Goal: Task Accomplishment & Management: Use online tool/utility

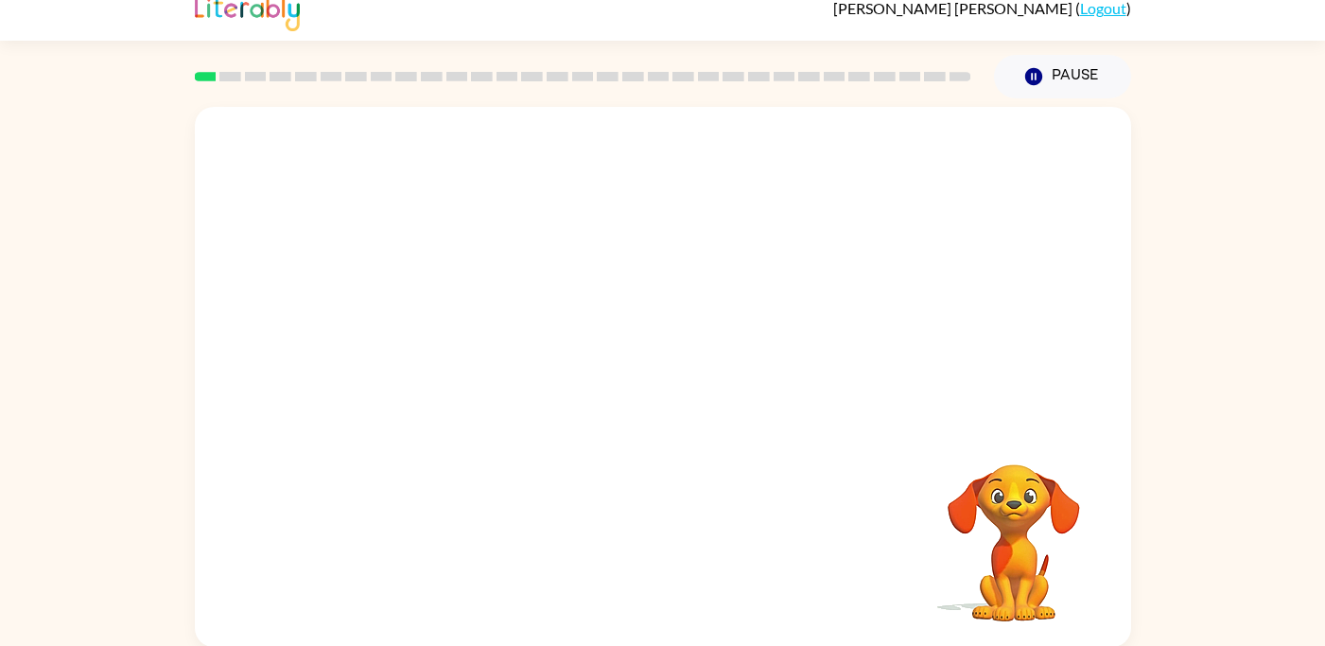
scroll to position [16, 0]
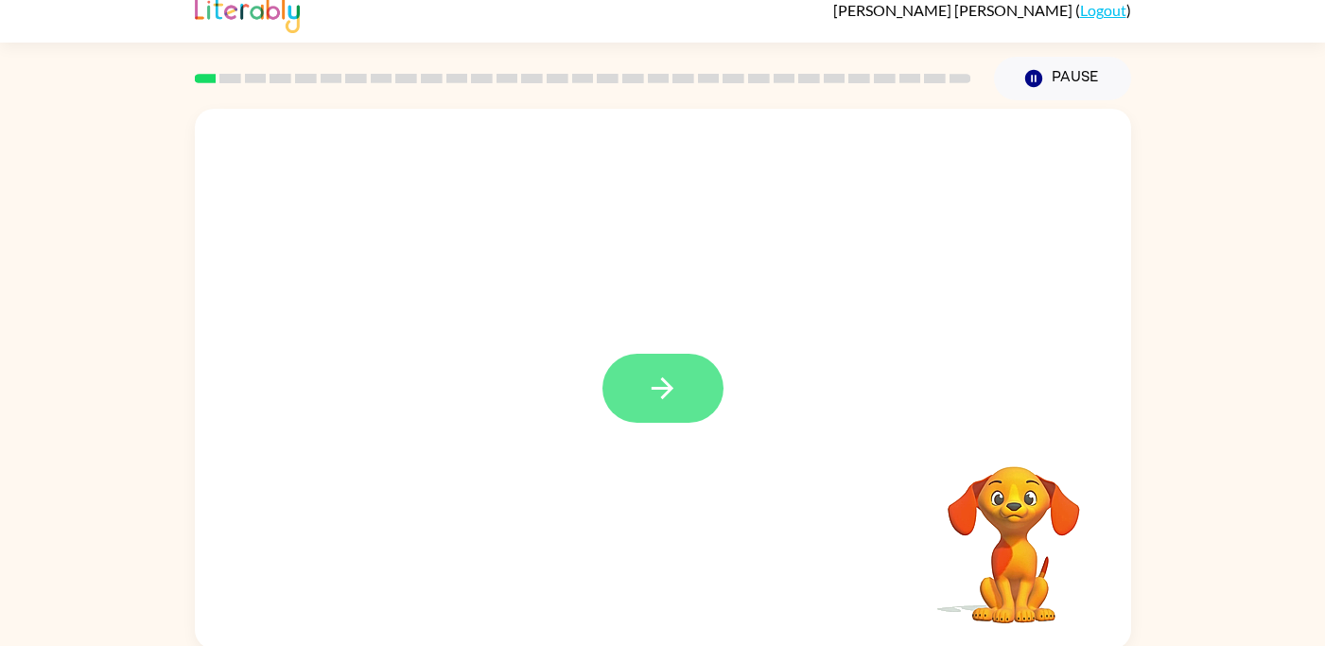
click at [697, 383] on button "button" at bounding box center [662, 388] width 121 height 69
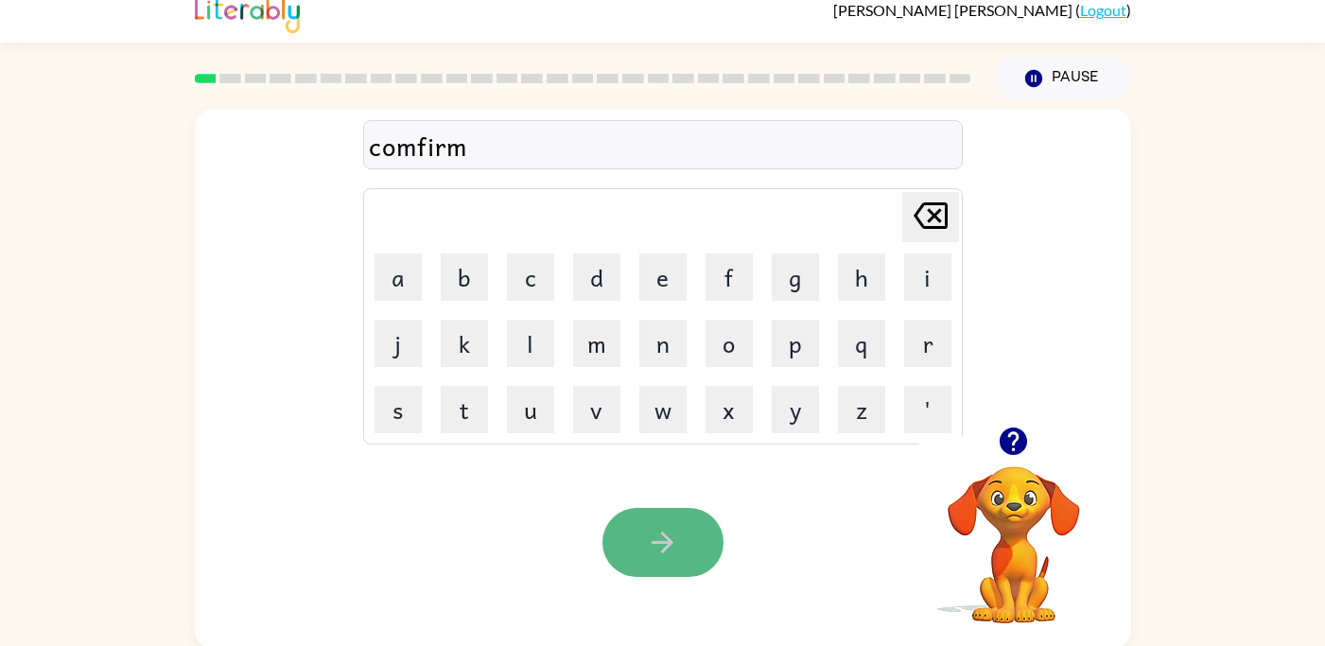
click at [688, 543] on button "button" at bounding box center [662, 542] width 121 height 69
click at [673, 535] on icon "button" at bounding box center [662, 542] width 33 height 33
click at [655, 541] on icon "button" at bounding box center [662, 542] width 22 height 22
click at [634, 564] on button "button" at bounding box center [662, 542] width 121 height 69
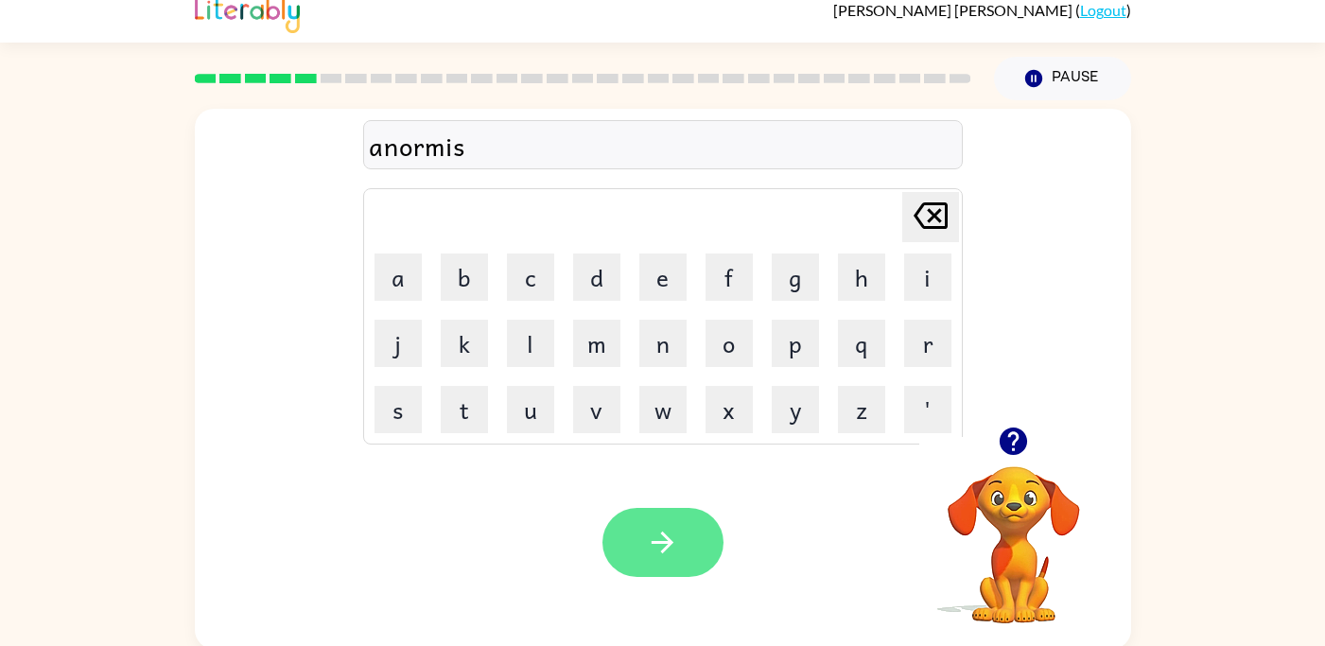
click at [629, 548] on button "button" at bounding box center [662, 542] width 121 height 69
click at [681, 544] on button "button" at bounding box center [662, 542] width 121 height 69
click at [661, 539] on icon "button" at bounding box center [662, 542] width 33 height 33
click at [665, 531] on icon "button" at bounding box center [662, 542] width 33 height 33
click at [658, 547] on icon "button" at bounding box center [662, 542] width 33 height 33
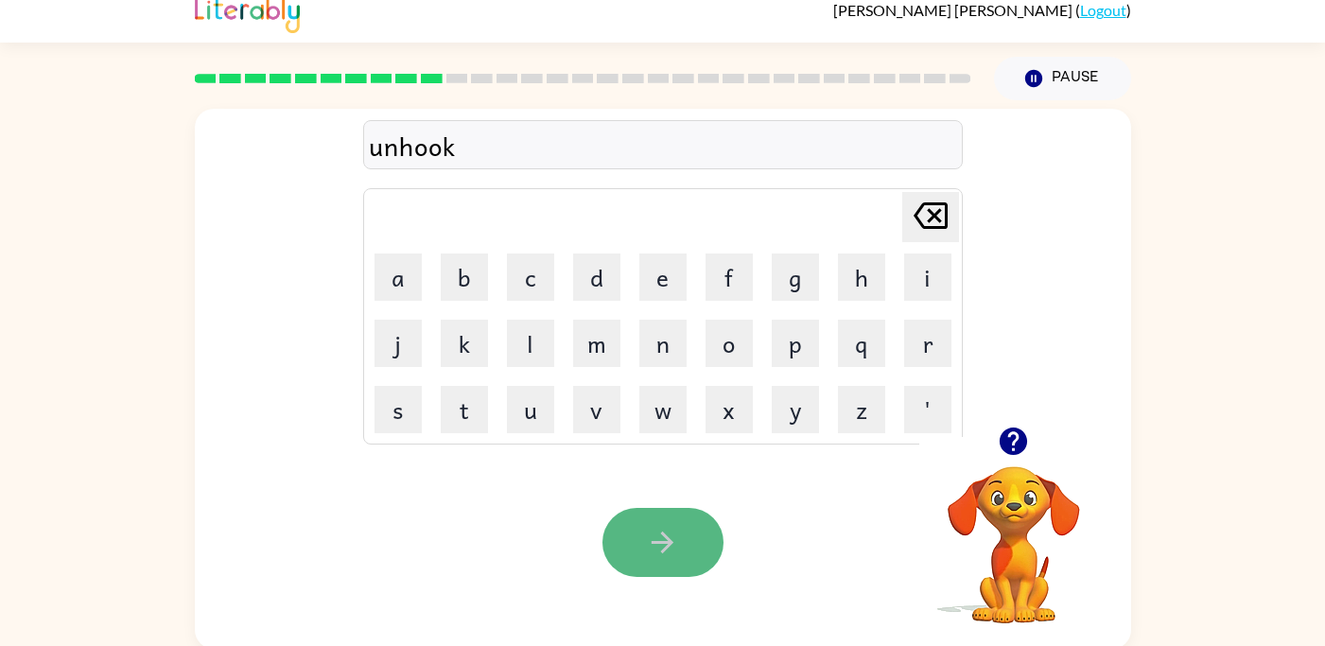
click at [669, 534] on icon "button" at bounding box center [662, 542] width 33 height 33
click at [664, 544] on icon "button" at bounding box center [662, 542] width 33 height 33
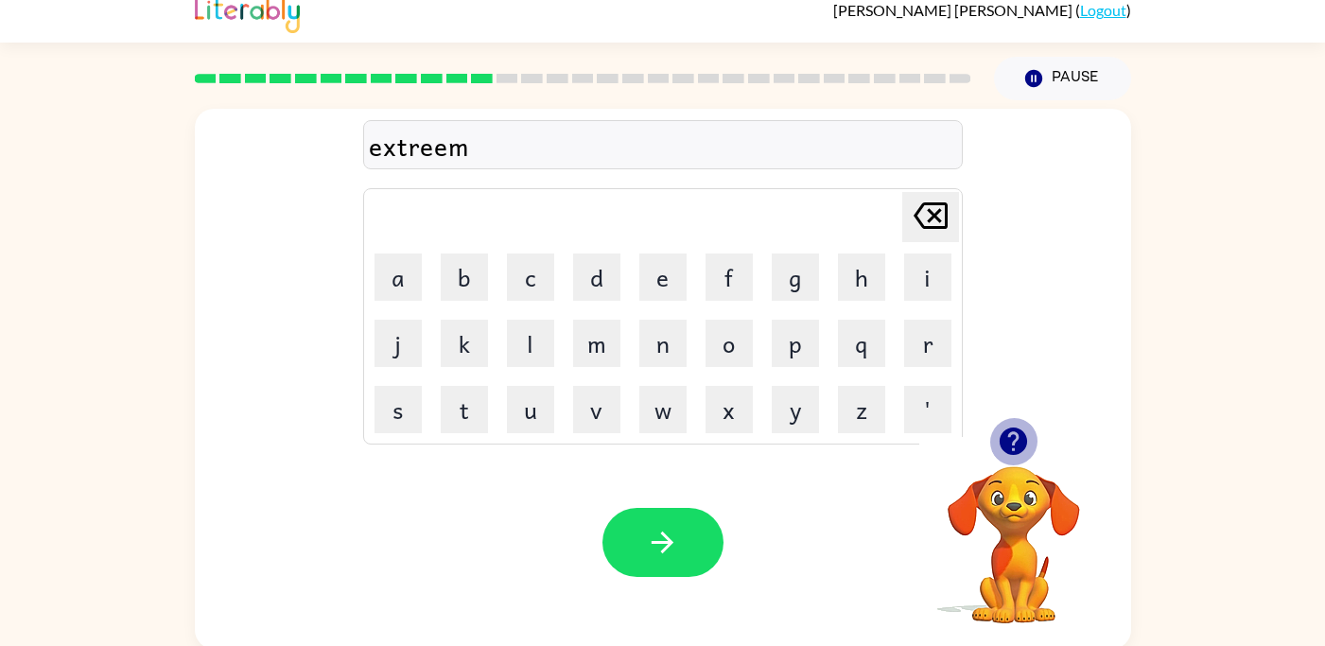
click at [1016, 425] on icon "button" at bounding box center [1013, 441] width 33 height 33
click at [690, 573] on button "button" at bounding box center [662, 542] width 121 height 69
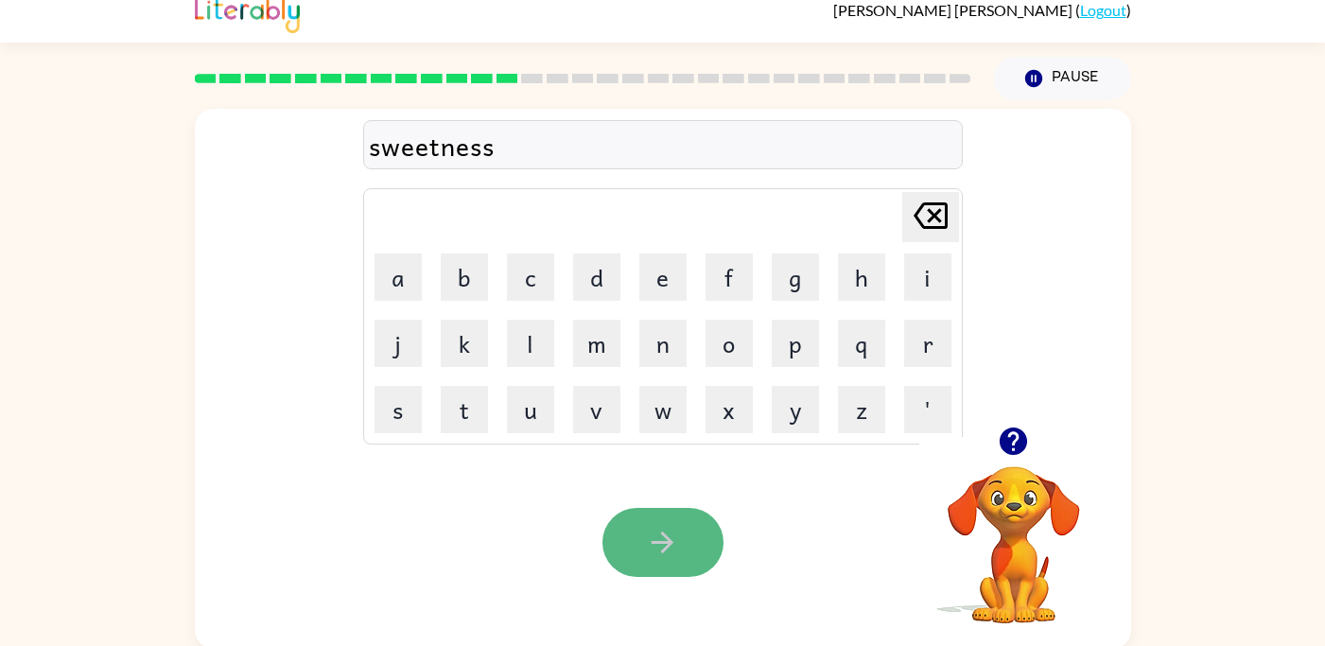
click at [686, 535] on button "button" at bounding box center [662, 542] width 121 height 69
click at [668, 539] on icon "button" at bounding box center [662, 542] width 22 height 22
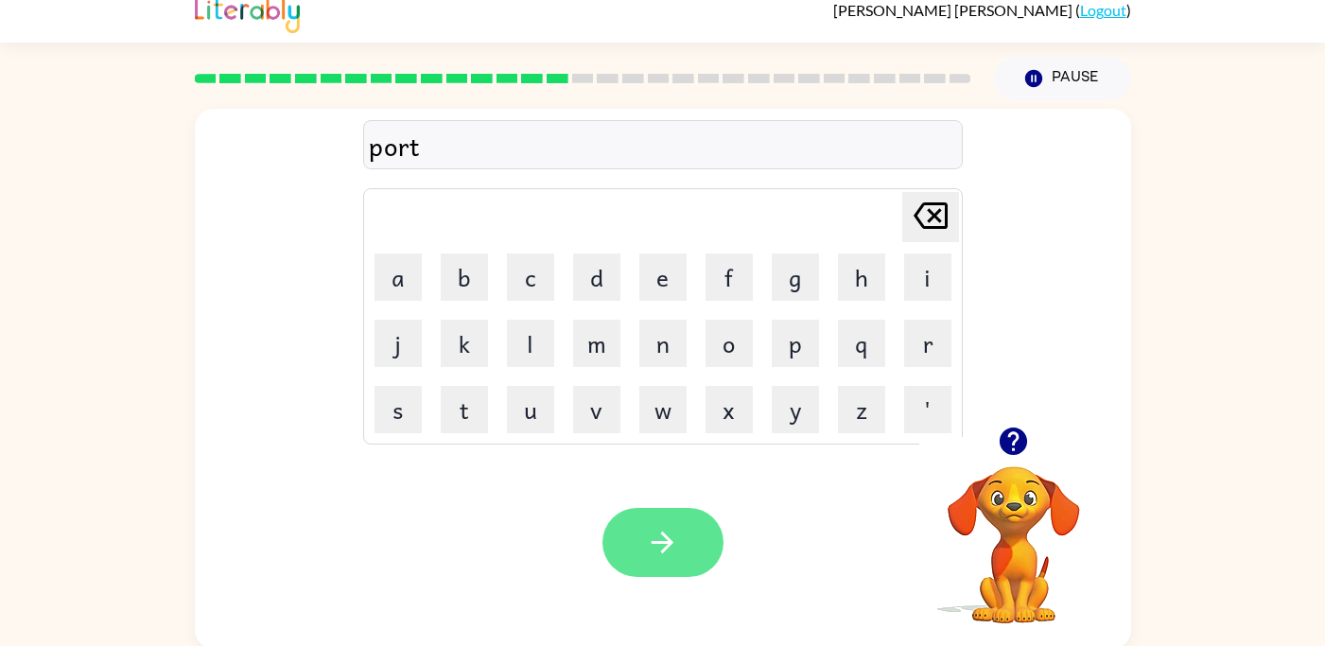
click at [676, 561] on button "button" at bounding box center [662, 542] width 121 height 69
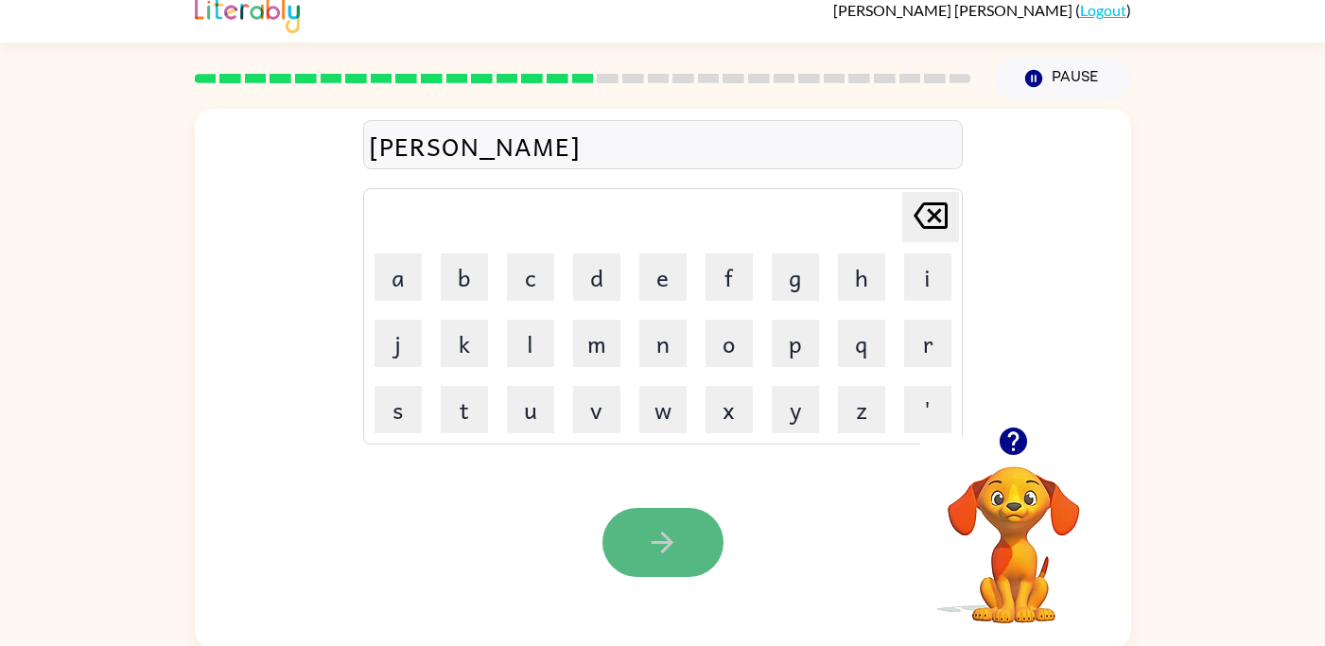
click at [650, 564] on button "button" at bounding box center [662, 542] width 121 height 69
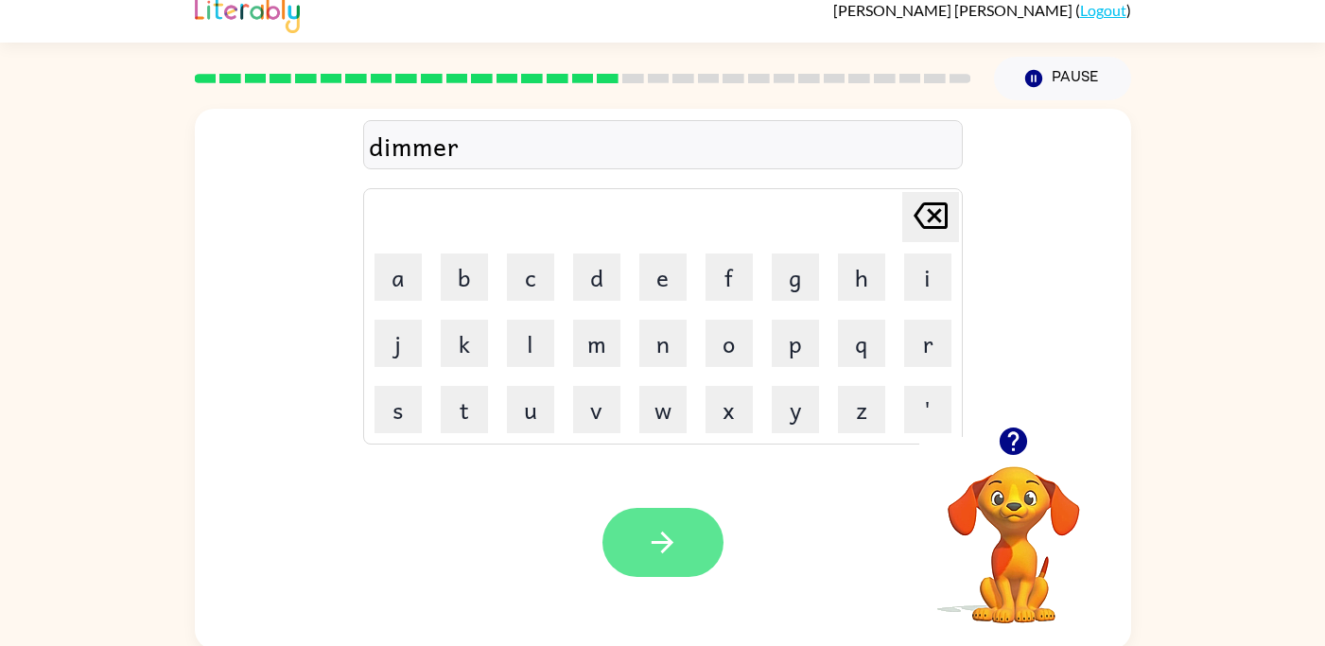
click at [658, 557] on icon "button" at bounding box center [662, 542] width 33 height 33
click at [658, 530] on icon "button" at bounding box center [662, 542] width 33 height 33
click at [659, 539] on icon "button" at bounding box center [662, 542] width 33 height 33
click at [660, 536] on icon "button" at bounding box center [662, 542] width 33 height 33
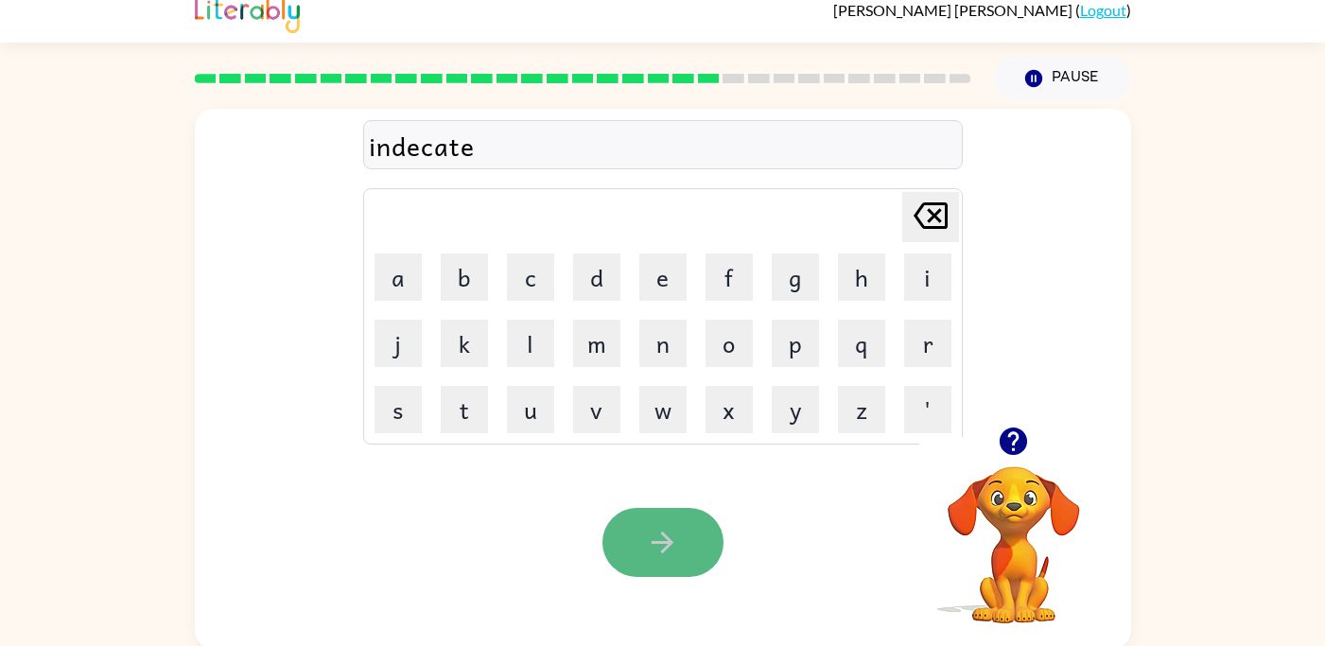
click at [653, 536] on icon "button" at bounding box center [662, 542] width 33 height 33
click at [672, 550] on icon "button" at bounding box center [662, 542] width 33 height 33
click at [685, 554] on button "button" at bounding box center [662, 542] width 121 height 69
click at [708, 542] on button "button" at bounding box center [662, 542] width 121 height 69
click at [676, 539] on icon "button" at bounding box center [662, 542] width 33 height 33
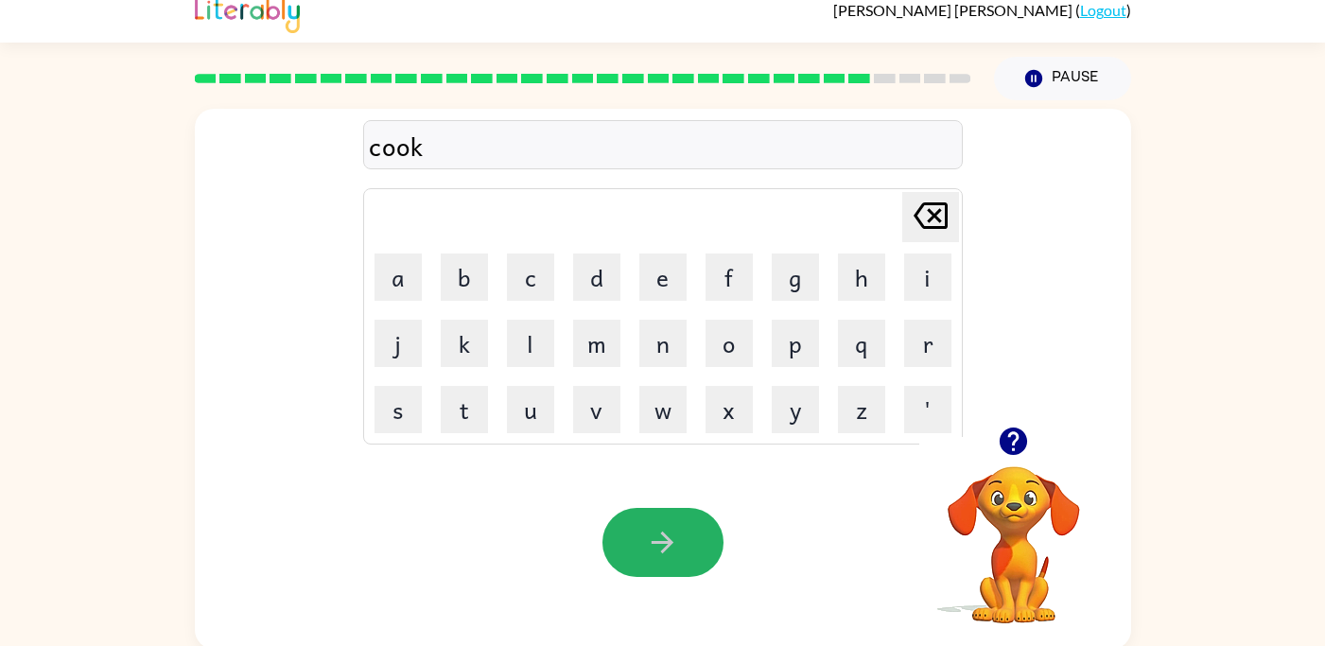
click at [660, 532] on icon "button" at bounding box center [662, 542] width 33 height 33
click at [658, 530] on icon "button" at bounding box center [662, 542] width 33 height 33
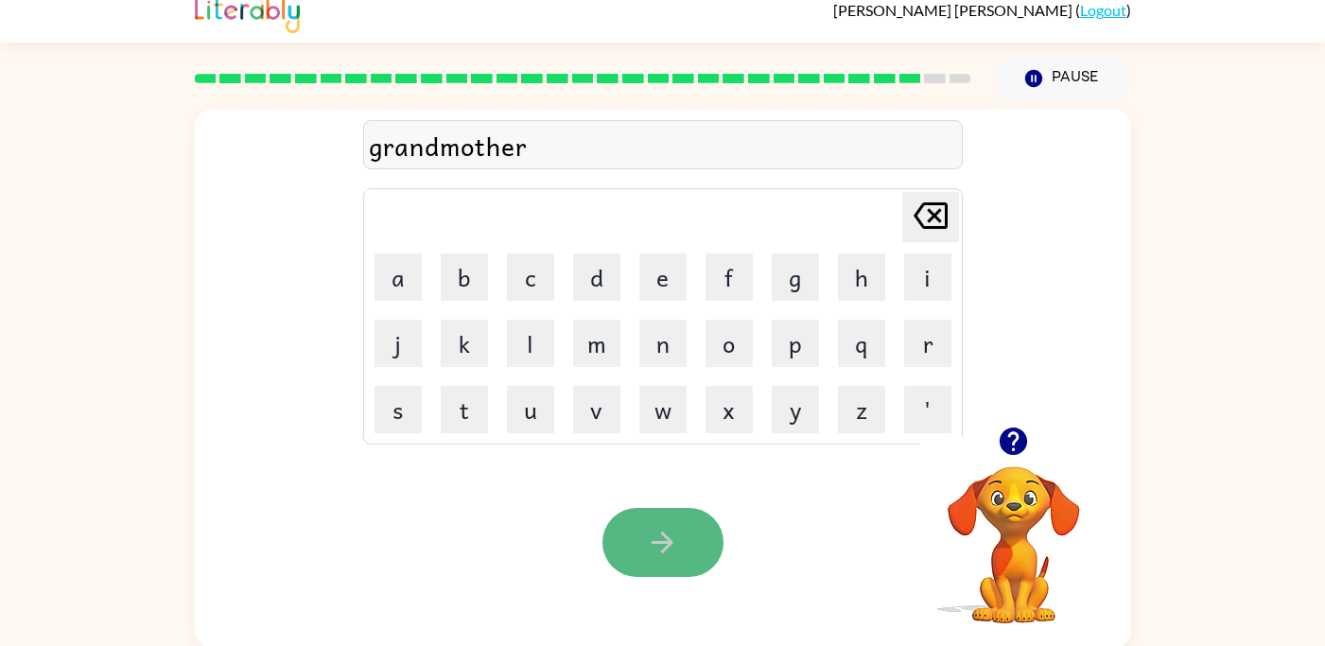
click at [660, 527] on icon "button" at bounding box center [662, 542] width 33 height 33
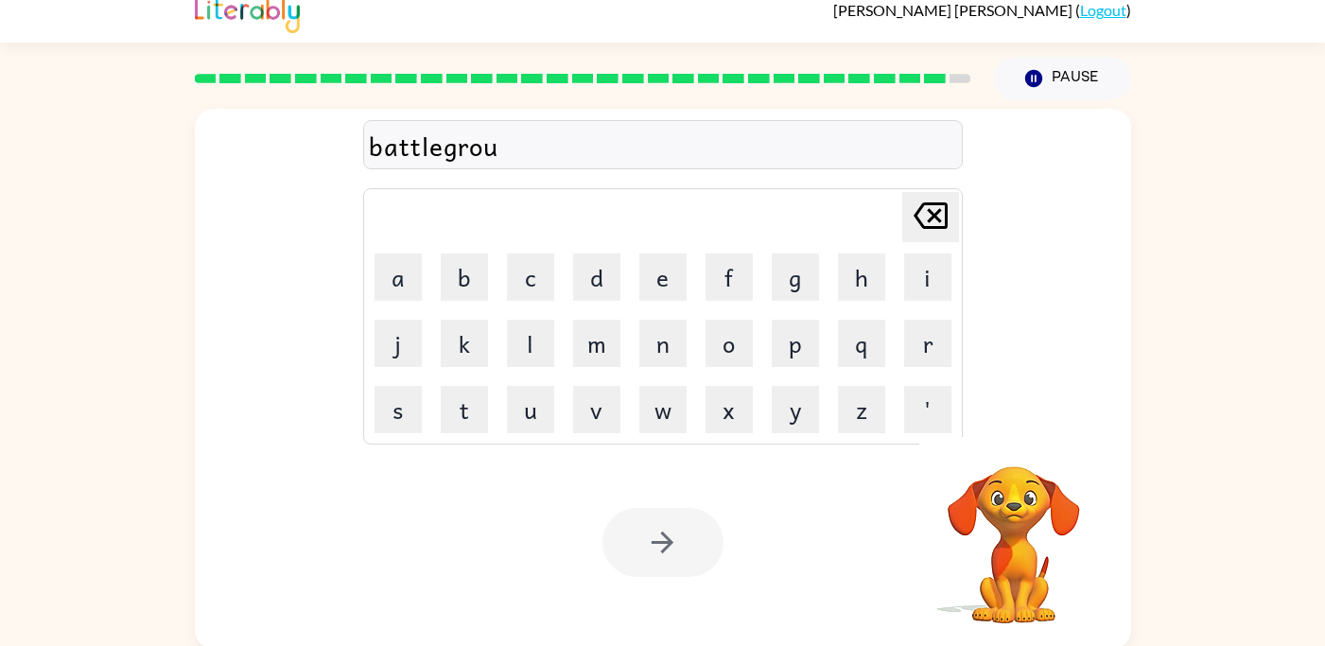
scroll to position [19, 0]
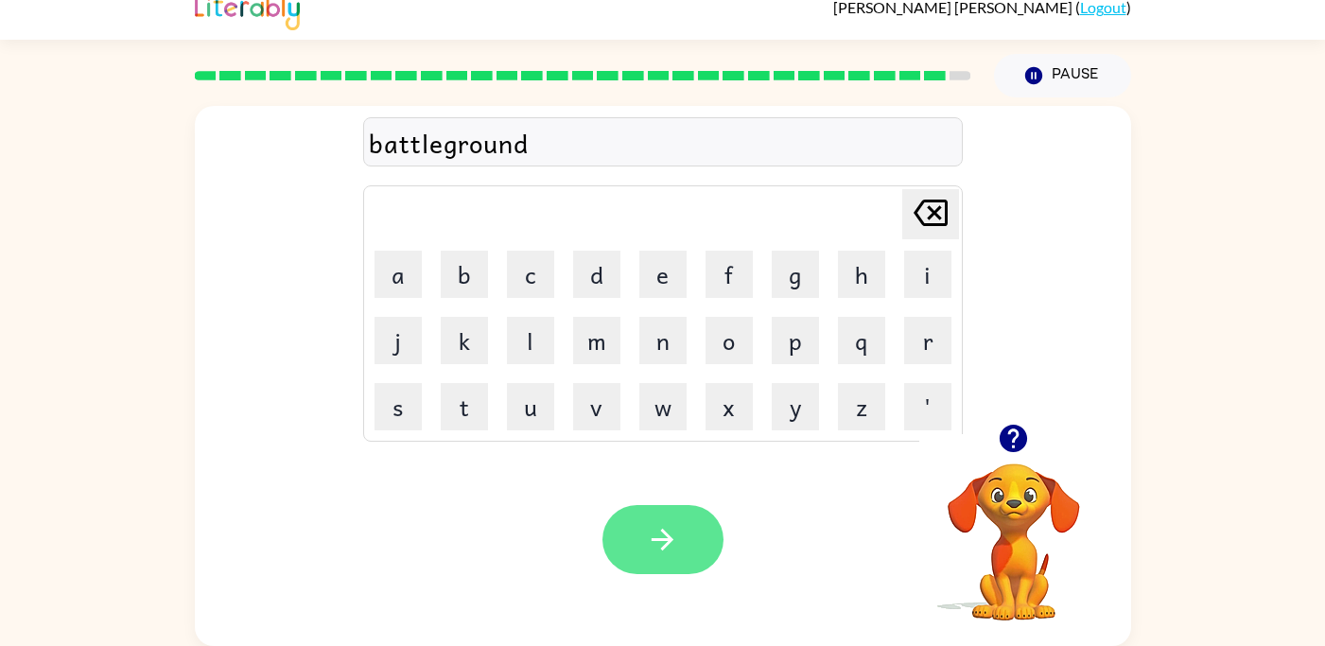
click at [668, 545] on icon "button" at bounding box center [662, 539] width 33 height 33
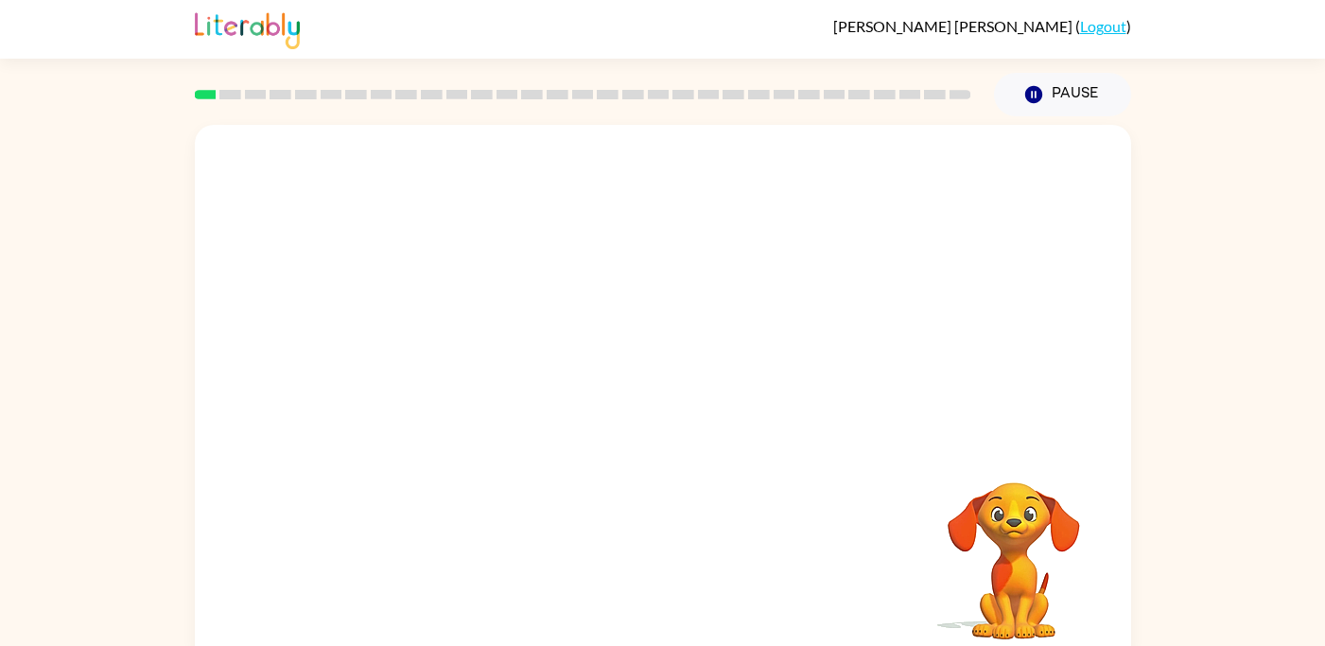
scroll to position [19, 0]
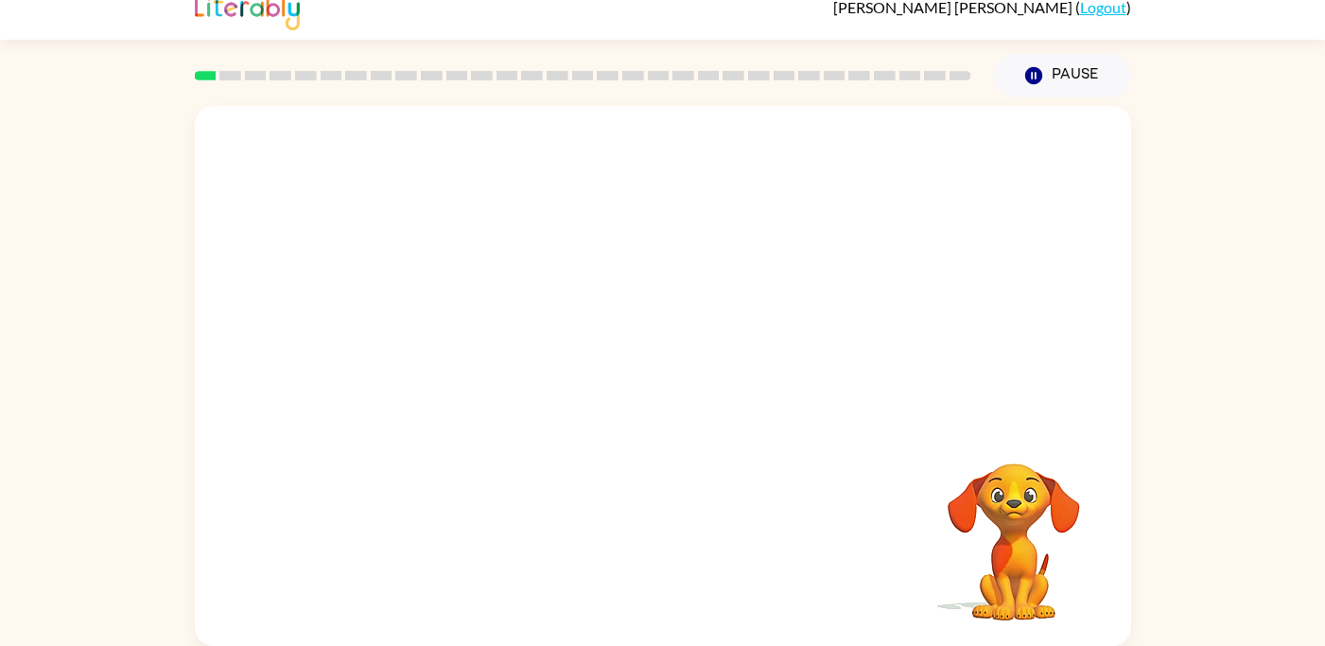
click at [448, 349] on video "Your browser must support playing .mp4 files to use Literably. Please try using…" at bounding box center [663, 265] width 936 height 318
click at [681, 388] on button "button" at bounding box center [662, 385] width 121 height 69
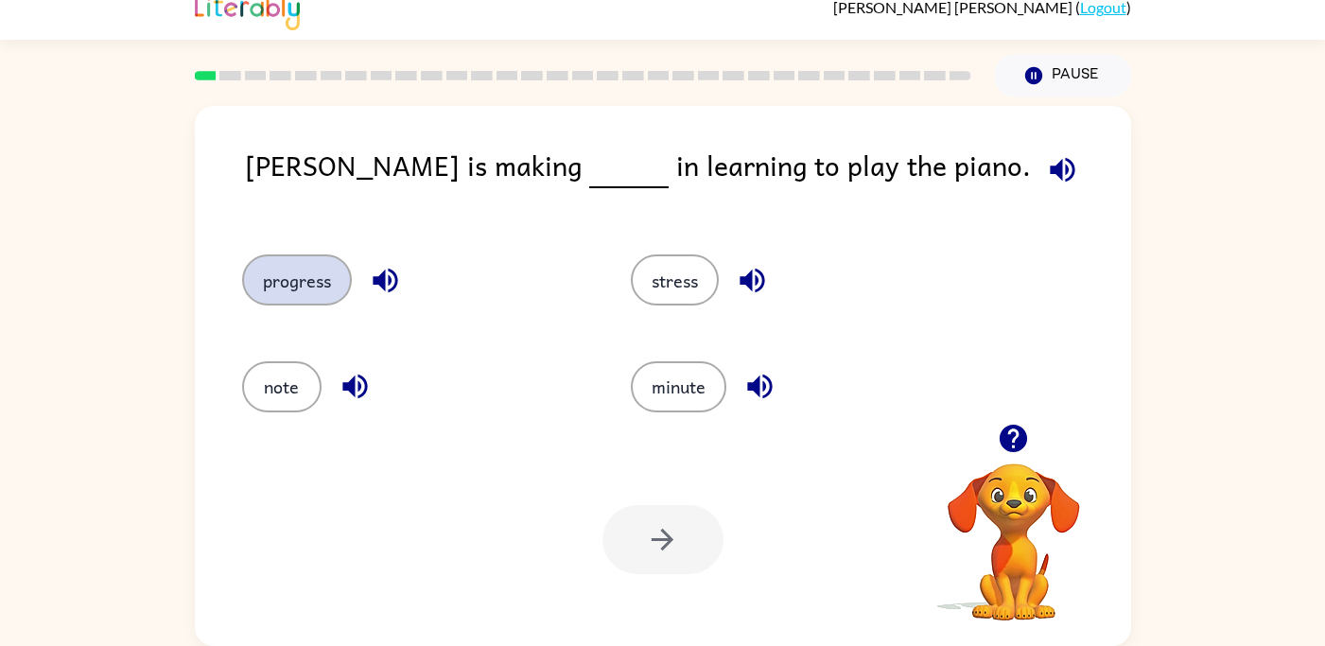
click at [287, 273] on button "progress" at bounding box center [297, 279] width 110 height 51
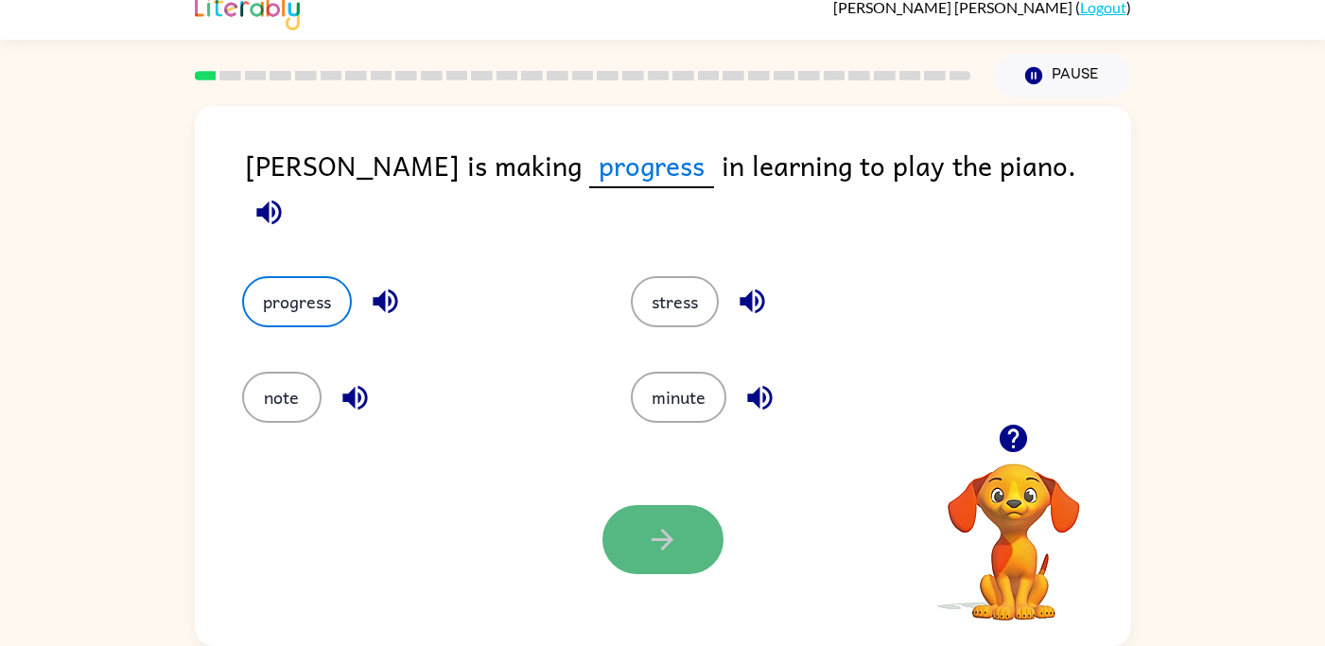
click at [667, 540] on icon "button" at bounding box center [662, 539] width 33 height 33
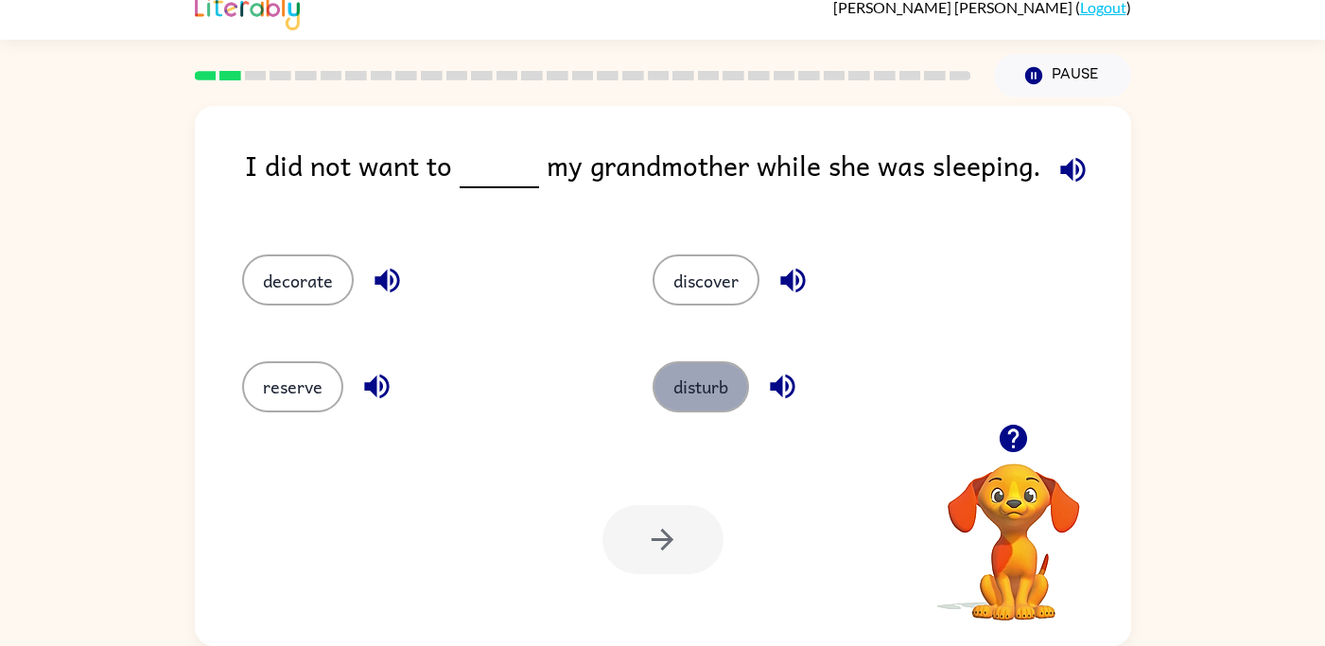
click at [705, 405] on button "disturb" at bounding box center [700, 386] width 96 height 51
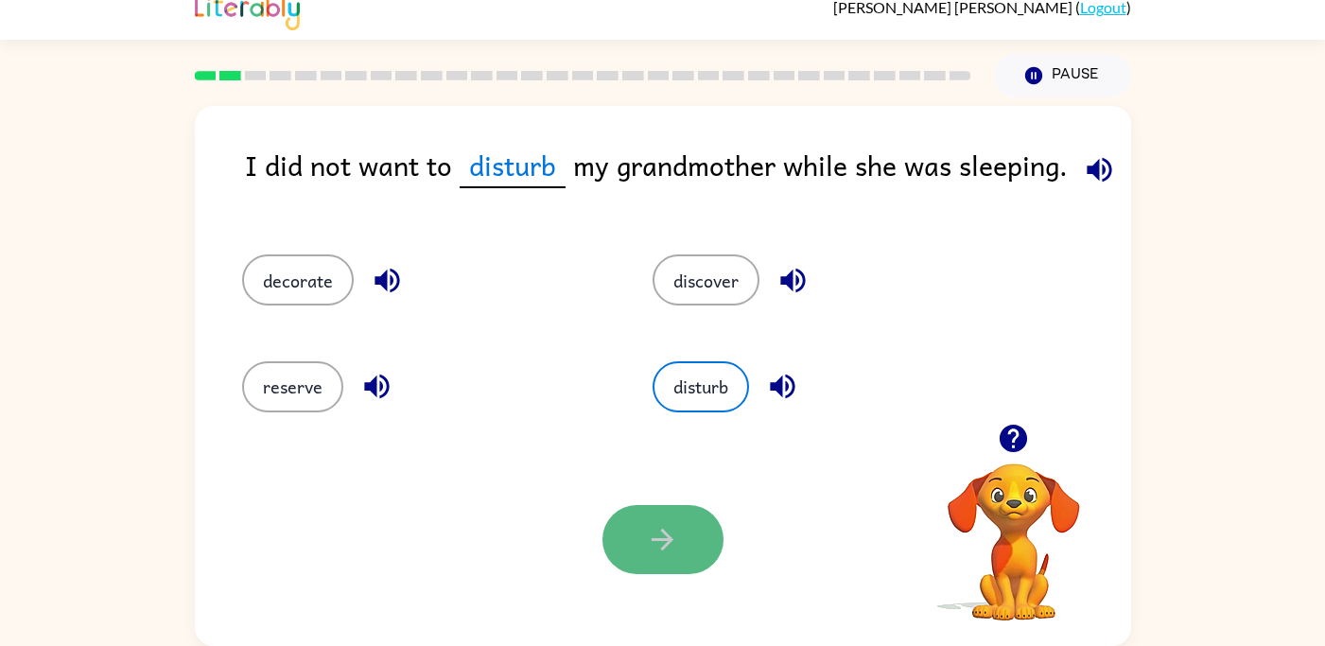
click at [662, 531] on icon "button" at bounding box center [662, 540] width 22 height 22
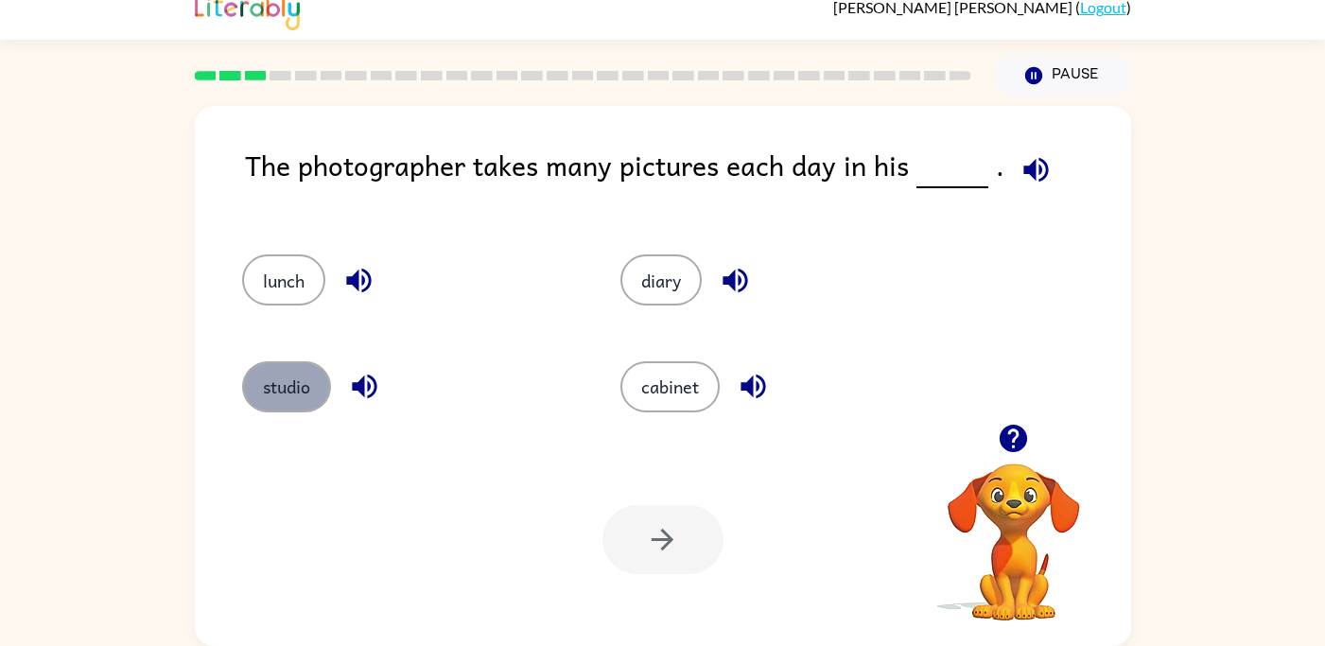
click at [280, 396] on button "studio" at bounding box center [286, 386] width 89 height 51
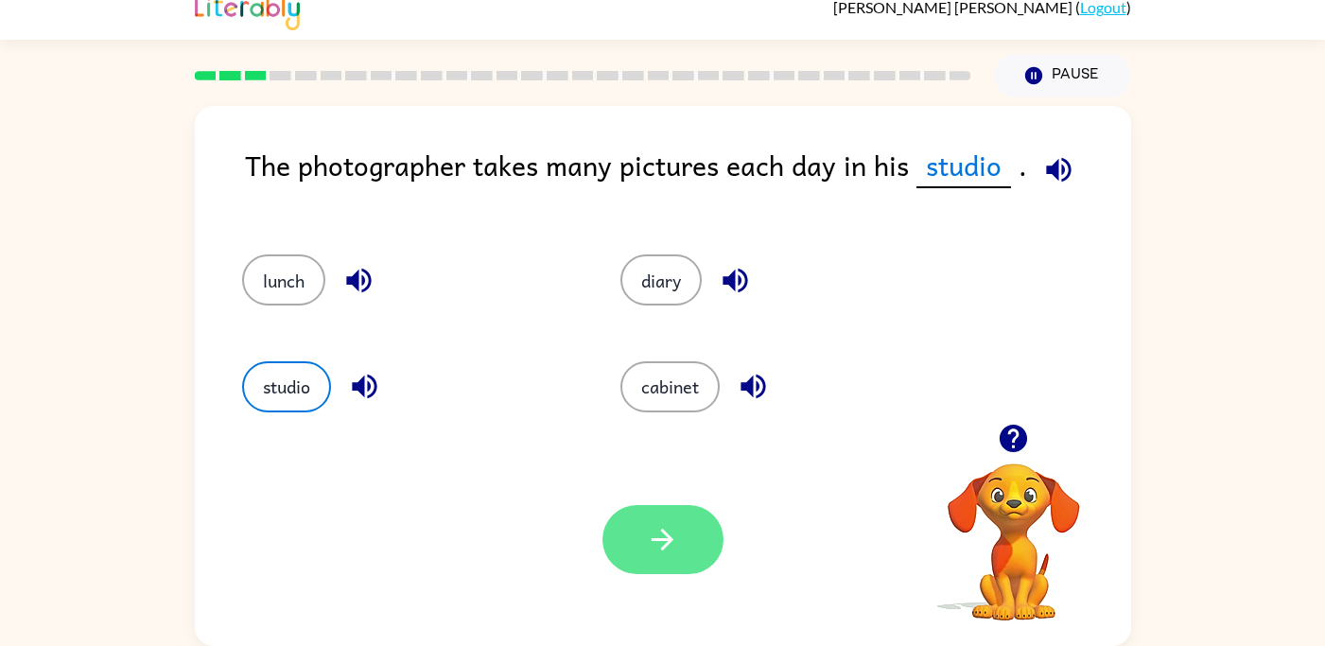
click at [621, 542] on button "button" at bounding box center [662, 539] width 121 height 69
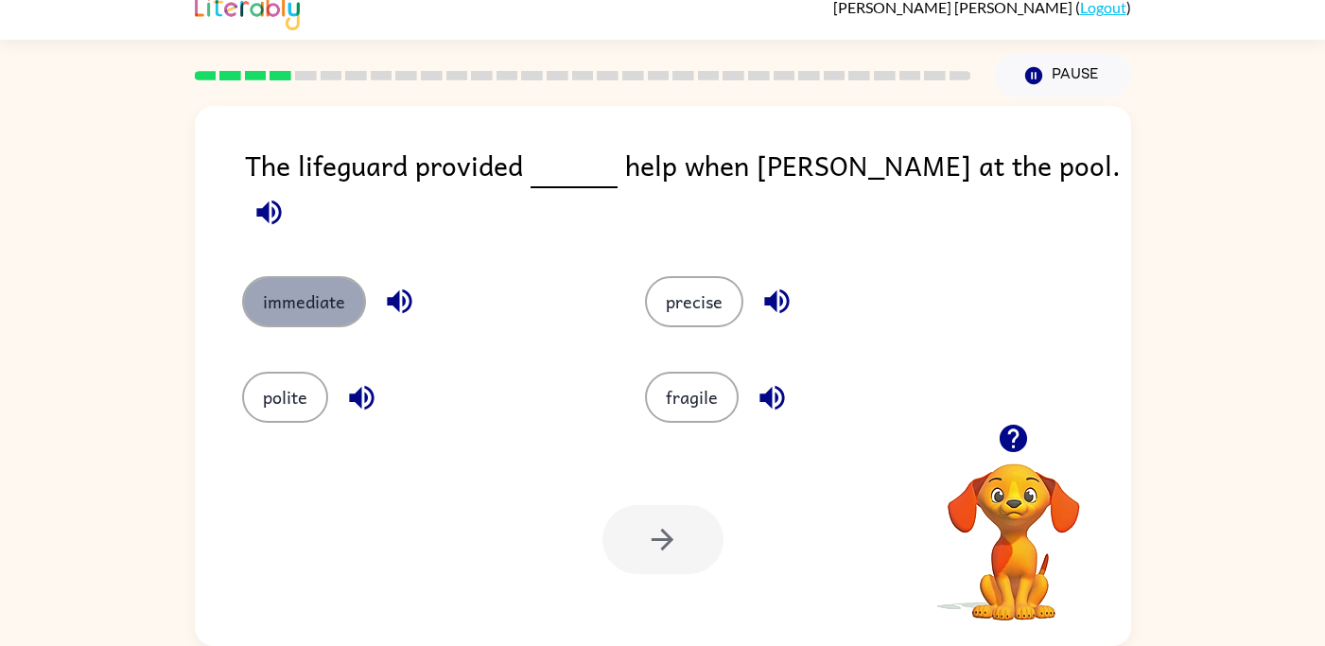
click at [346, 287] on button "immediate" at bounding box center [304, 301] width 124 height 51
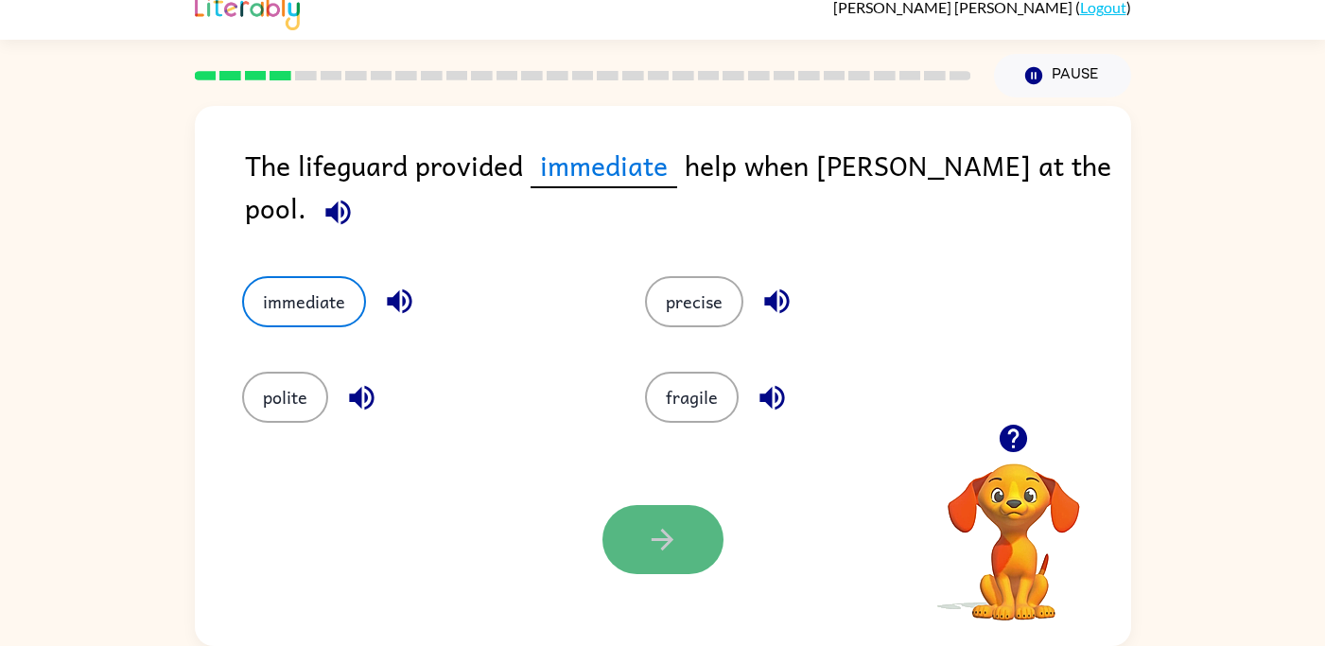
click at [663, 551] on icon "button" at bounding box center [662, 539] width 33 height 33
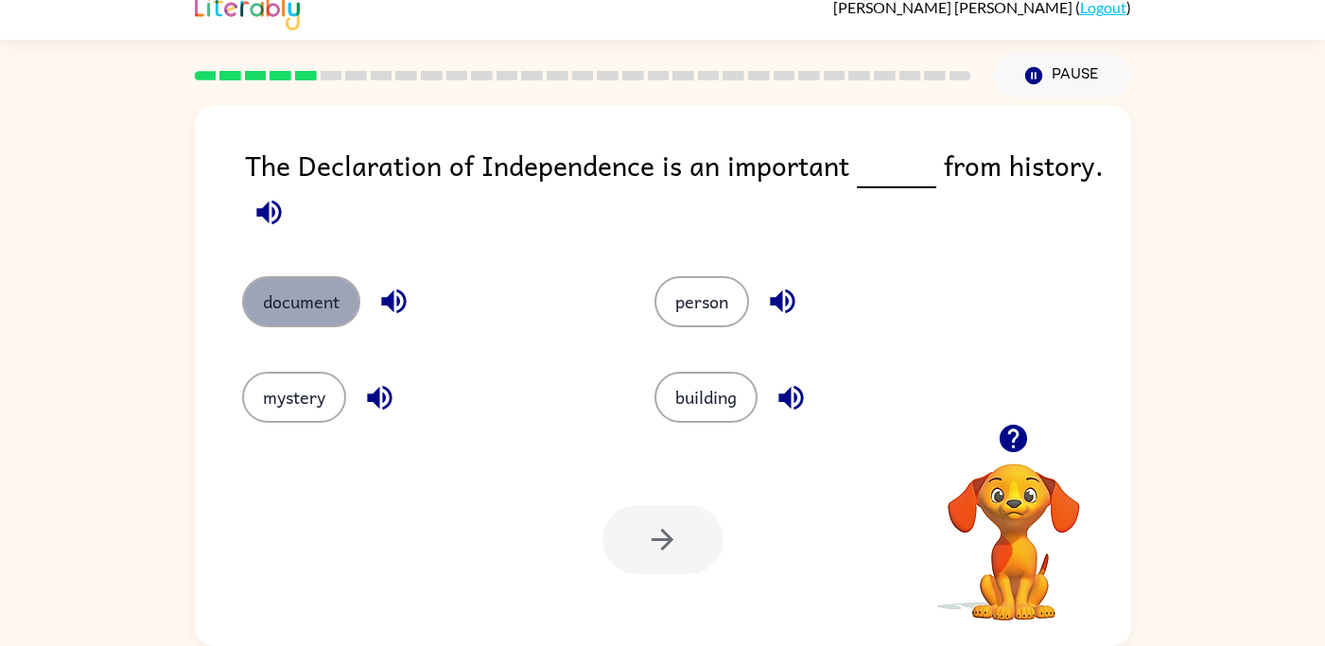
click at [330, 312] on button "document" at bounding box center [301, 301] width 118 height 51
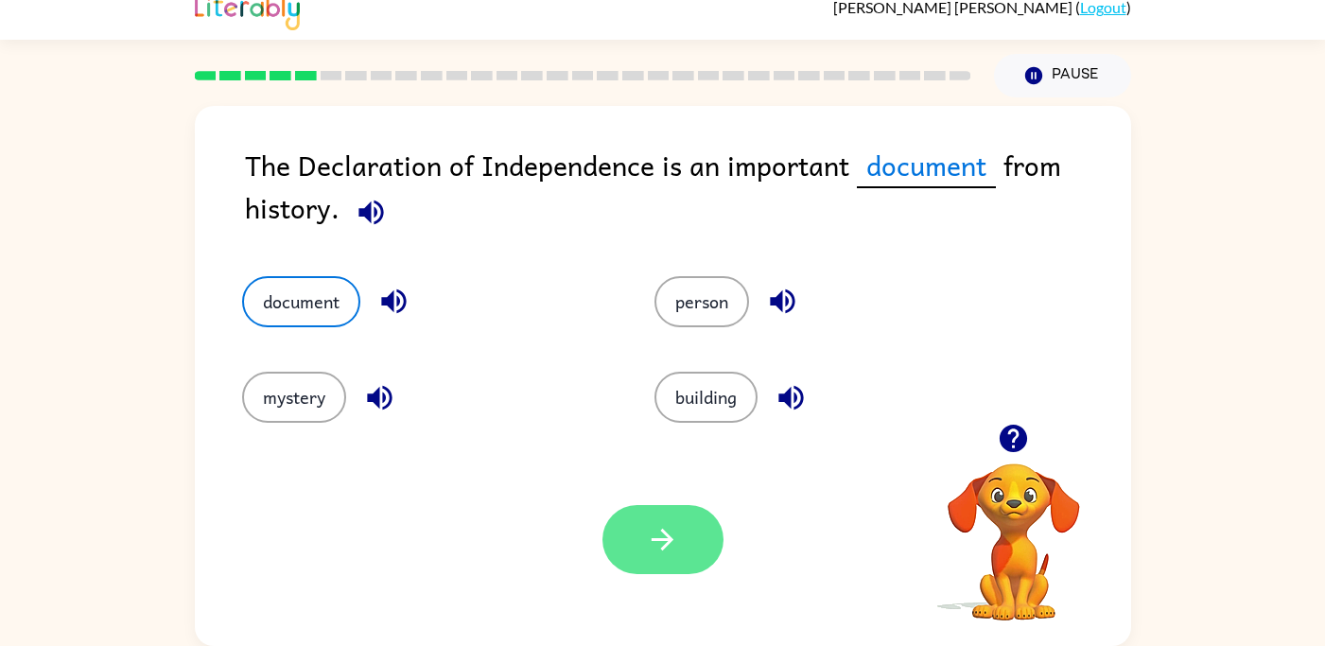
click at [686, 513] on button "button" at bounding box center [662, 539] width 121 height 69
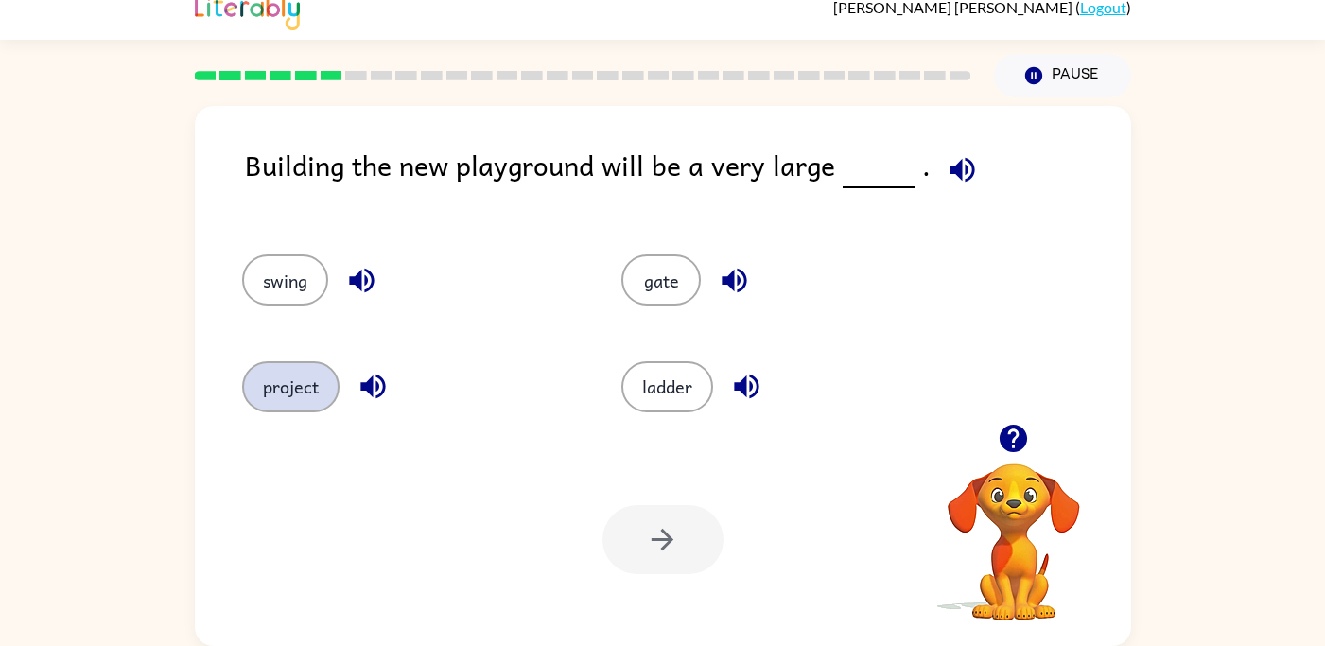
click at [304, 367] on button "project" at bounding box center [290, 386] width 97 height 51
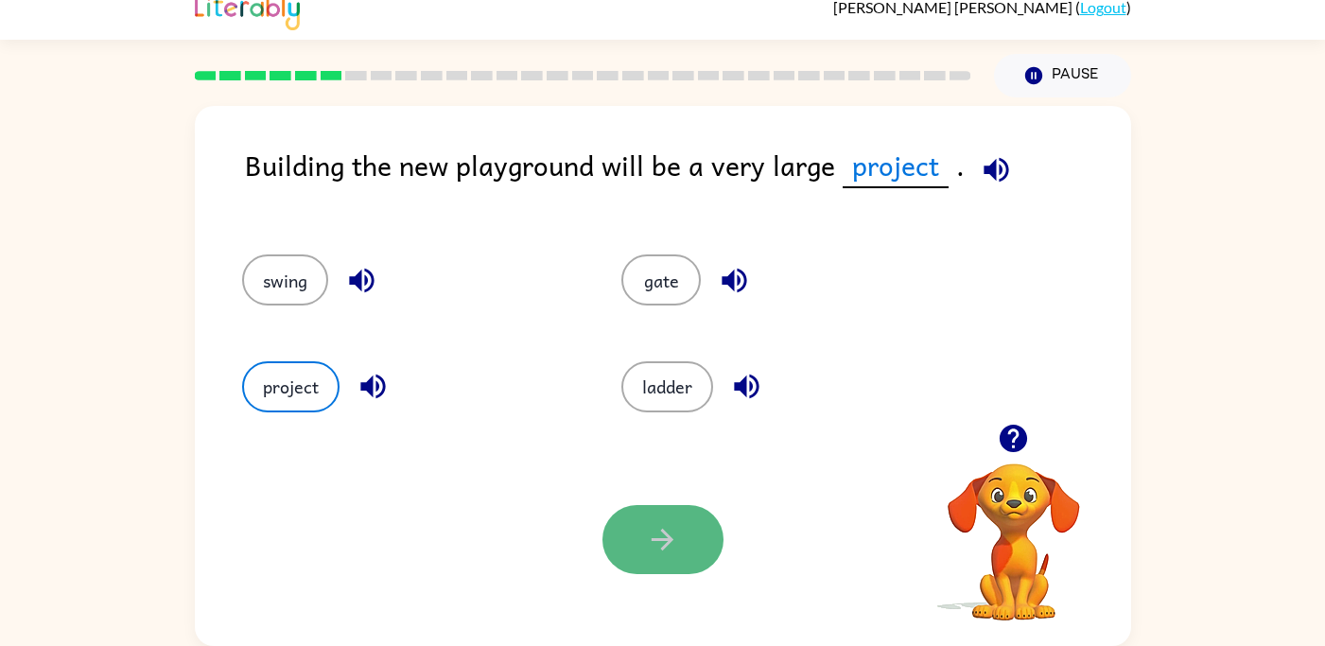
click at [663, 548] on icon "button" at bounding box center [662, 540] width 22 height 22
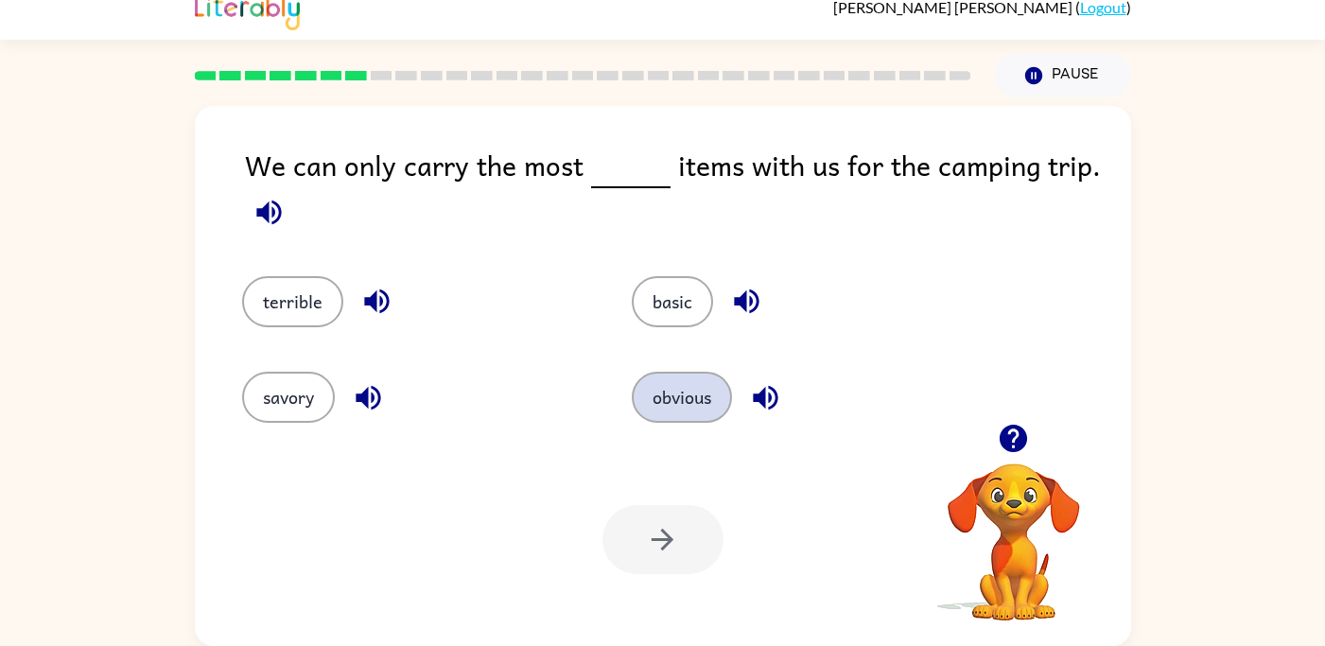
click at [703, 391] on button "obvious" at bounding box center [682, 397] width 100 height 51
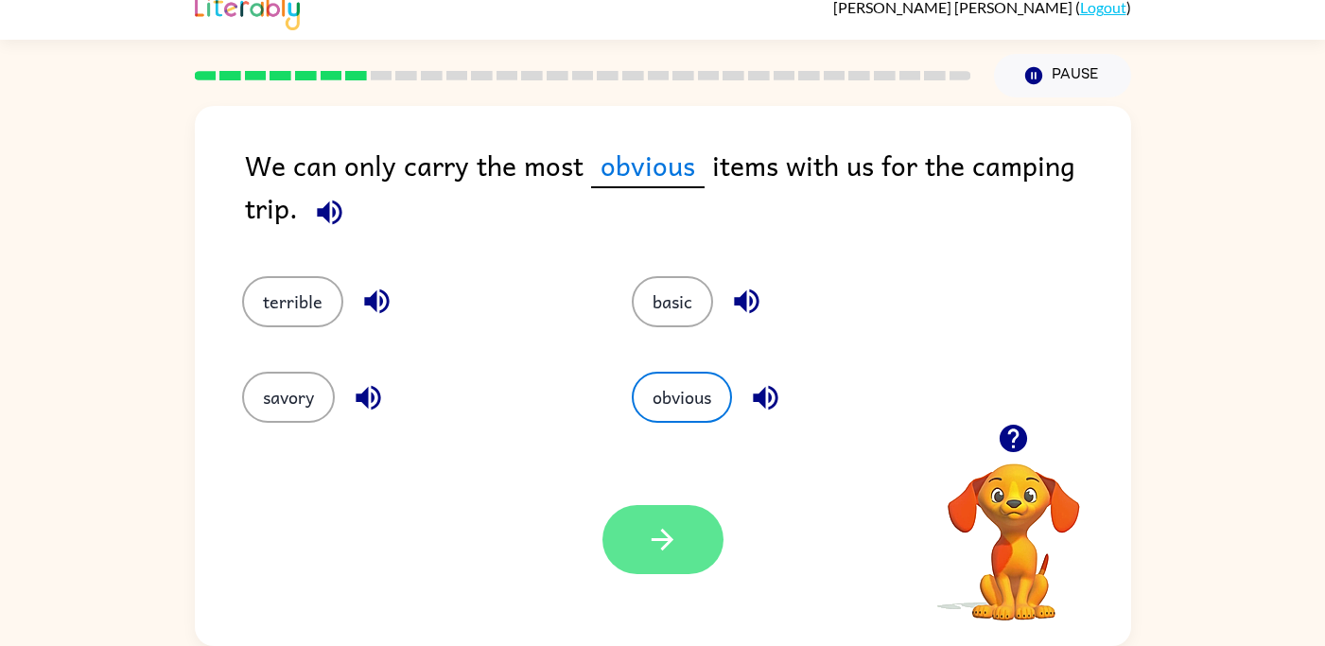
click at [656, 536] on icon "button" at bounding box center [662, 539] width 33 height 33
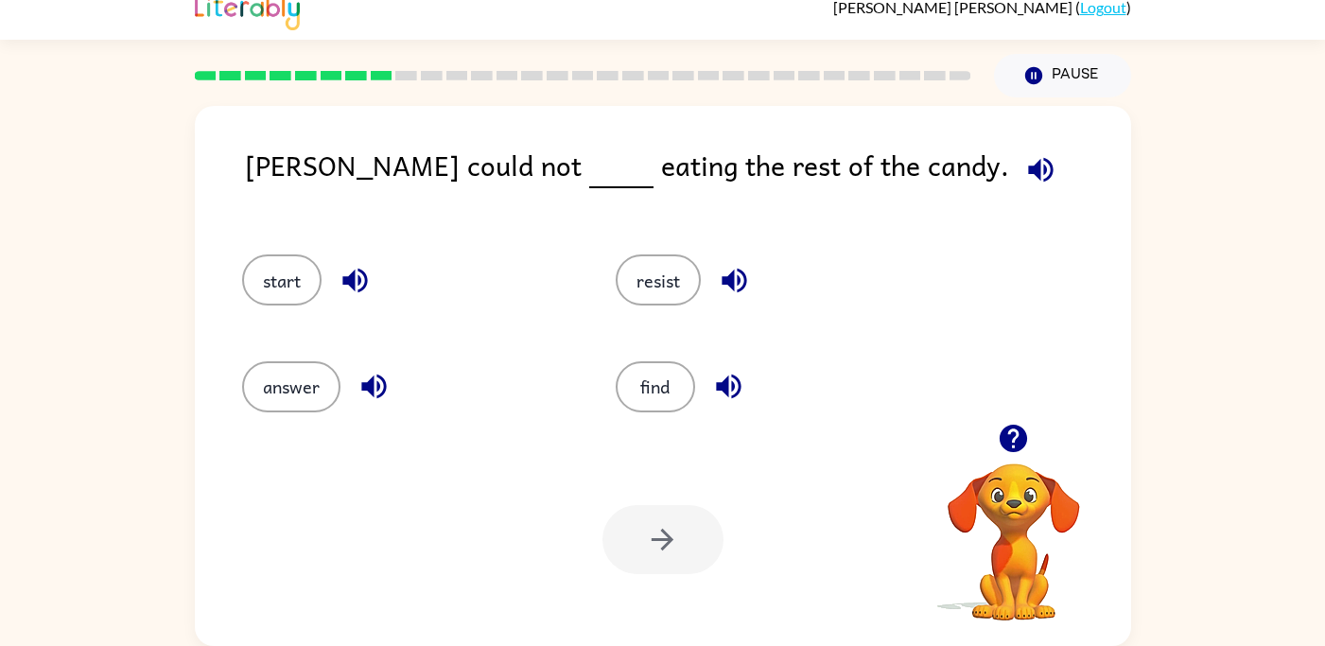
click at [652, 306] on div "resist" at bounding box center [766, 271] width 373 height 106
click at [669, 300] on button "resist" at bounding box center [658, 279] width 85 height 51
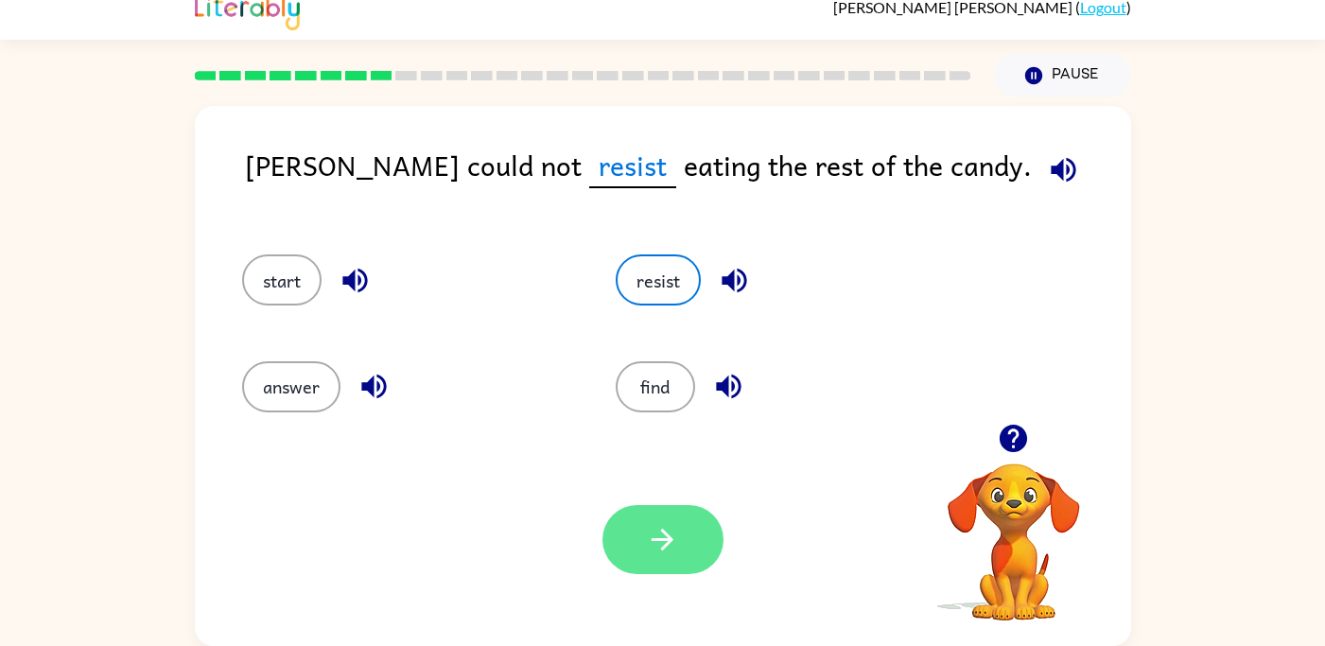
click at [677, 518] on button "button" at bounding box center [662, 539] width 121 height 69
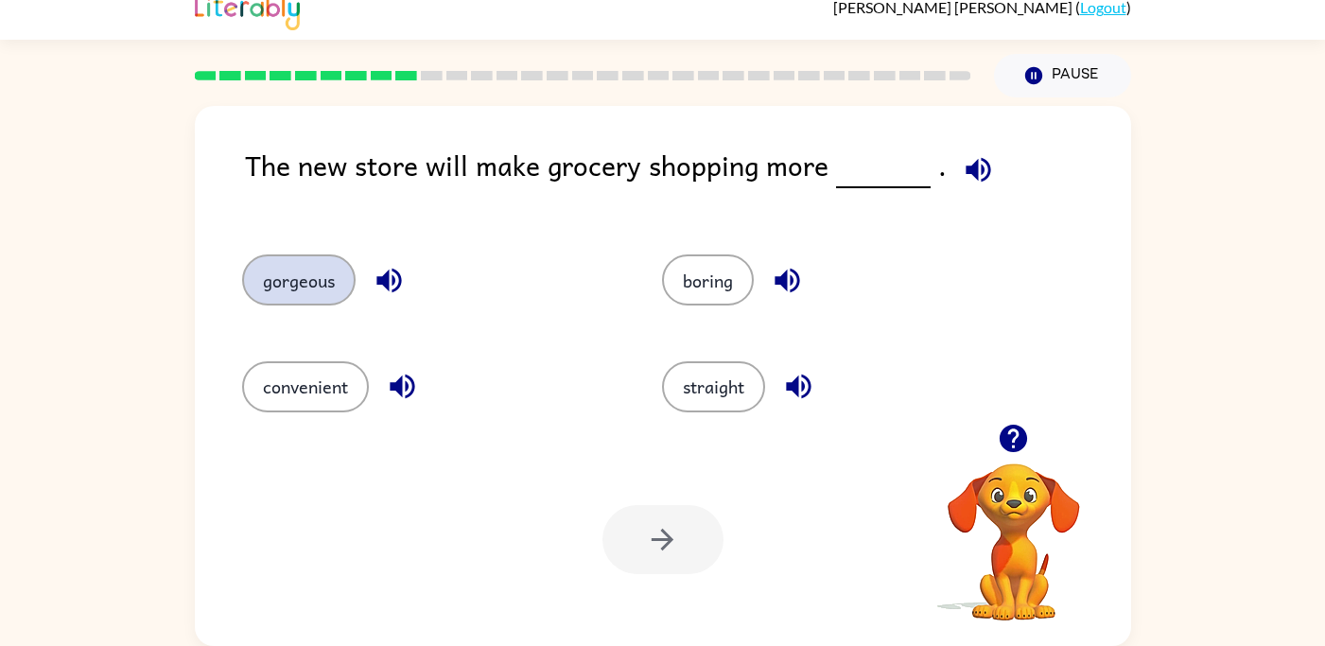
click at [324, 283] on button "gorgeous" at bounding box center [298, 279] width 113 height 51
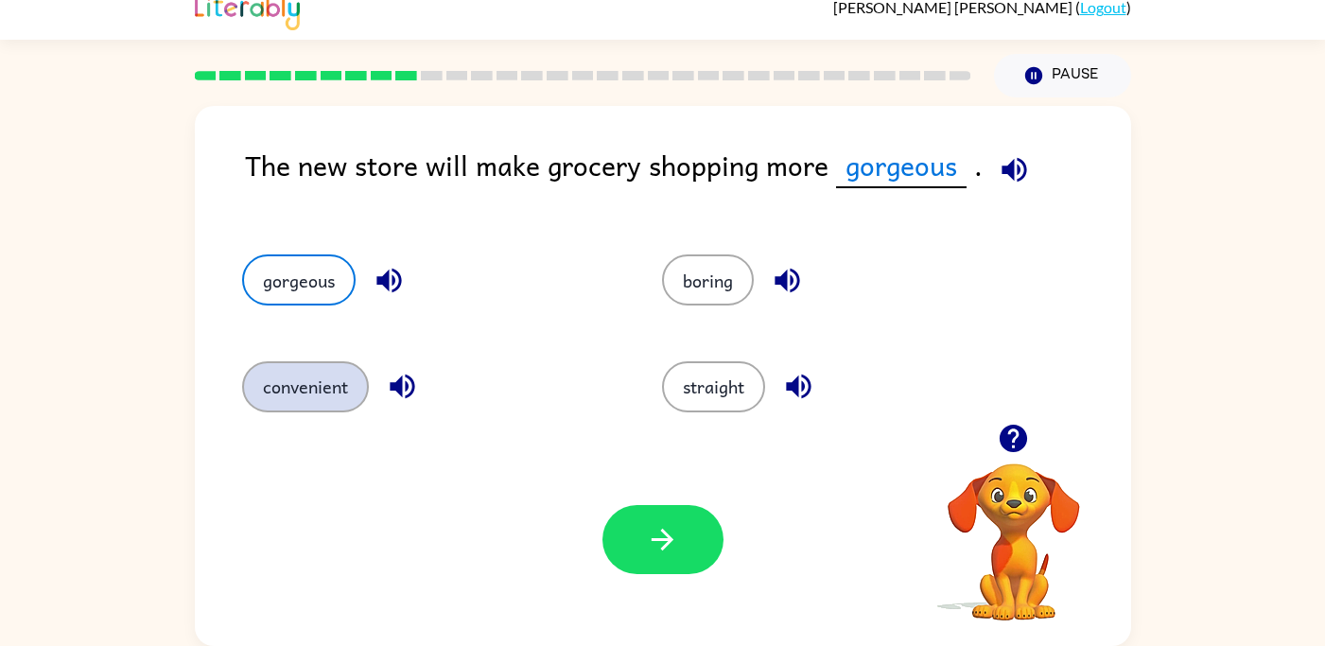
click at [356, 383] on button "convenient" at bounding box center [305, 386] width 127 height 51
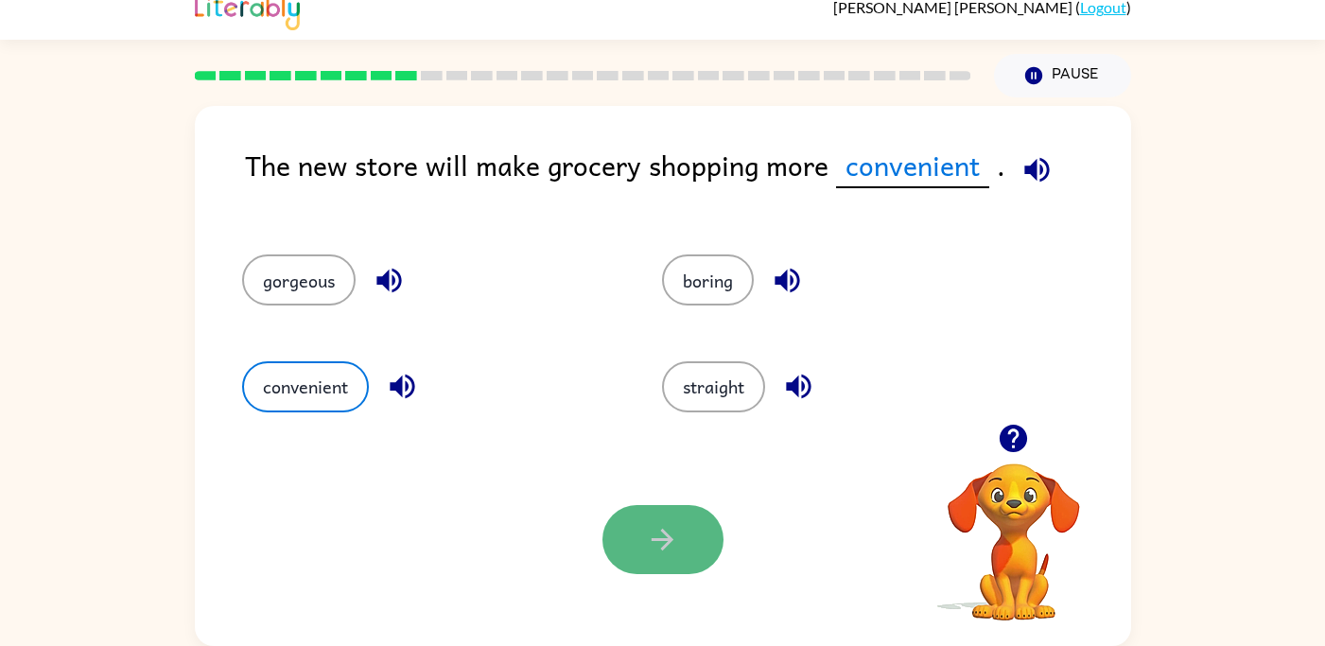
click at [701, 544] on button "button" at bounding box center [662, 539] width 121 height 69
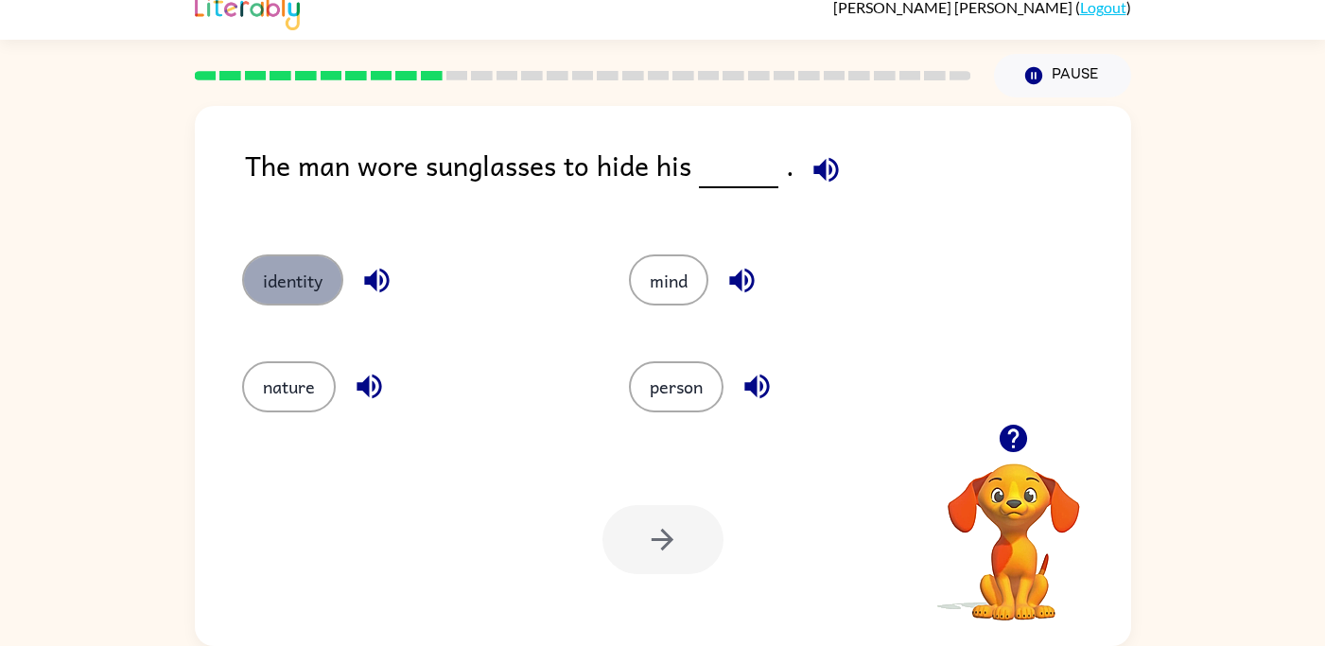
click at [291, 264] on button "identity" at bounding box center [292, 279] width 101 height 51
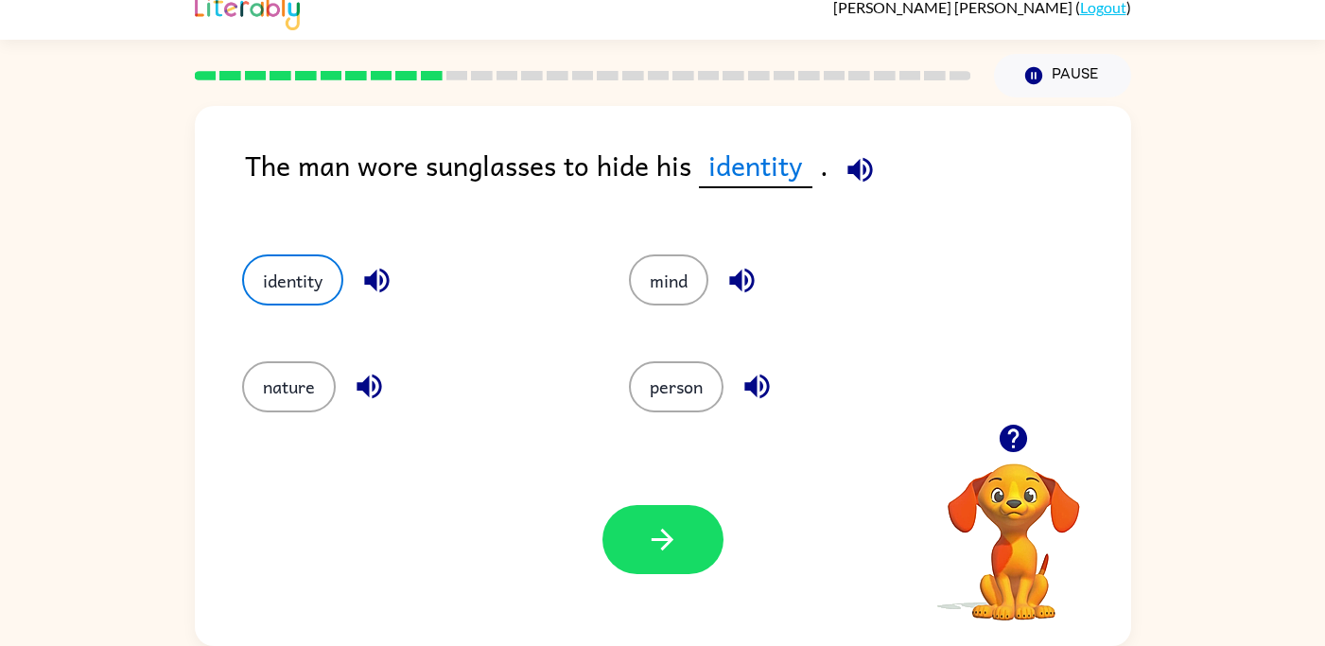
click at [624, 485] on div "Your browser must support playing .mp4 files to use Literably. Please try using…" at bounding box center [663, 539] width 936 height 213
click at [634, 523] on button "button" at bounding box center [662, 539] width 121 height 69
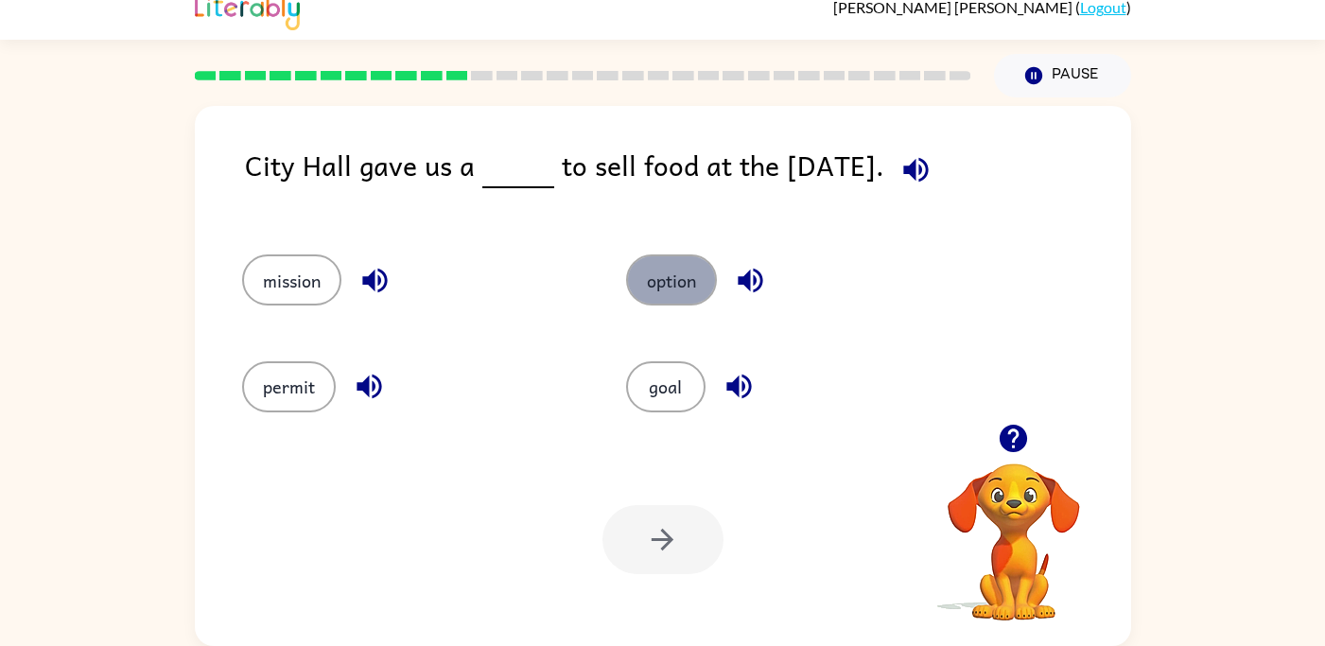
click at [675, 302] on button "option" at bounding box center [671, 279] width 91 height 51
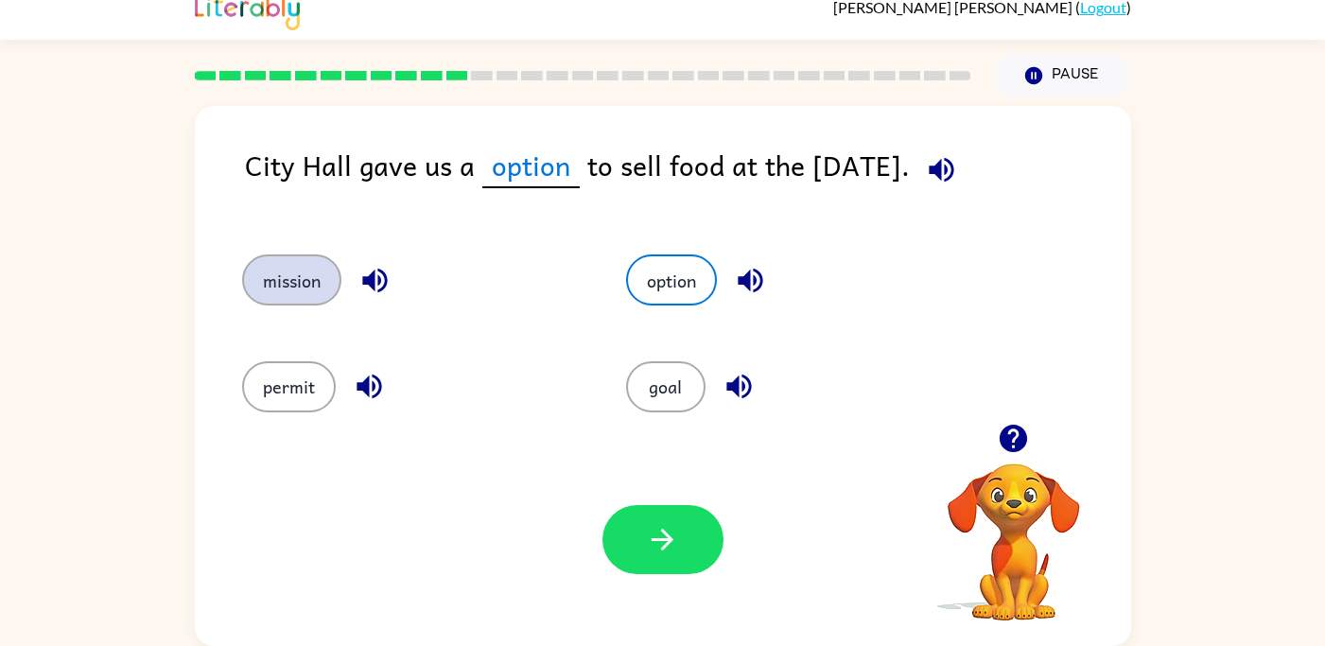
click at [278, 283] on button "mission" at bounding box center [291, 279] width 99 height 51
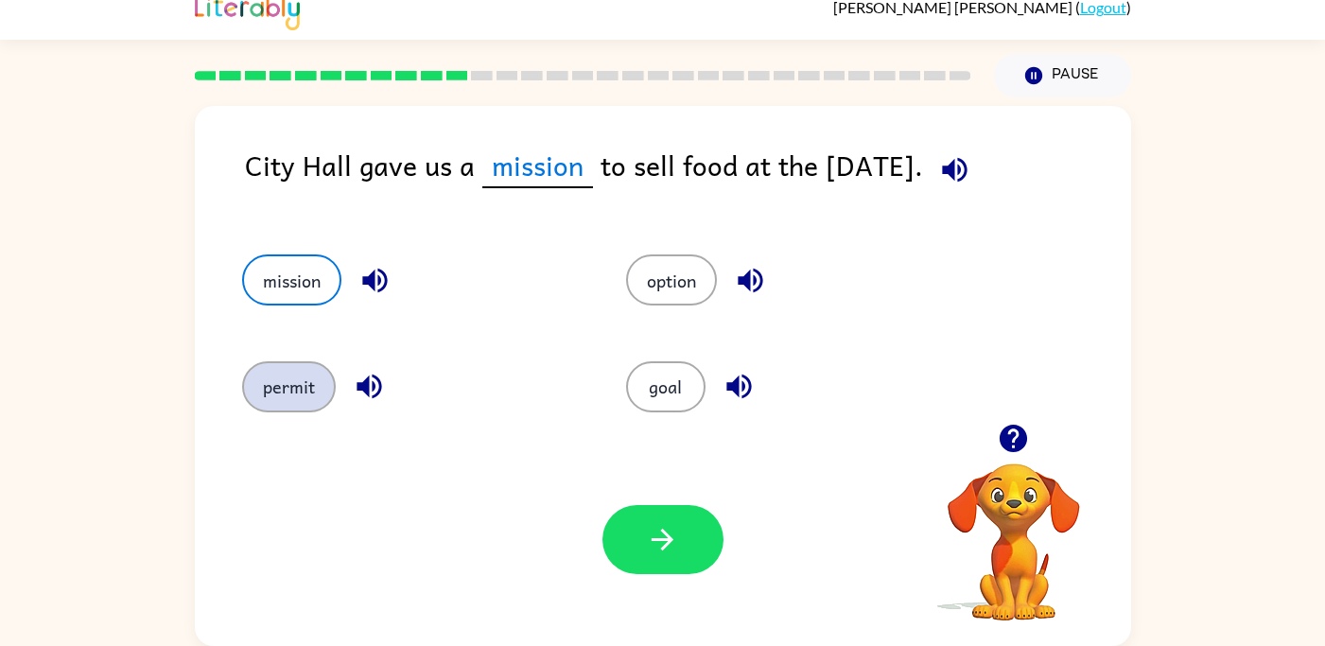
click at [267, 376] on button "permit" at bounding box center [289, 386] width 94 height 51
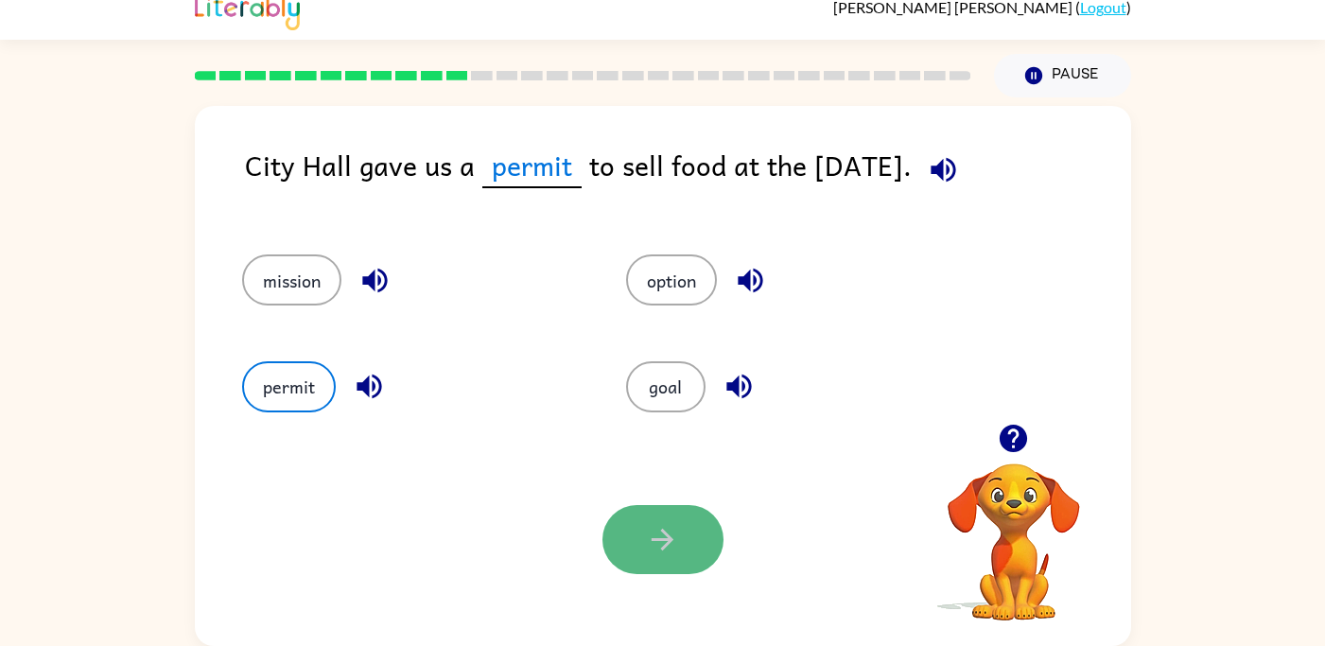
click at [651, 540] on icon "button" at bounding box center [662, 539] width 33 height 33
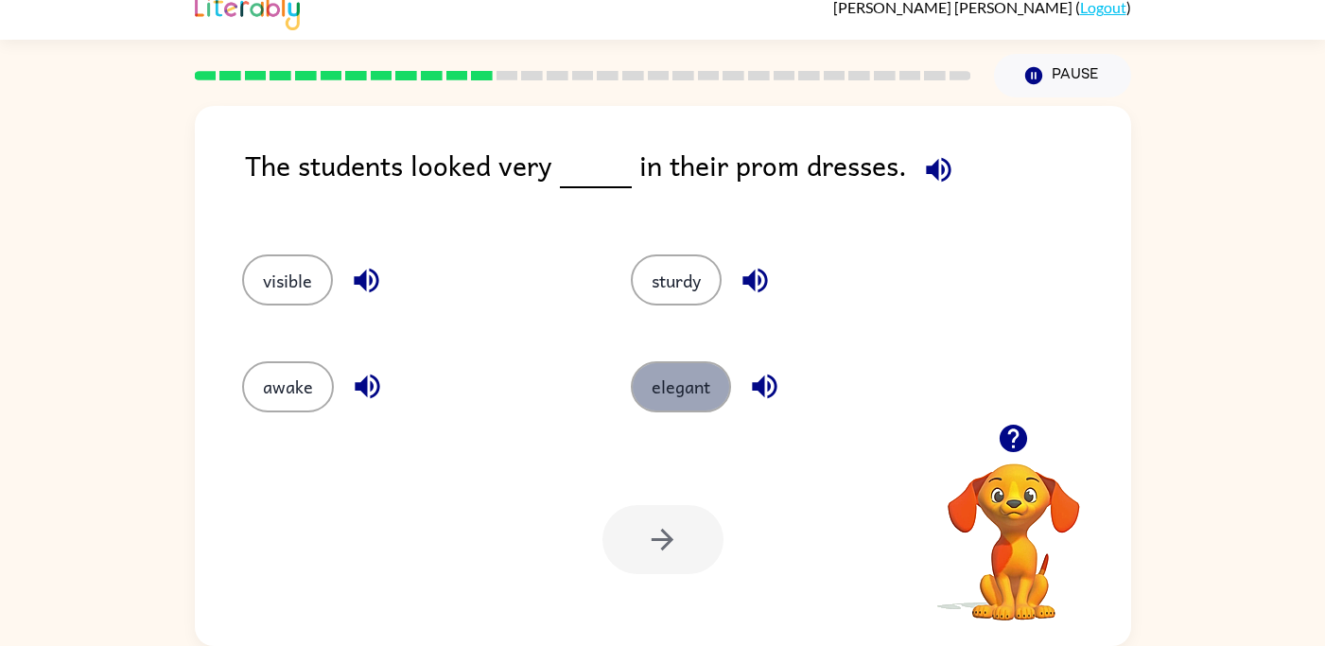
click at [651, 396] on button "elegant" at bounding box center [681, 386] width 100 height 51
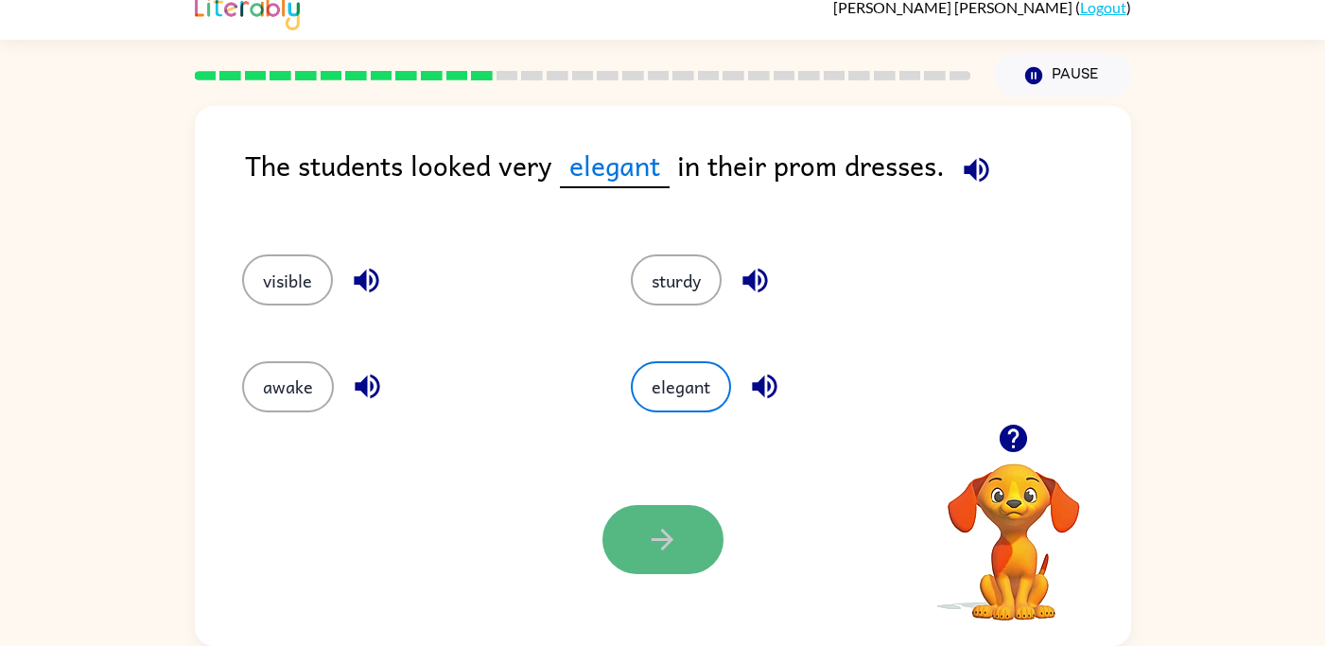
click at [643, 517] on button "button" at bounding box center [662, 539] width 121 height 69
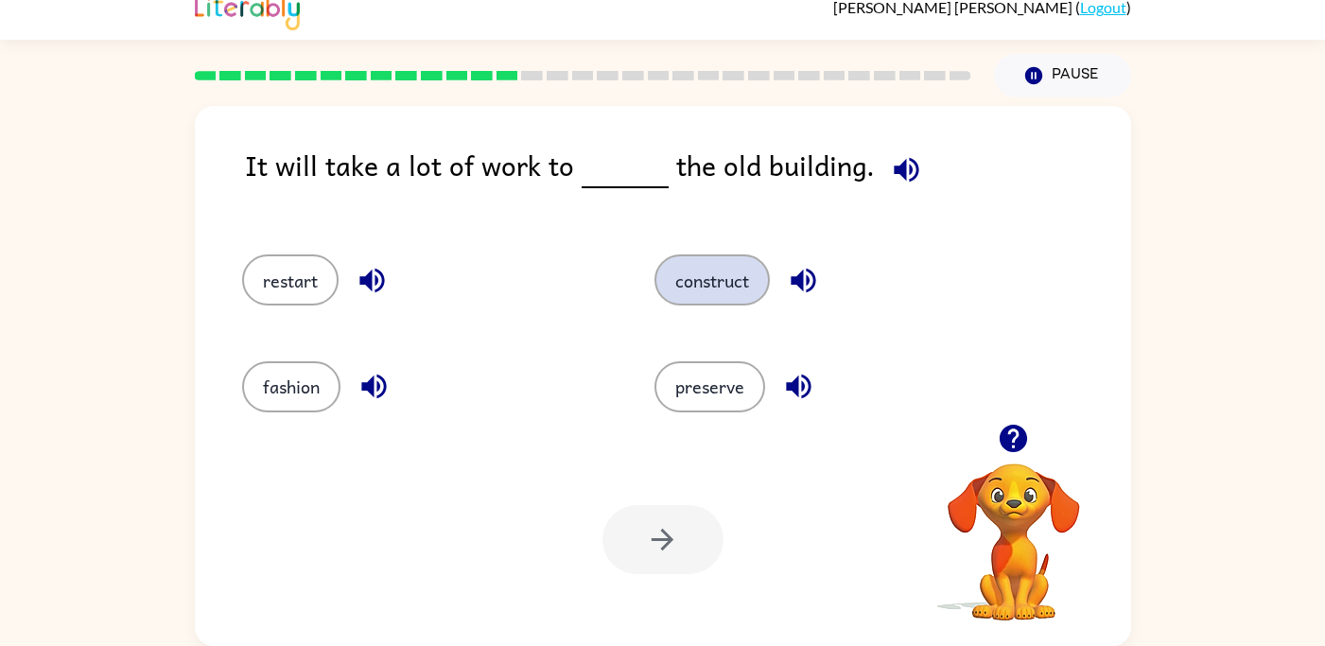
click at [692, 287] on button "construct" at bounding box center [711, 279] width 115 height 51
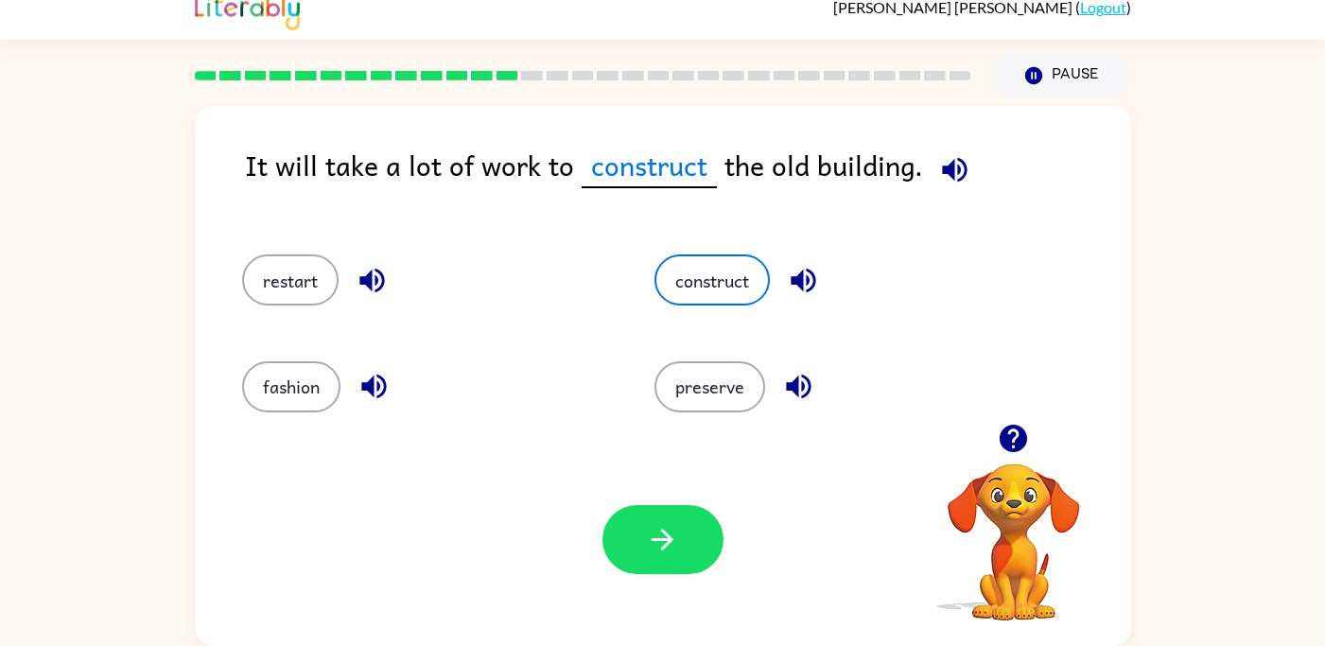
click at [687, 485] on div "Your browser must support playing .mp4 files to use Literably. Please try using…" at bounding box center [663, 539] width 936 height 213
click at [669, 530] on icon "button" at bounding box center [662, 539] width 33 height 33
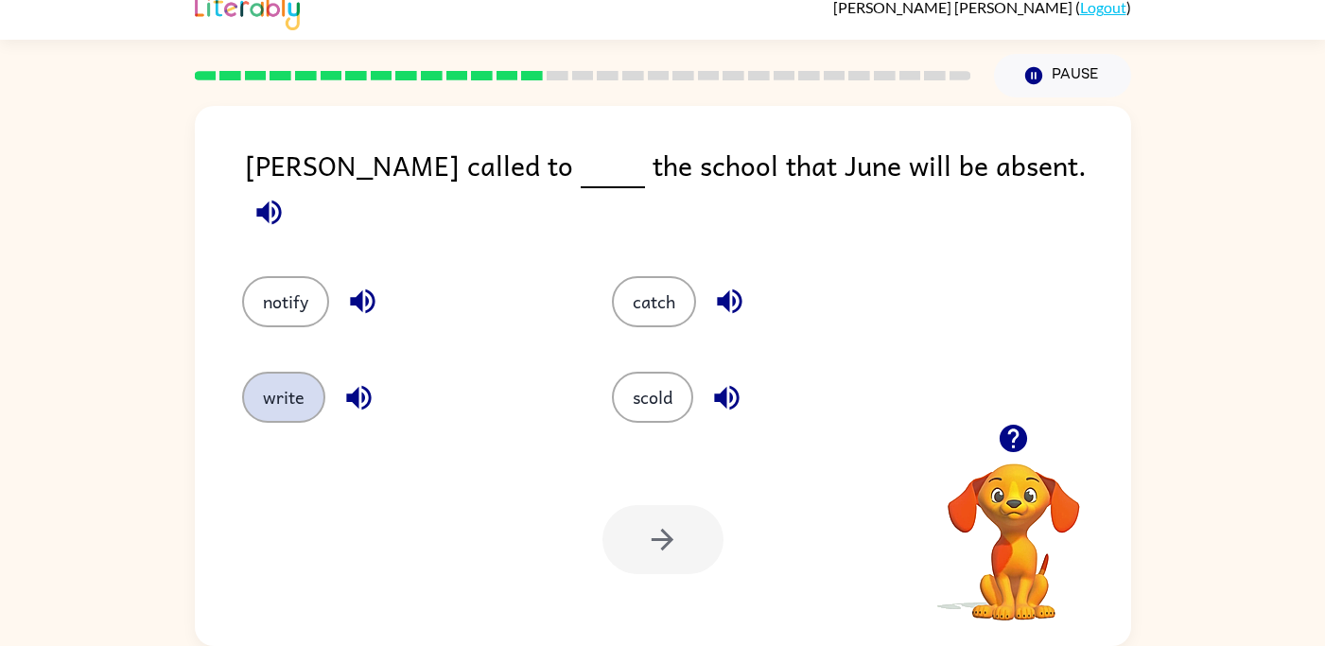
click at [288, 380] on button "write" at bounding box center [283, 397] width 83 height 51
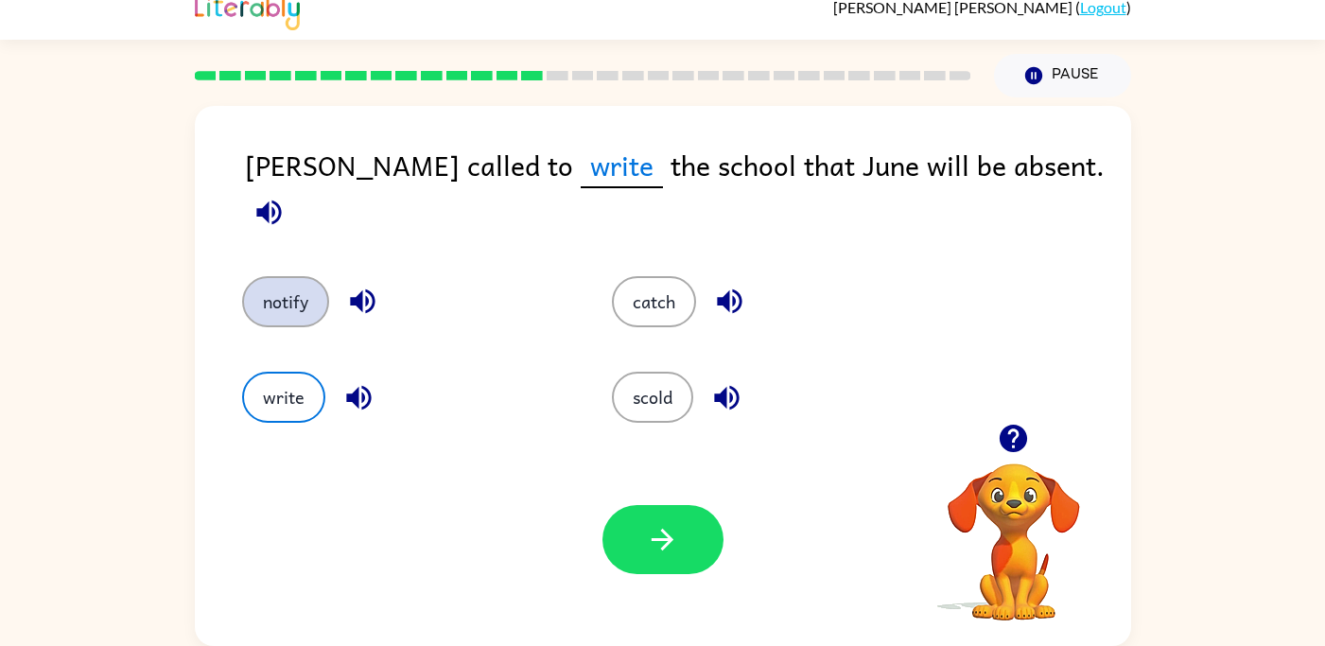
click at [297, 276] on button "notify" at bounding box center [285, 301] width 87 height 51
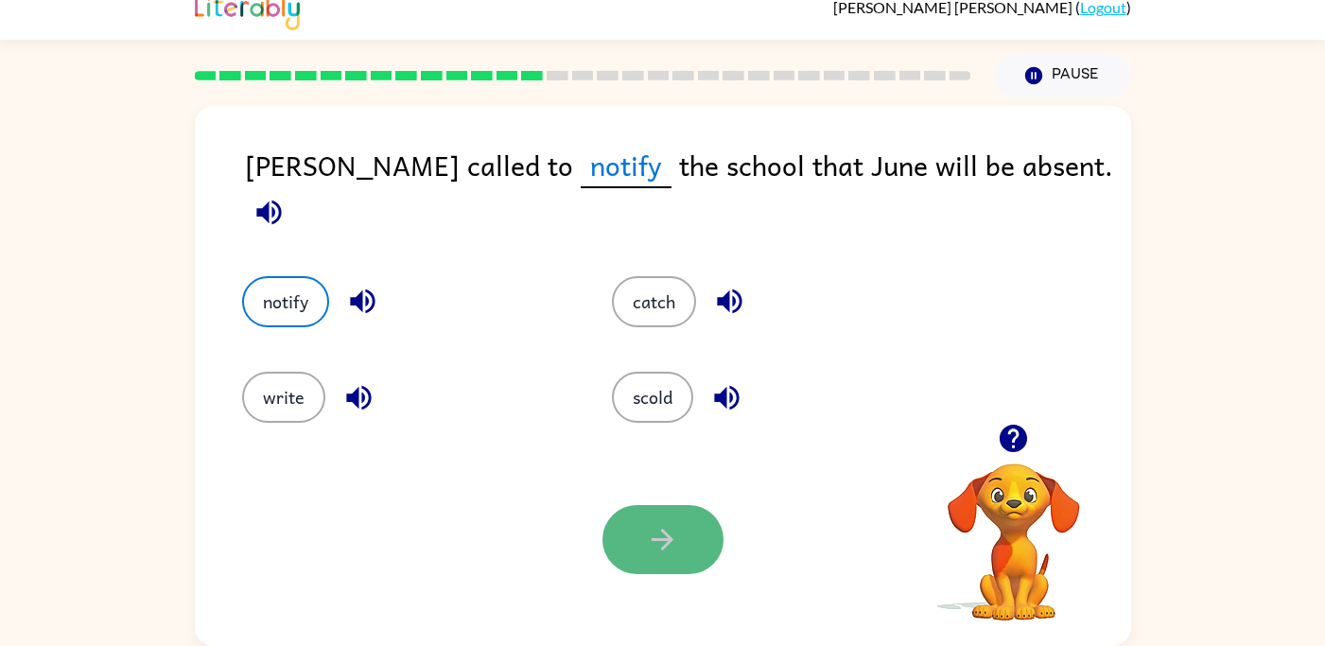
click at [680, 556] on button "button" at bounding box center [662, 539] width 121 height 69
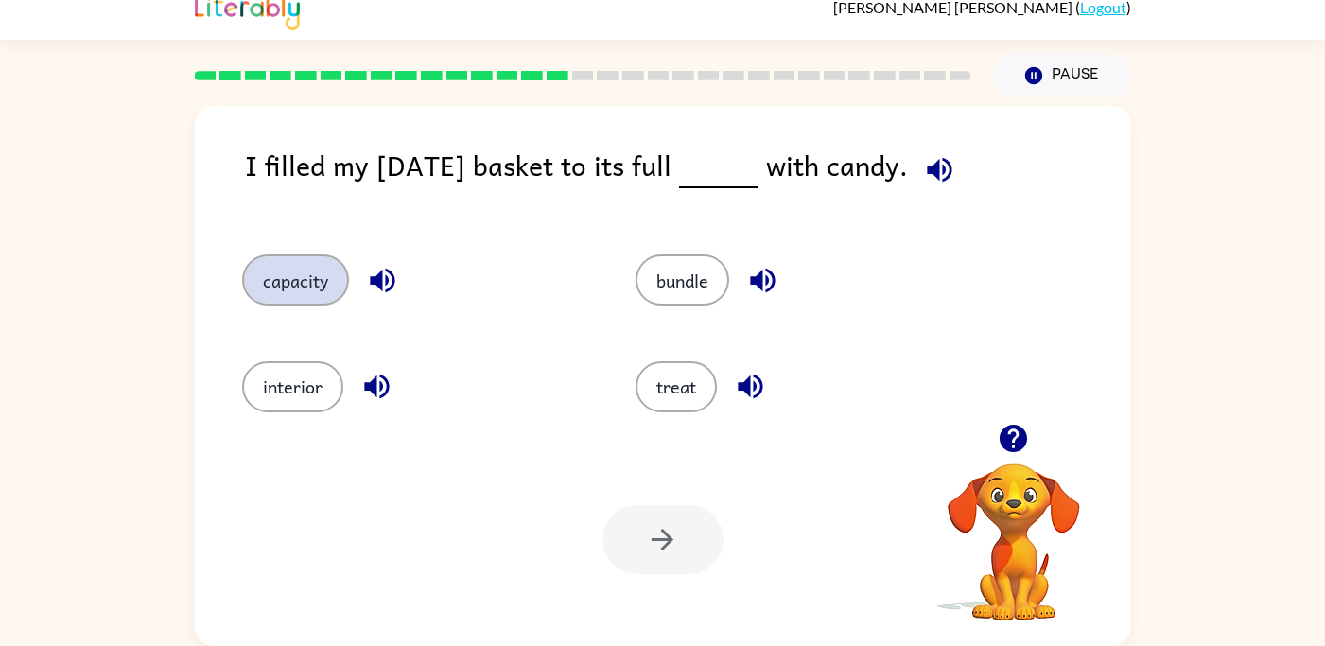
click at [319, 279] on button "capacity" at bounding box center [295, 279] width 107 height 51
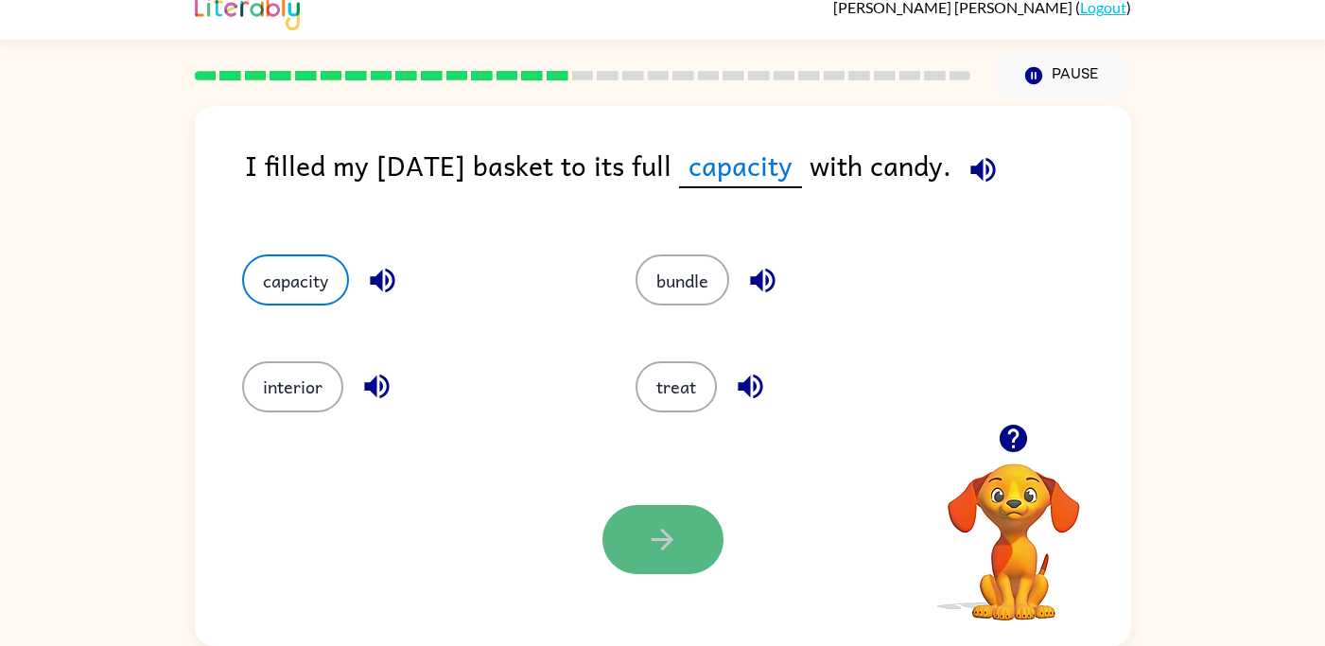
click at [672, 541] on icon "button" at bounding box center [662, 539] width 33 height 33
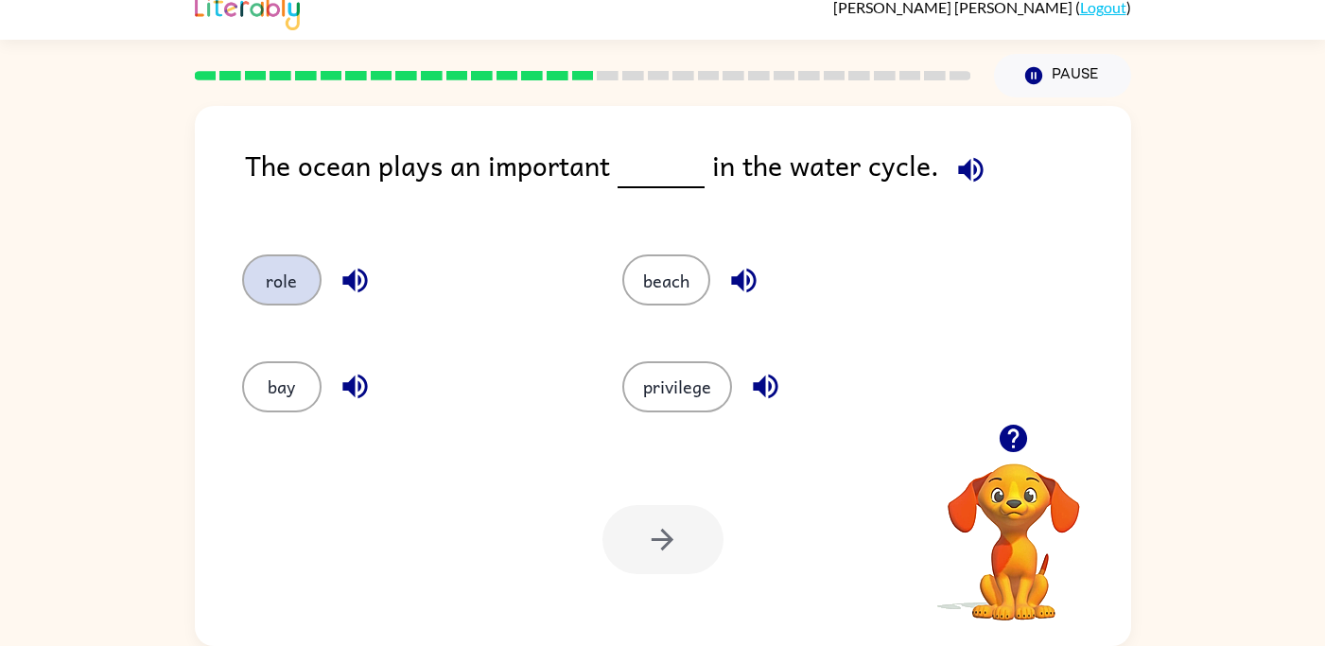
click at [289, 274] on button "role" at bounding box center [281, 279] width 79 height 51
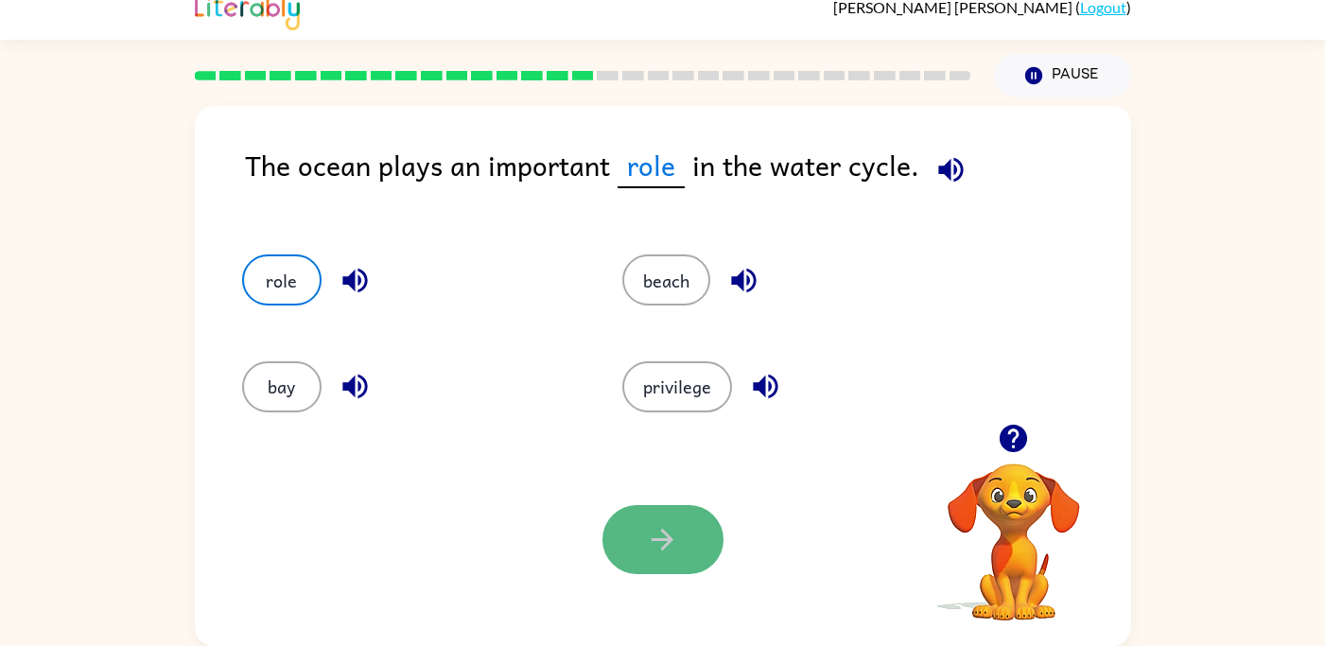
click at [670, 550] on icon "button" at bounding box center [662, 539] width 33 height 33
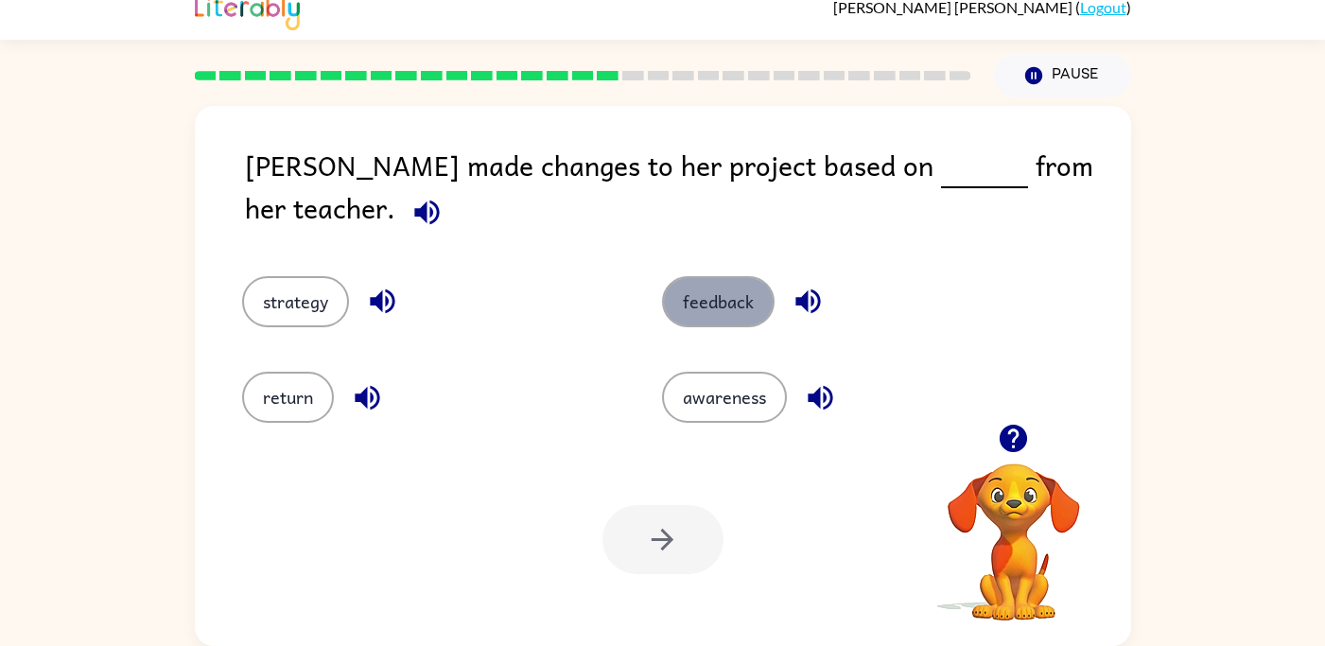
click at [724, 276] on button "feedback" at bounding box center [718, 301] width 113 height 51
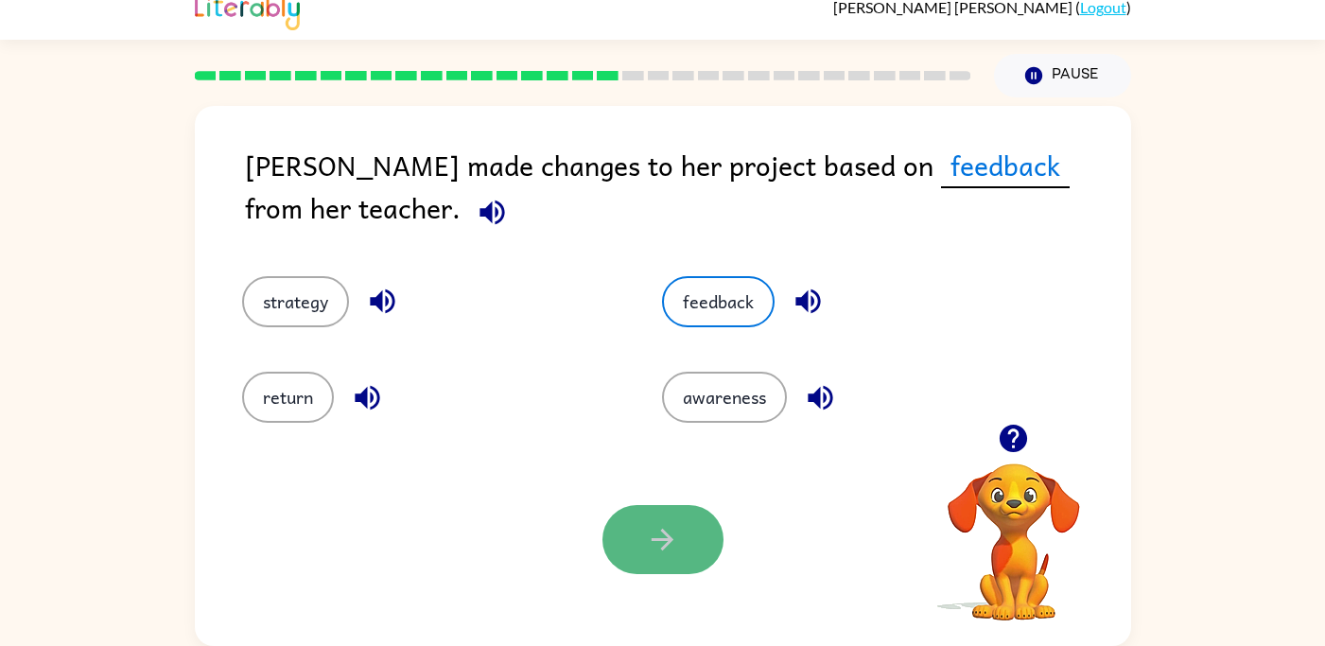
click at [674, 538] on icon "button" at bounding box center [662, 539] width 33 height 33
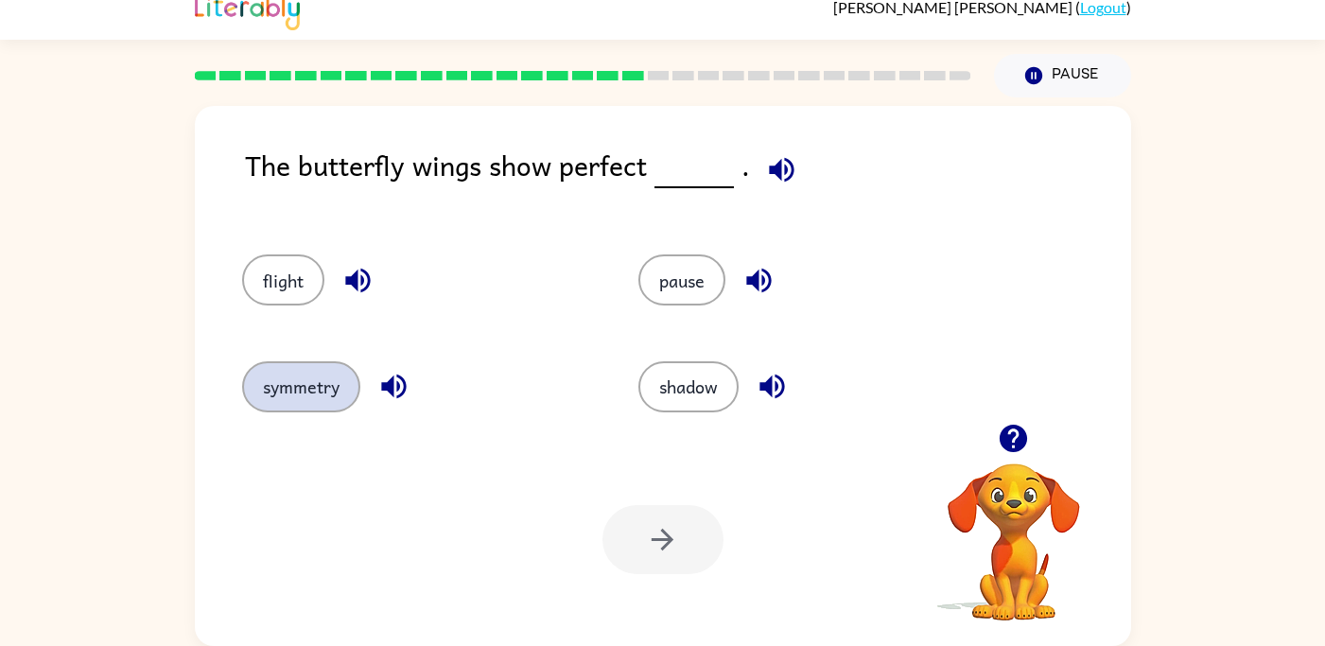
click at [313, 363] on button "symmetry" at bounding box center [301, 386] width 118 height 51
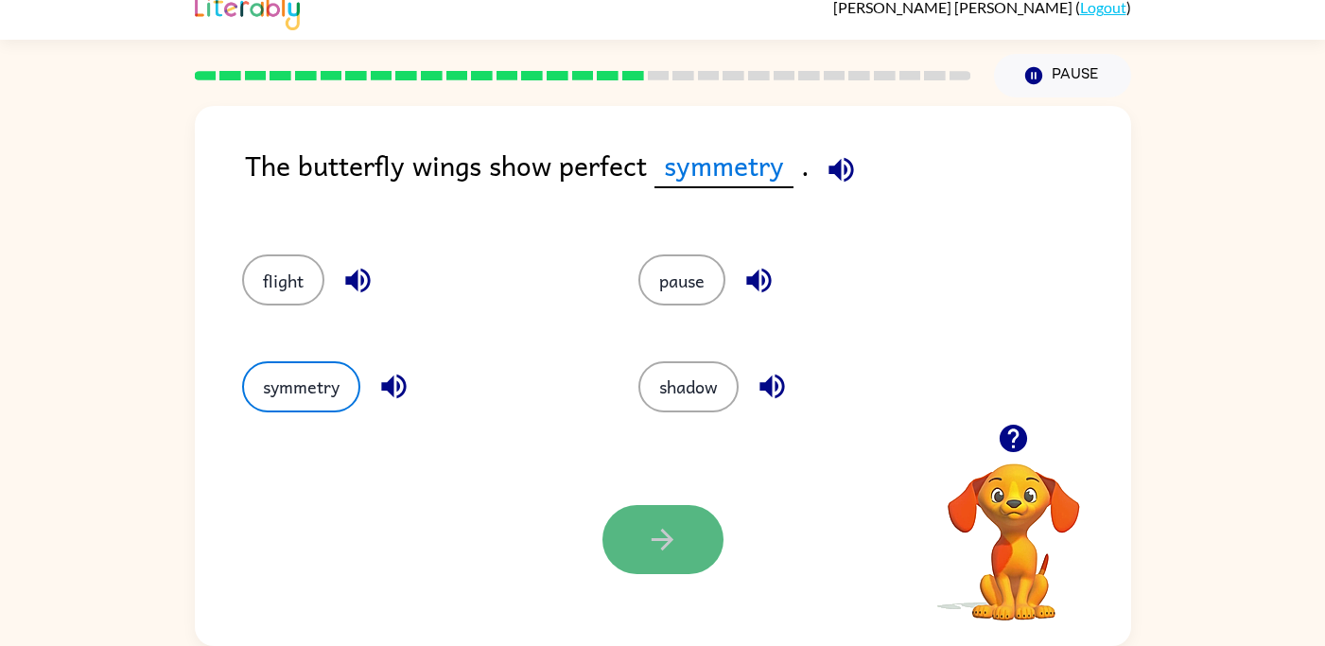
click at [669, 544] on icon "button" at bounding box center [662, 539] width 33 height 33
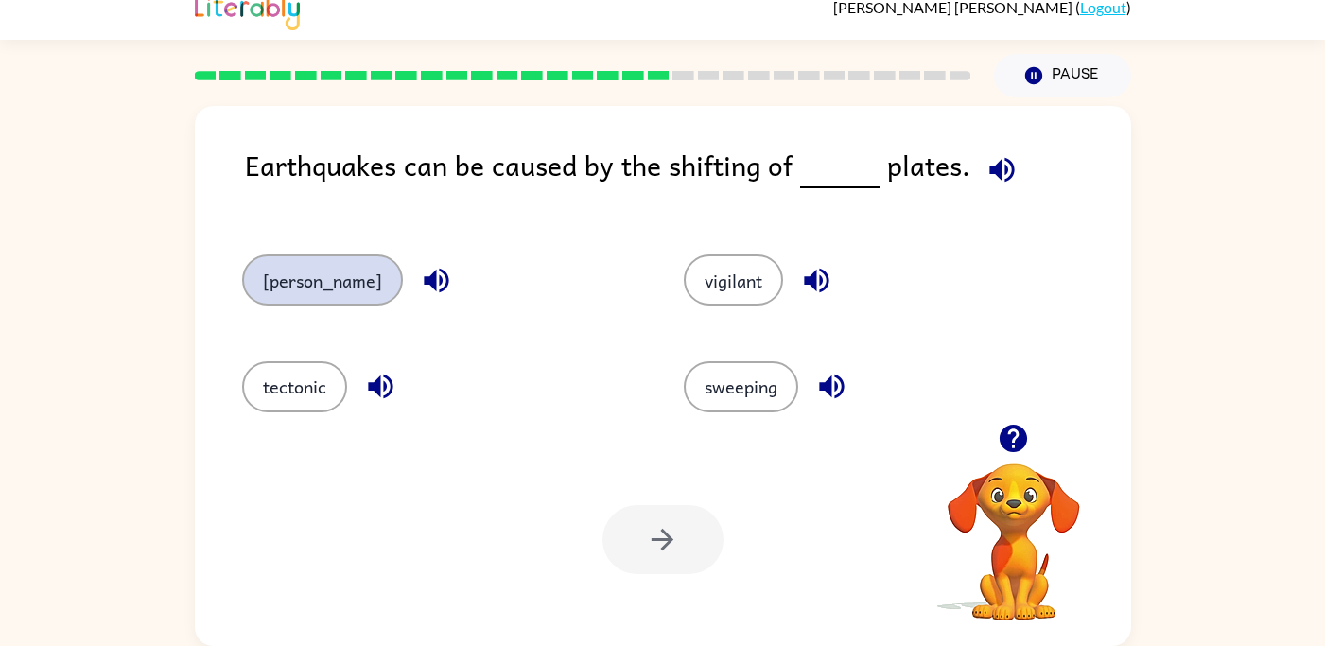
click at [292, 282] on button "[PERSON_NAME]" at bounding box center [322, 279] width 161 height 51
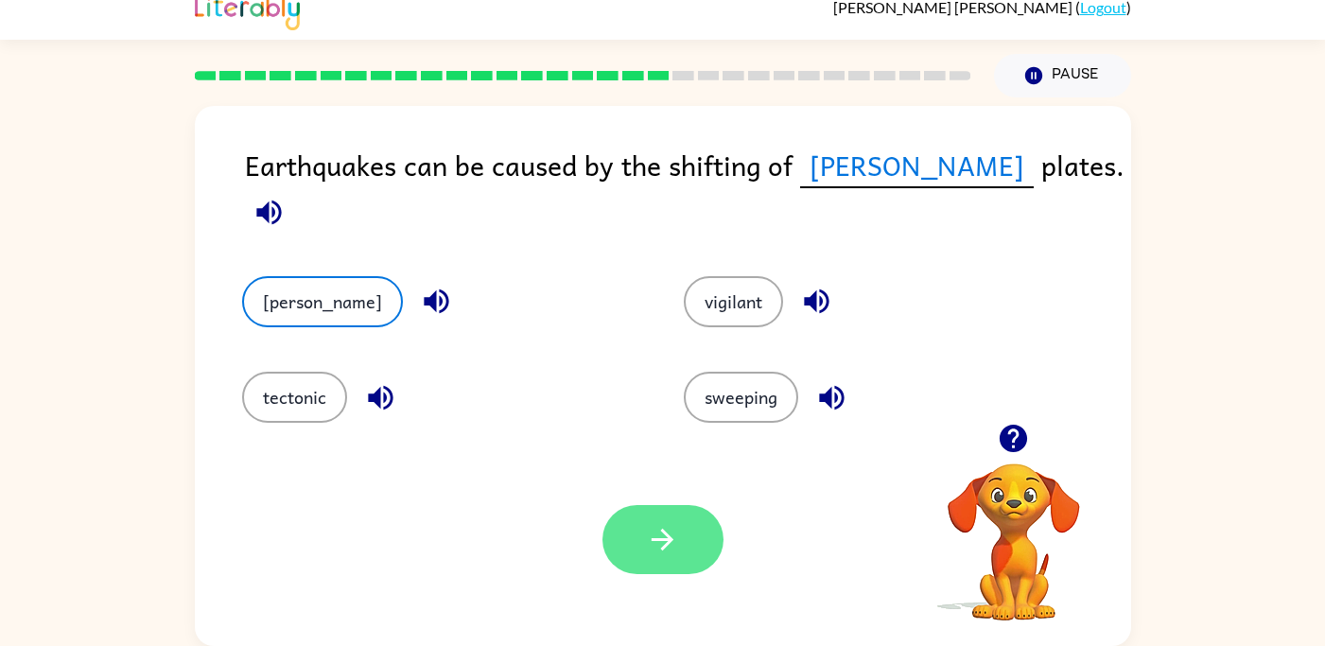
click at [651, 540] on icon "button" at bounding box center [662, 539] width 33 height 33
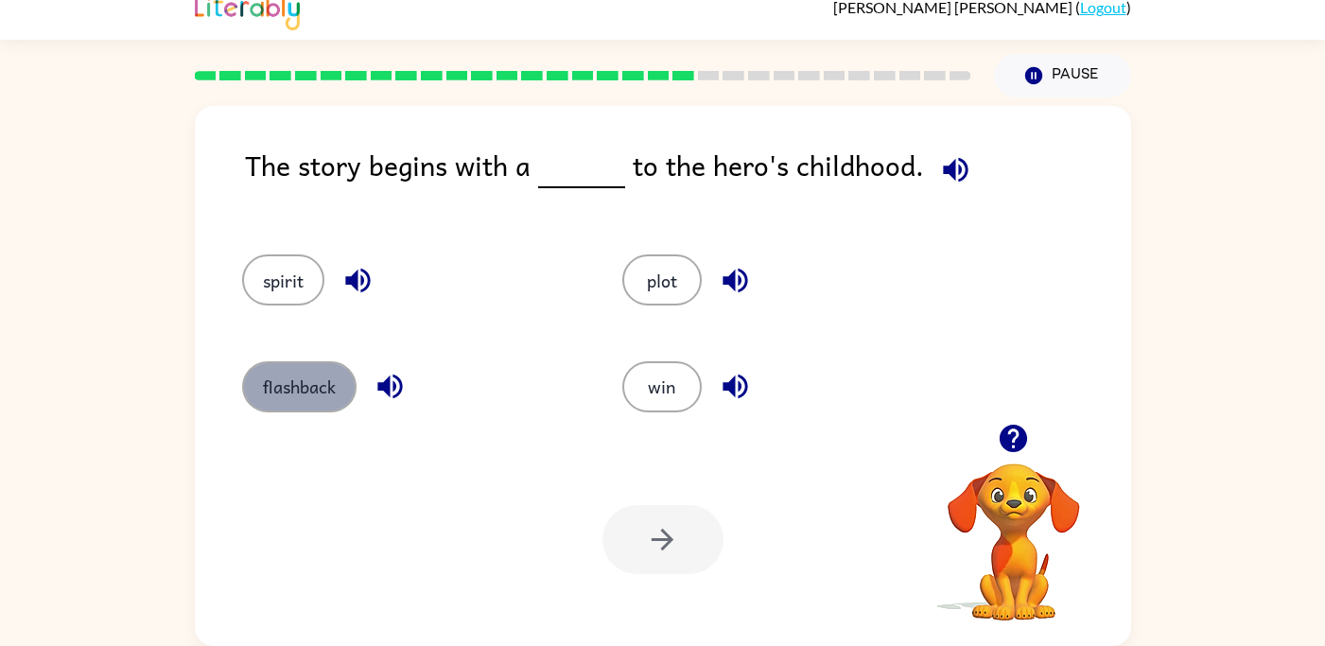
click at [299, 393] on button "flashback" at bounding box center [299, 386] width 114 height 51
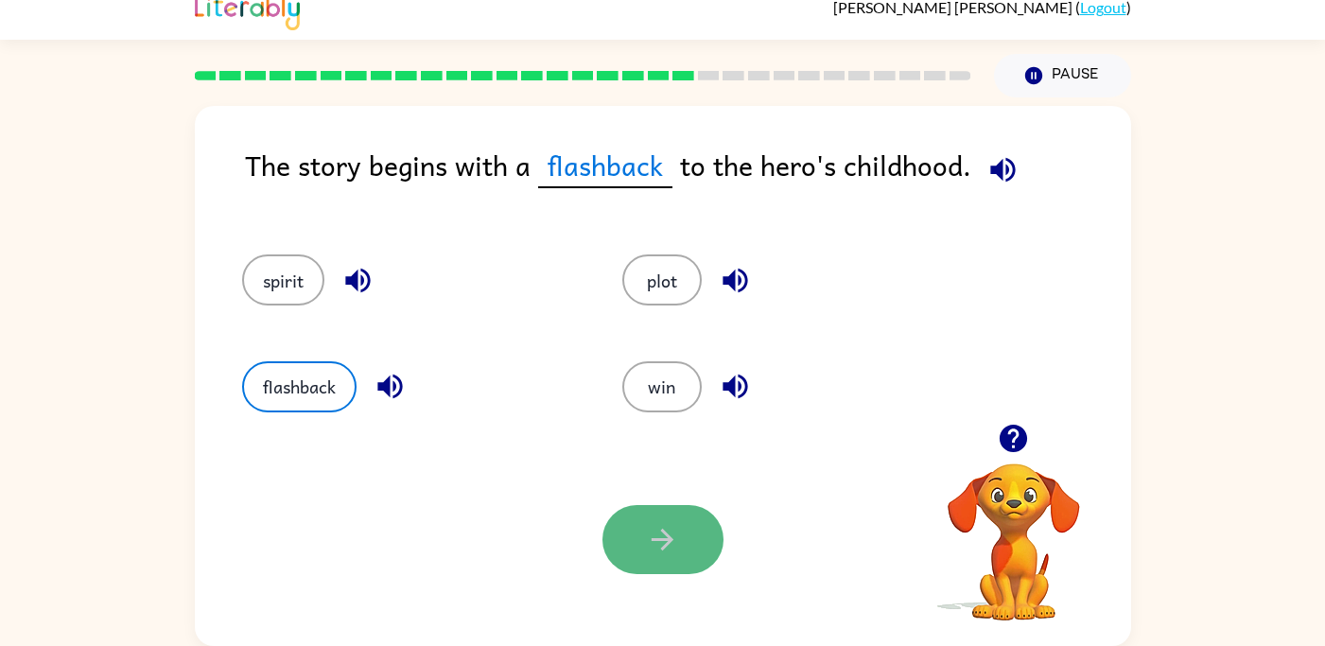
click at [669, 553] on icon "button" at bounding box center [662, 539] width 33 height 33
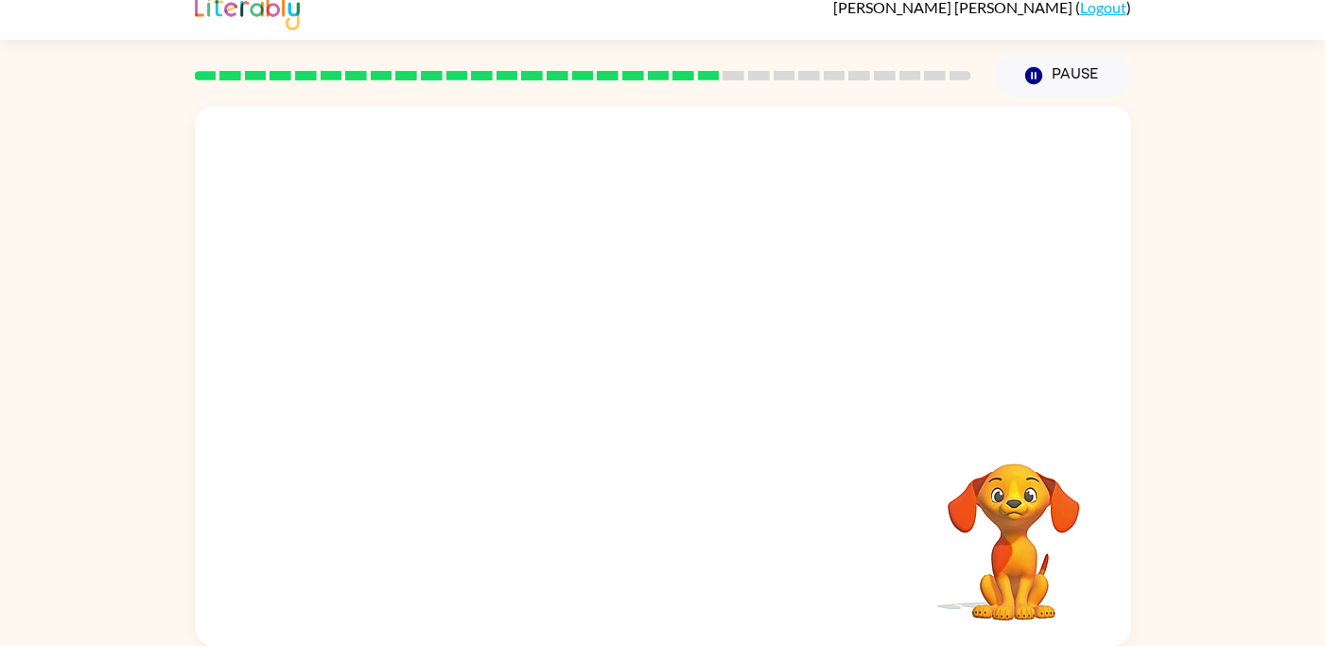
click at [495, 363] on video "Your browser must support playing .mp4 files to use Literably. Please try using…" at bounding box center [663, 265] width 936 height 318
click at [661, 369] on div at bounding box center [662, 385] width 121 height 69
click at [661, 386] on icon "button" at bounding box center [662, 385] width 33 height 33
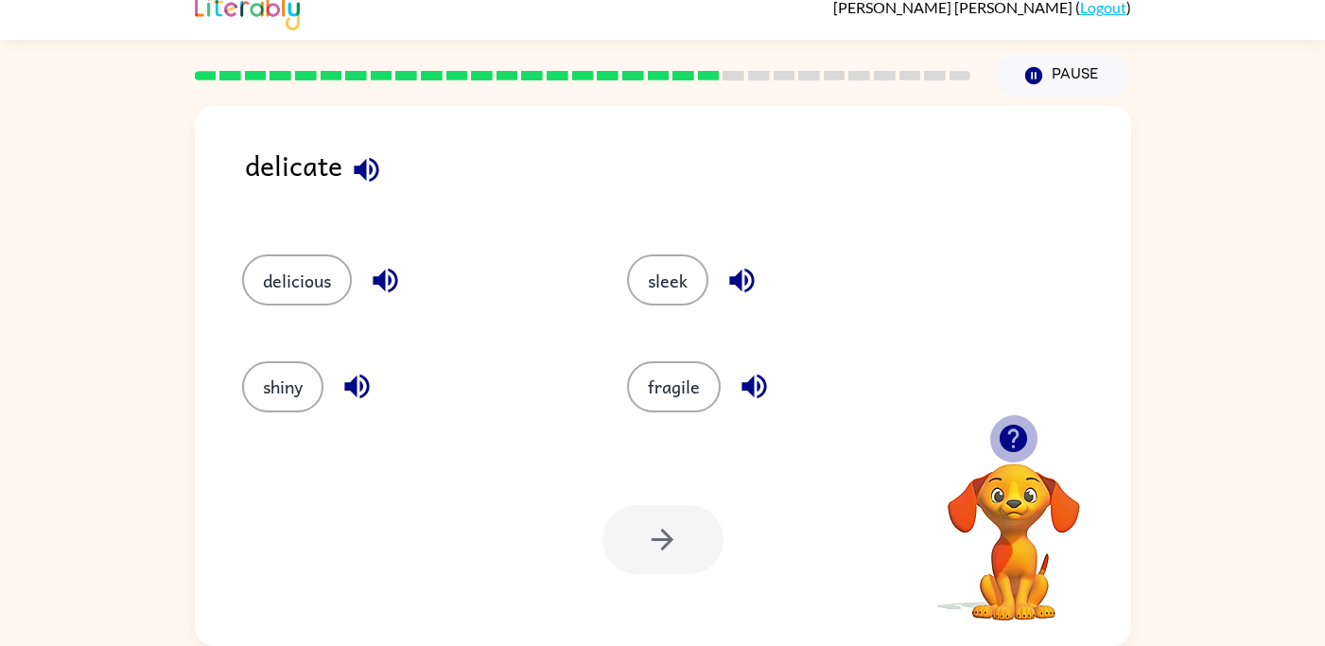
click at [1021, 436] on icon "button" at bounding box center [1012, 438] width 27 height 27
click at [670, 375] on button "fragile" at bounding box center [674, 386] width 94 height 51
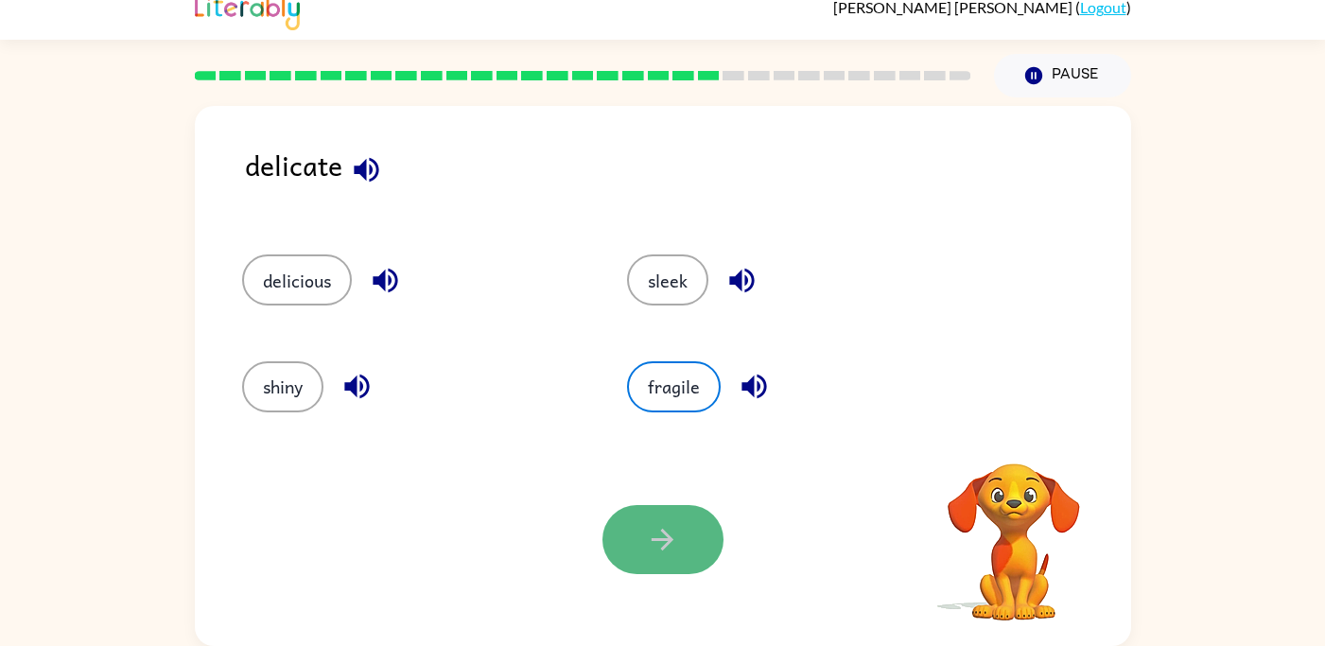
click at [687, 562] on button "button" at bounding box center [662, 539] width 121 height 69
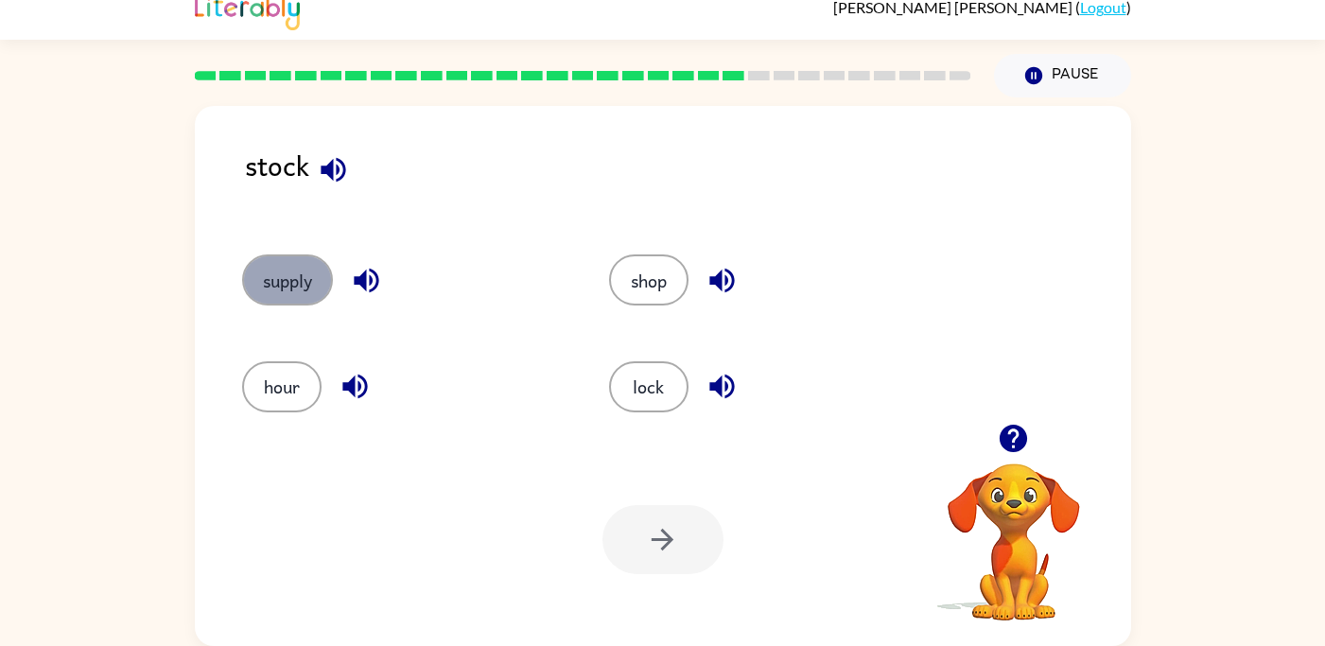
click at [261, 297] on button "supply" at bounding box center [287, 279] width 91 height 51
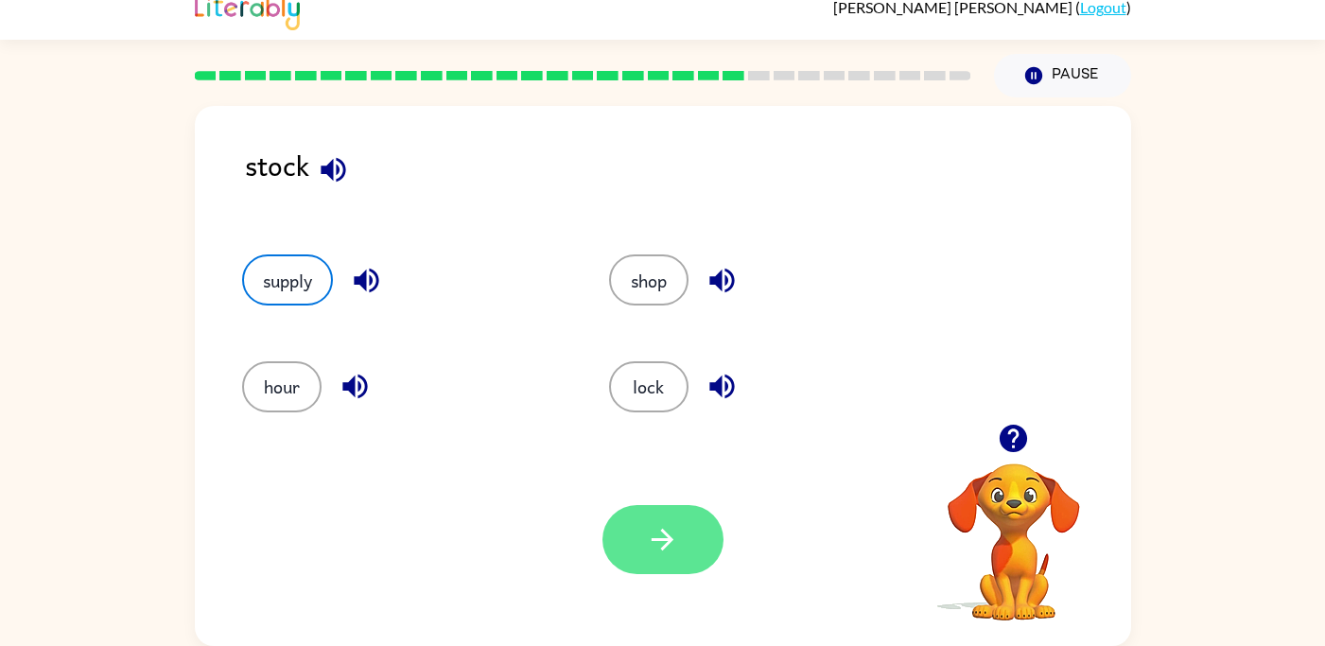
click at [681, 521] on button "button" at bounding box center [662, 539] width 121 height 69
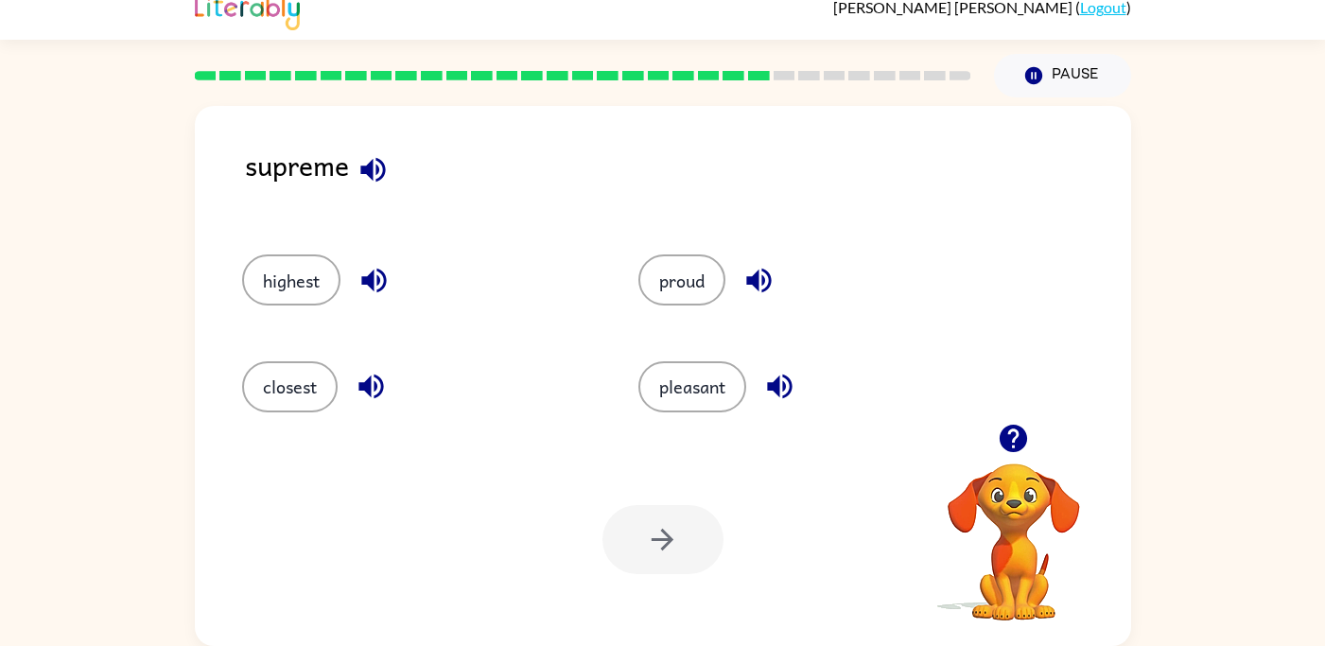
click at [365, 166] on icon "button" at bounding box center [372, 169] width 25 height 25
click at [315, 289] on button "highest" at bounding box center [291, 279] width 98 height 51
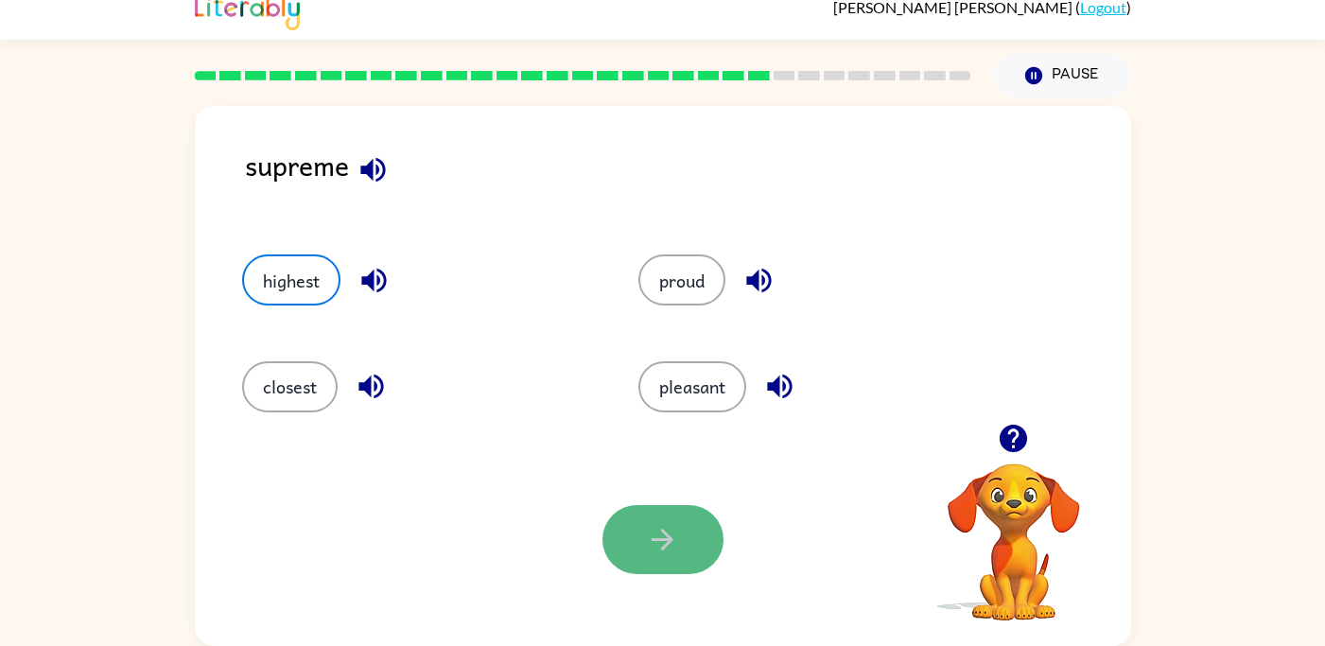
click at [665, 516] on button "button" at bounding box center [662, 539] width 121 height 69
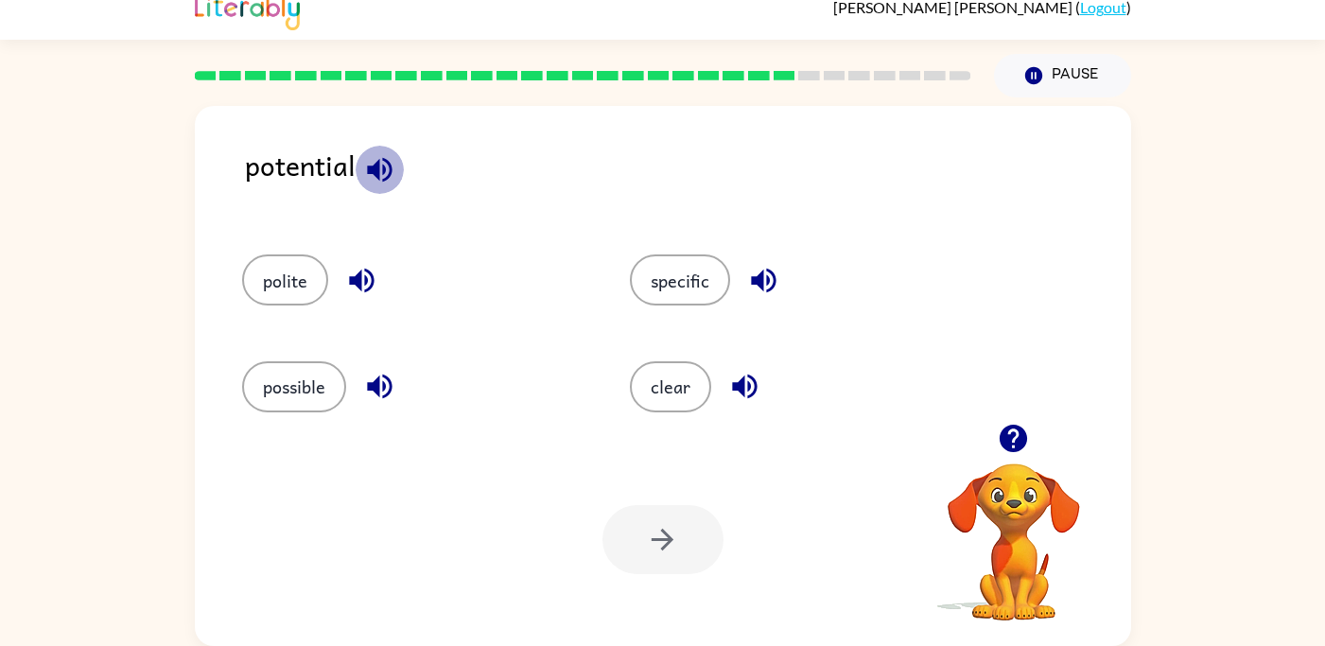
click at [387, 155] on icon "button" at bounding box center [379, 169] width 33 height 33
click at [685, 268] on button "specific" at bounding box center [680, 279] width 100 height 51
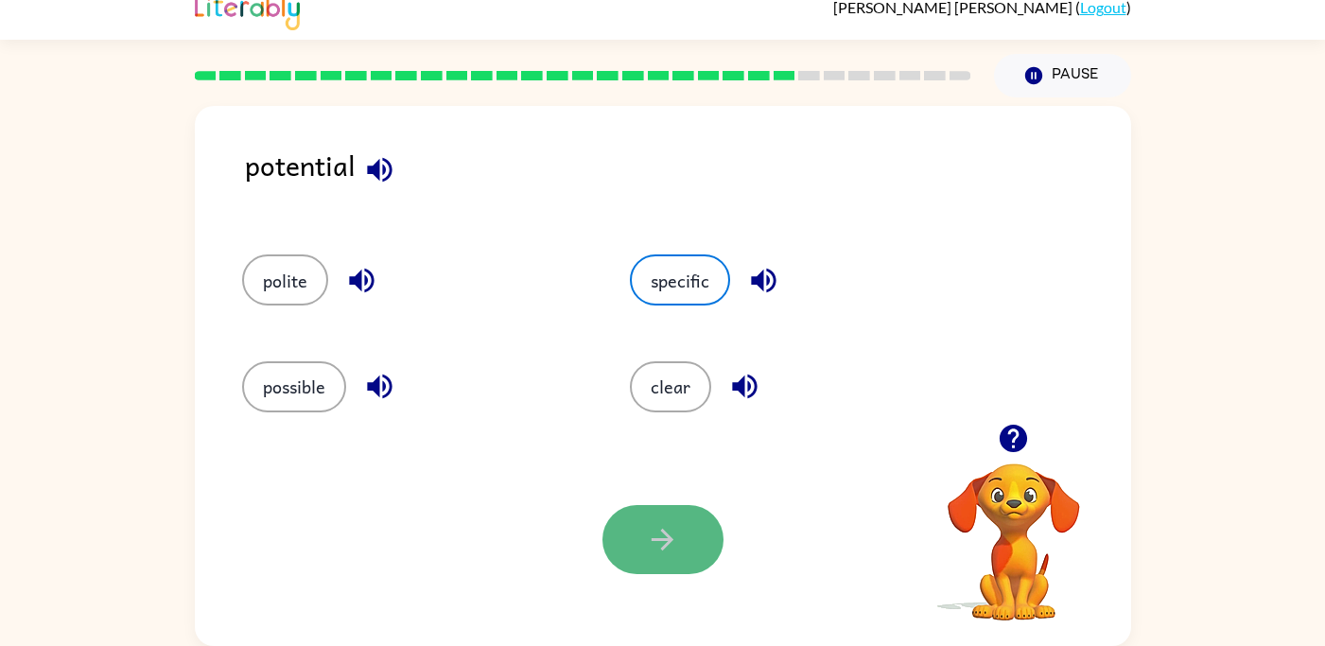
click at [667, 528] on icon "button" at bounding box center [662, 539] width 33 height 33
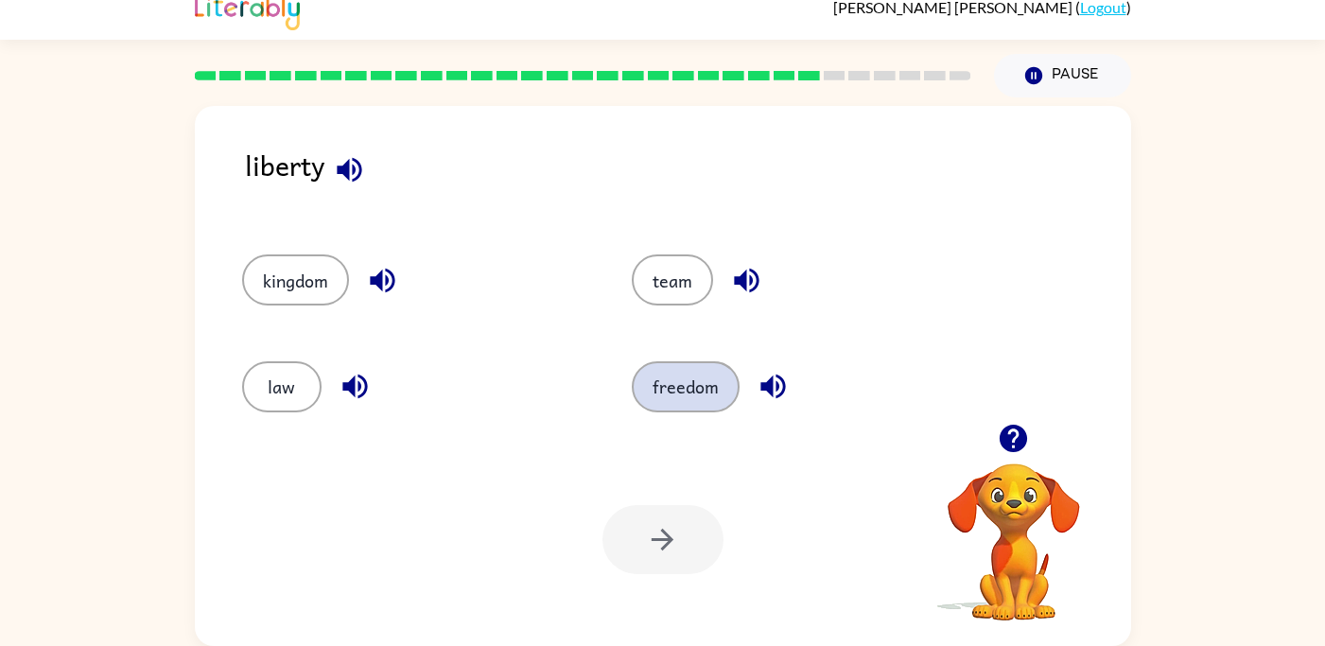
click at [686, 385] on button "freedom" at bounding box center [686, 386] width 108 height 51
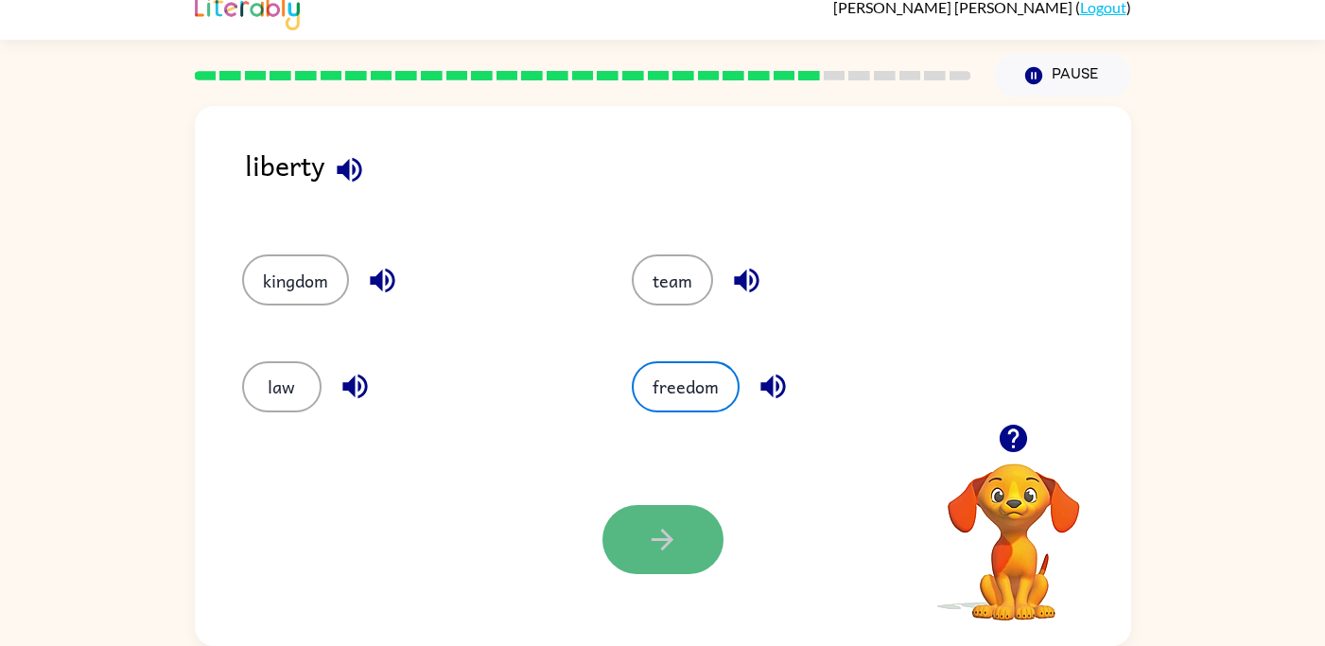
click at [681, 542] on button "button" at bounding box center [662, 539] width 121 height 69
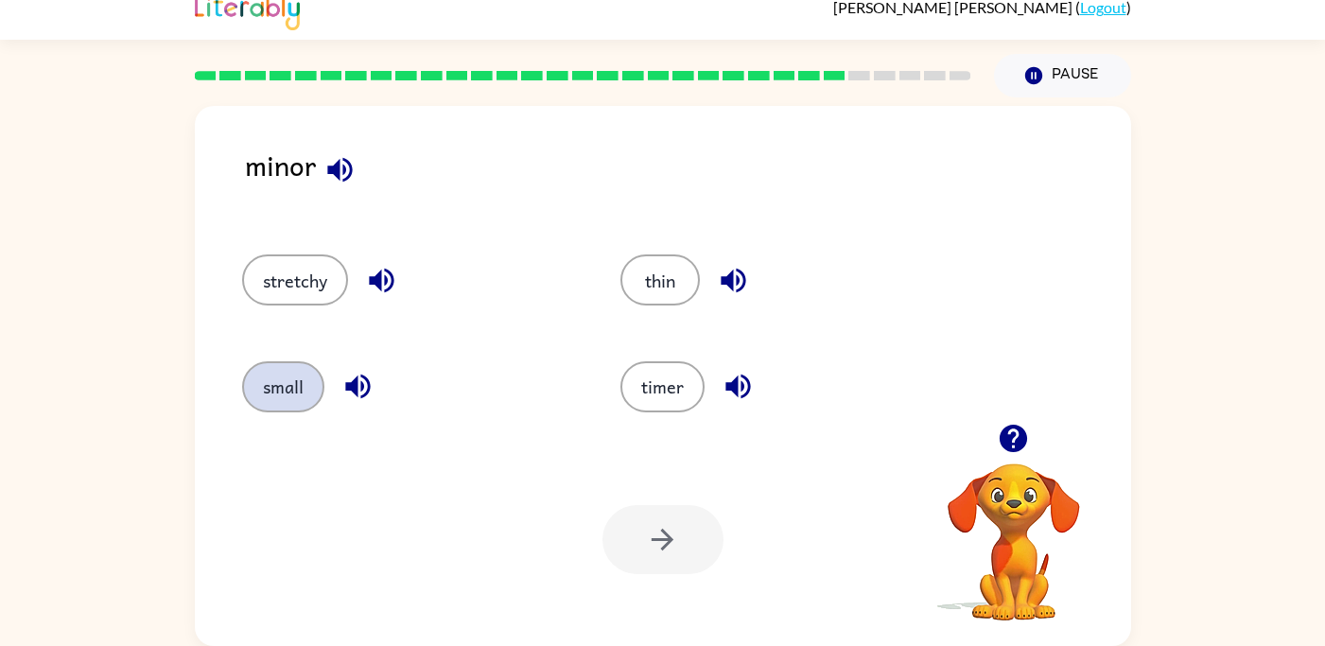
click at [300, 377] on button "small" at bounding box center [283, 386] width 82 height 51
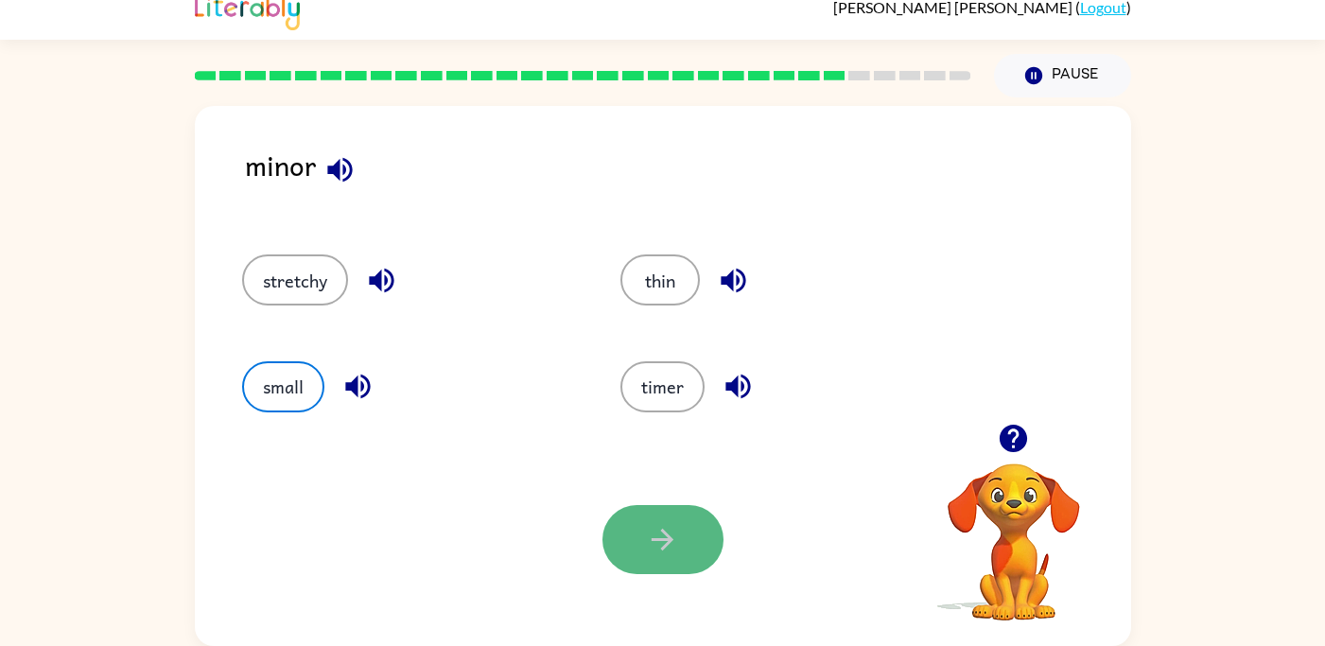
click at [686, 553] on button "button" at bounding box center [662, 539] width 121 height 69
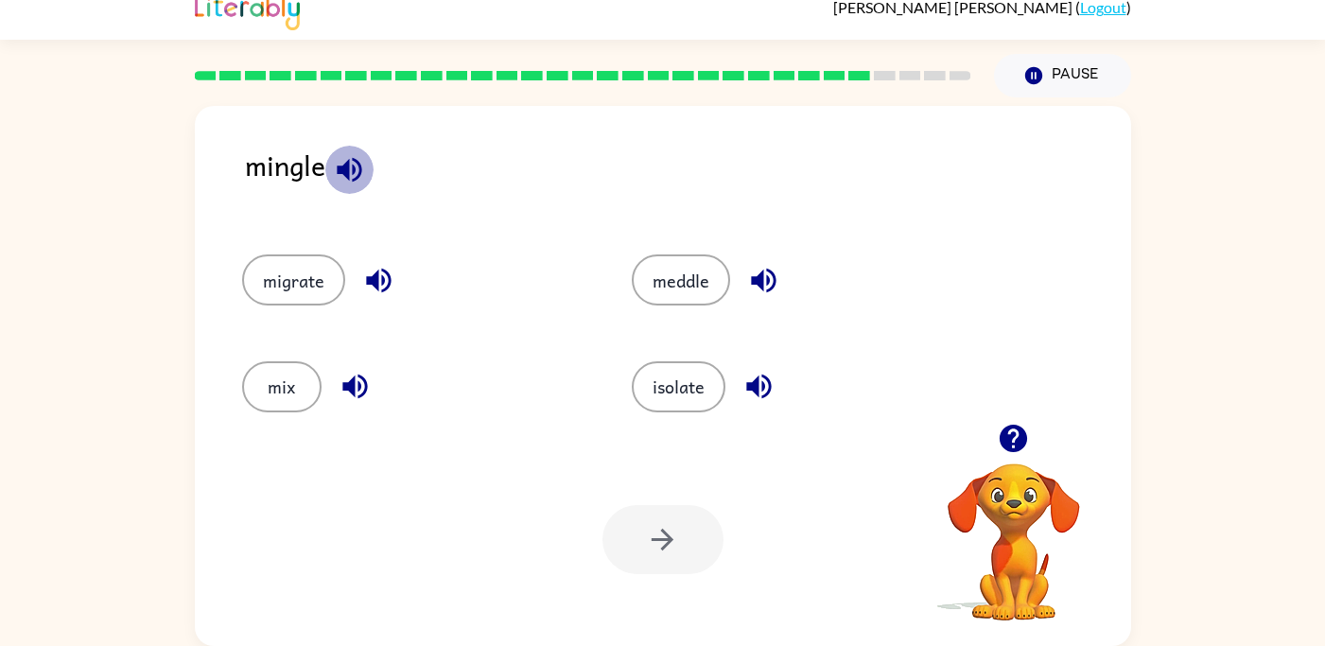
click at [345, 189] on button "button" at bounding box center [349, 170] width 48 height 48
click at [339, 278] on button "migrate" at bounding box center [293, 279] width 103 height 51
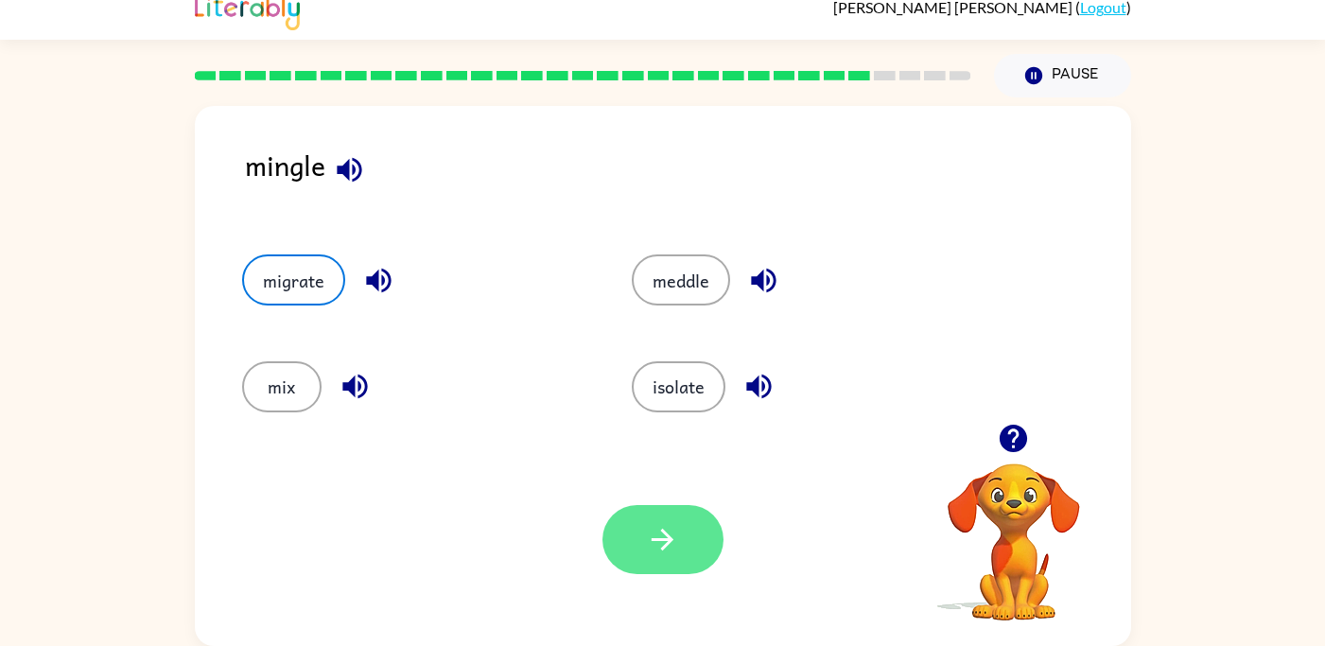
click at [659, 531] on icon "button" at bounding box center [662, 539] width 33 height 33
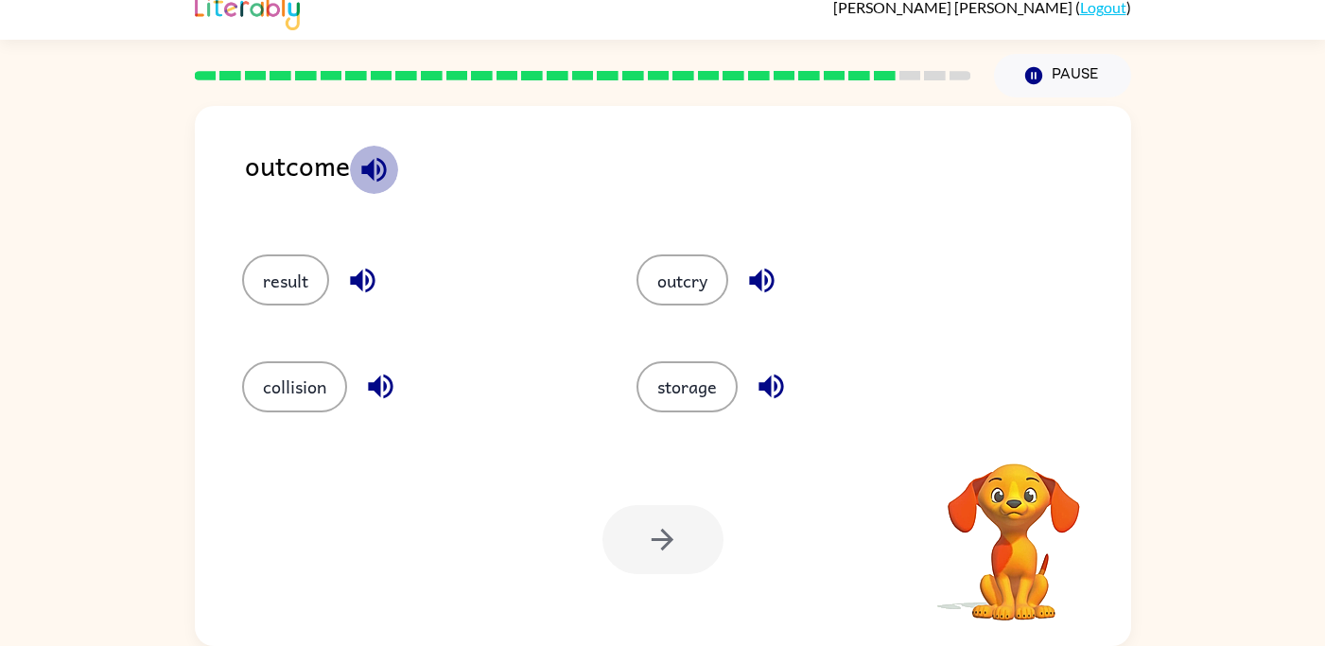
click at [384, 168] on icon "button" at bounding box center [373, 169] width 25 height 25
click at [262, 367] on button "collision" at bounding box center [294, 386] width 105 height 51
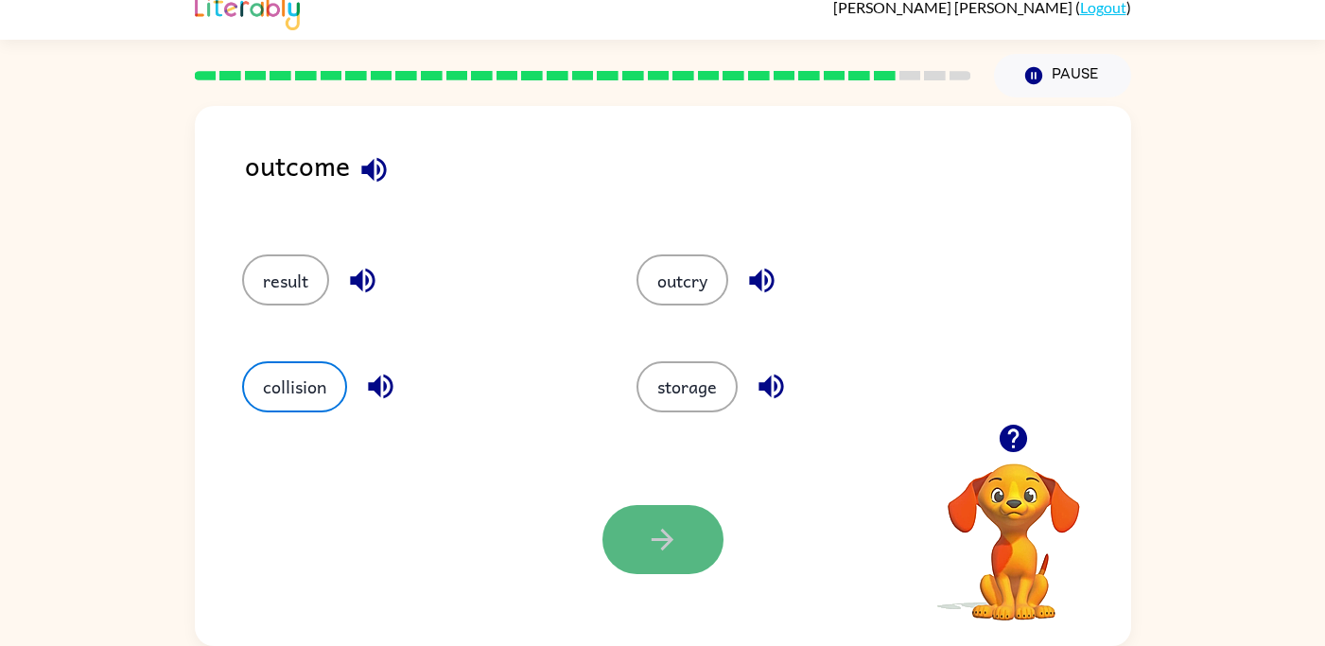
click at [649, 506] on button "button" at bounding box center [662, 539] width 121 height 69
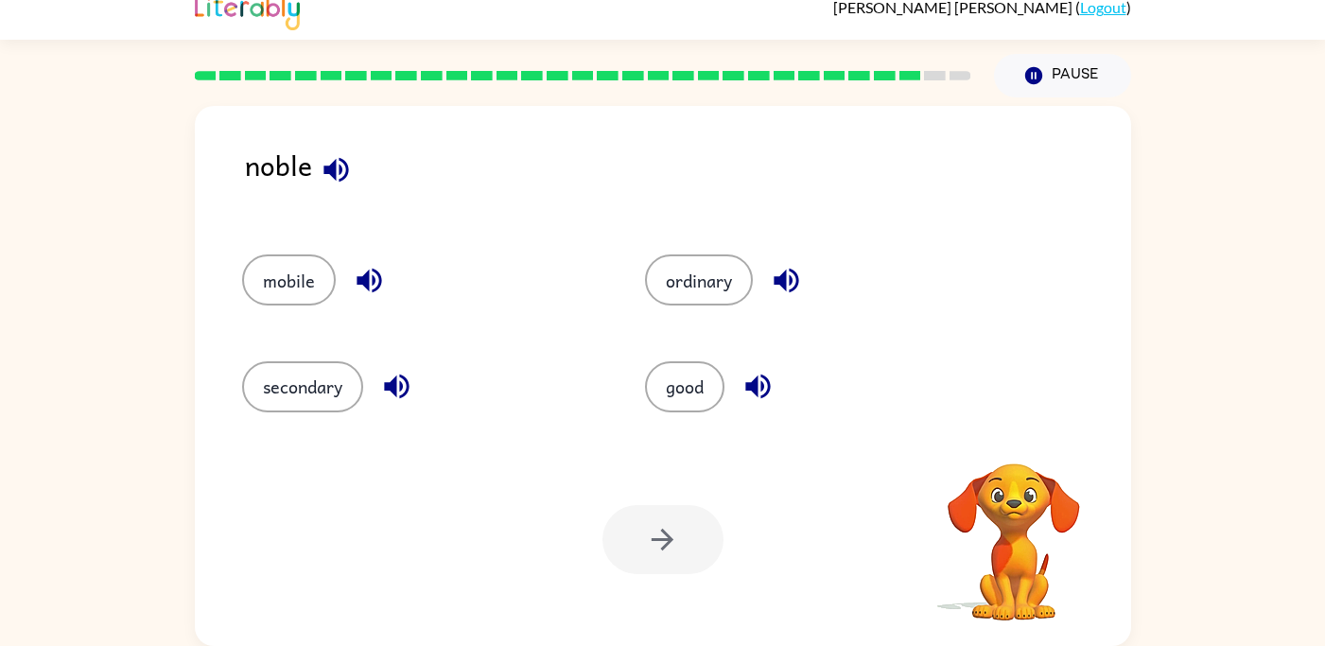
click at [320, 165] on icon "button" at bounding box center [336, 169] width 33 height 33
click at [754, 395] on icon "button" at bounding box center [757, 386] width 33 height 33
click at [791, 276] on icon "button" at bounding box center [785, 281] width 25 height 25
click at [783, 284] on icon "button" at bounding box center [785, 281] width 25 height 25
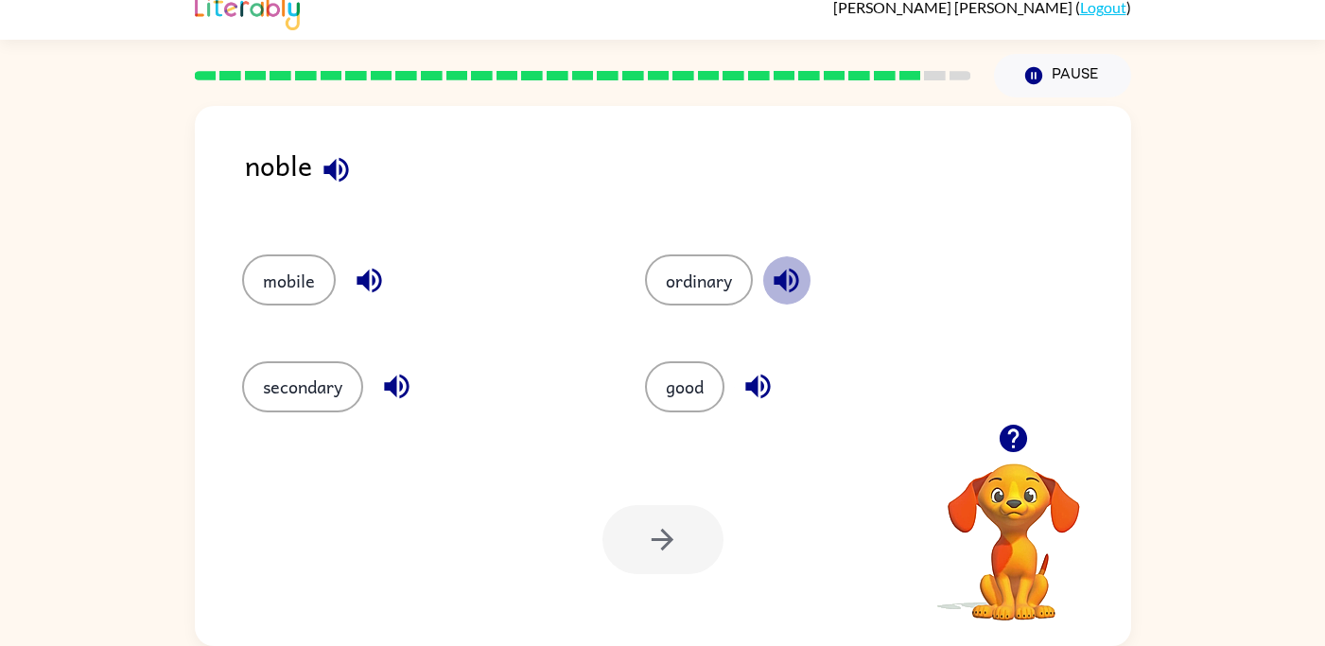
click at [783, 284] on icon "button" at bounding box center [785, 281] width 25 height 25
click at [787, 278] on icon "button" at bounding box center [785, 281] width 25 height 25
click at [801, 257] on div "ordinary" at bounding box center [825, 279] width 360 height 51
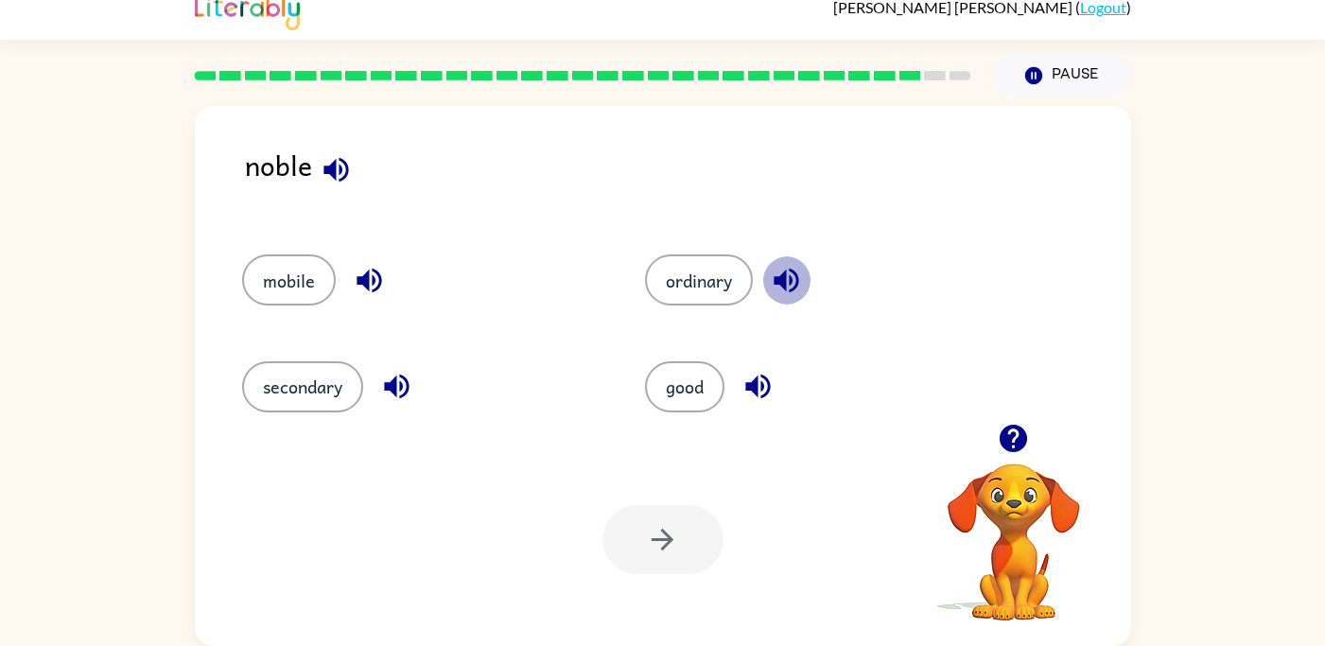
click at [798, 260] on button "button" at bounding box center [786, 280] width 48 height 48
click at [780, 269] on icon "button" at bounding box center [786, 280] width 33 height 33
click at [793, 269] on icon "button" at bounding box center [785, 281] width 25 height 25
click at [794, 285] on icon "button" at bounding box center [786, 280] width 33 height 33
click at [803, 286] on icon "button" at bounding box center [786, 280] width 33 height 33
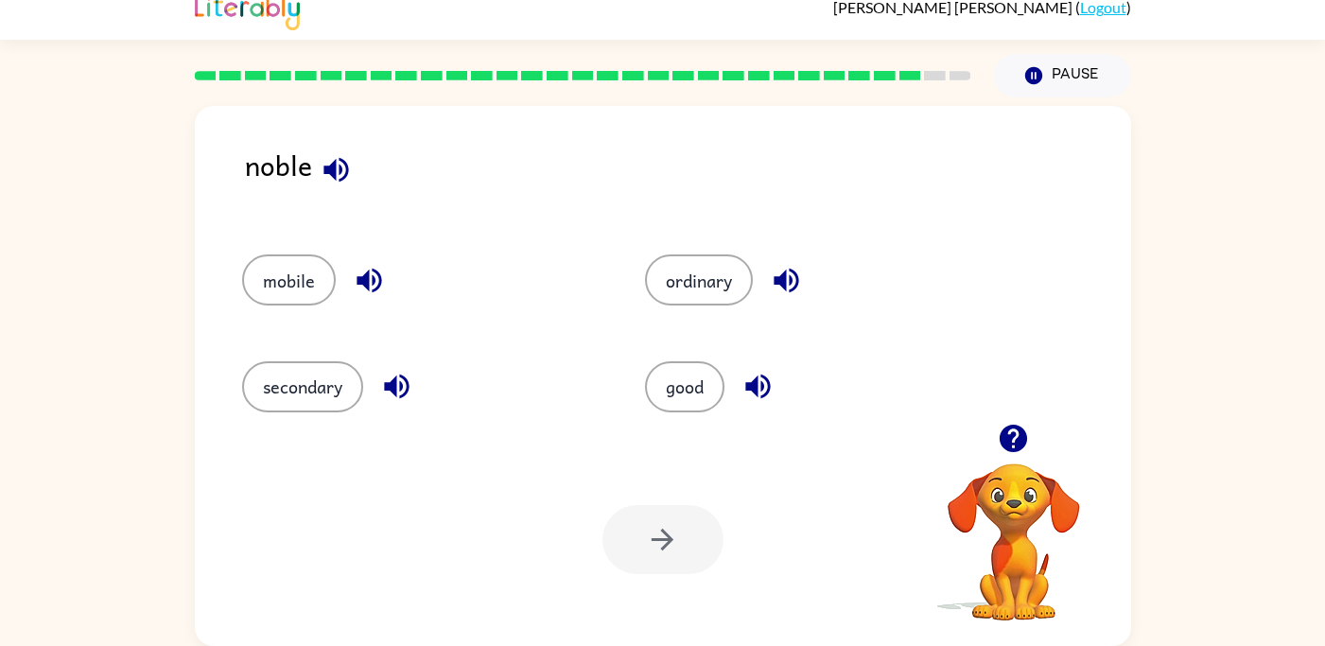
click at [778, 236] on div "ordinary" at bounding box center [811, 271] width 404 height 106
click at [780, 281] on icon "button" at bounding box center [785, 281] width 25 height 25
click at [788, 267] on icon "button" at bounding box center [786, 280] width 33 height 33
click at [712, 384] on button "good" at bounding box center [684, 386] width 79 height 51
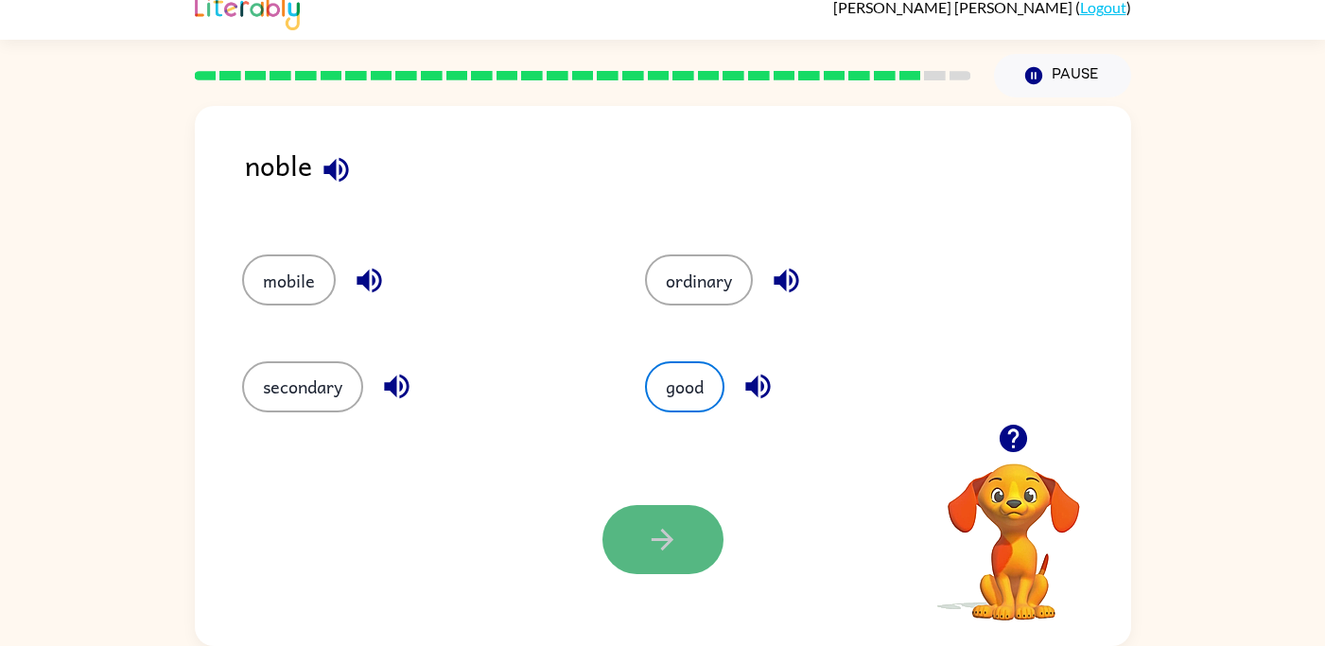
click at [700, 547] on button "button" at bounding box center [662, 539] width 121 height 69
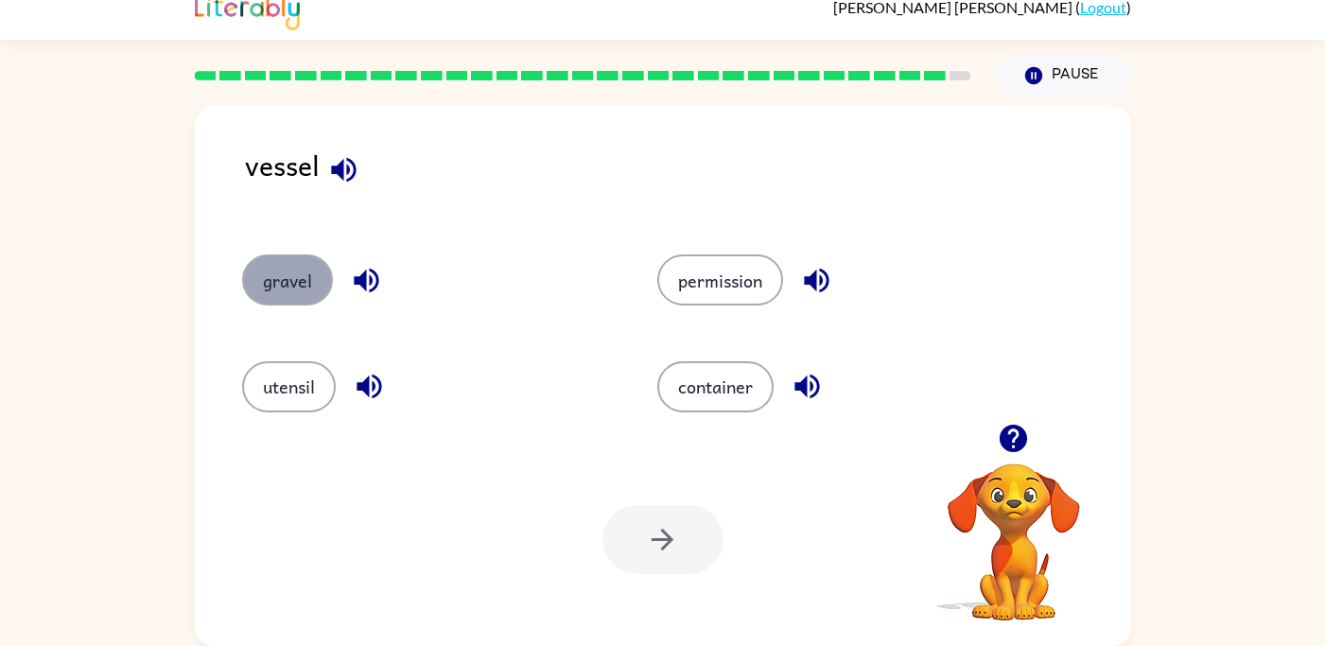
click at [304, 299] on button "gravel" at bounding box center [287, 279] width 91 height 51
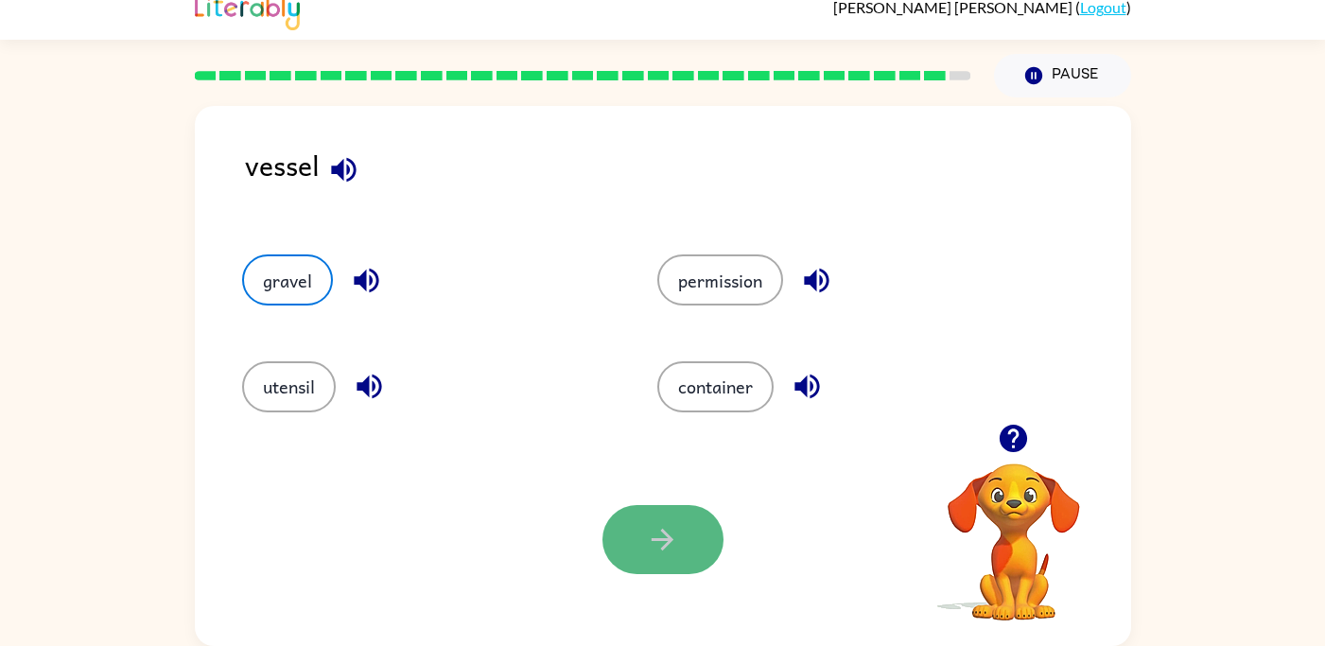
click at [672, 526] on icon "button" at bounding box center [662, 539] width 33 height 33
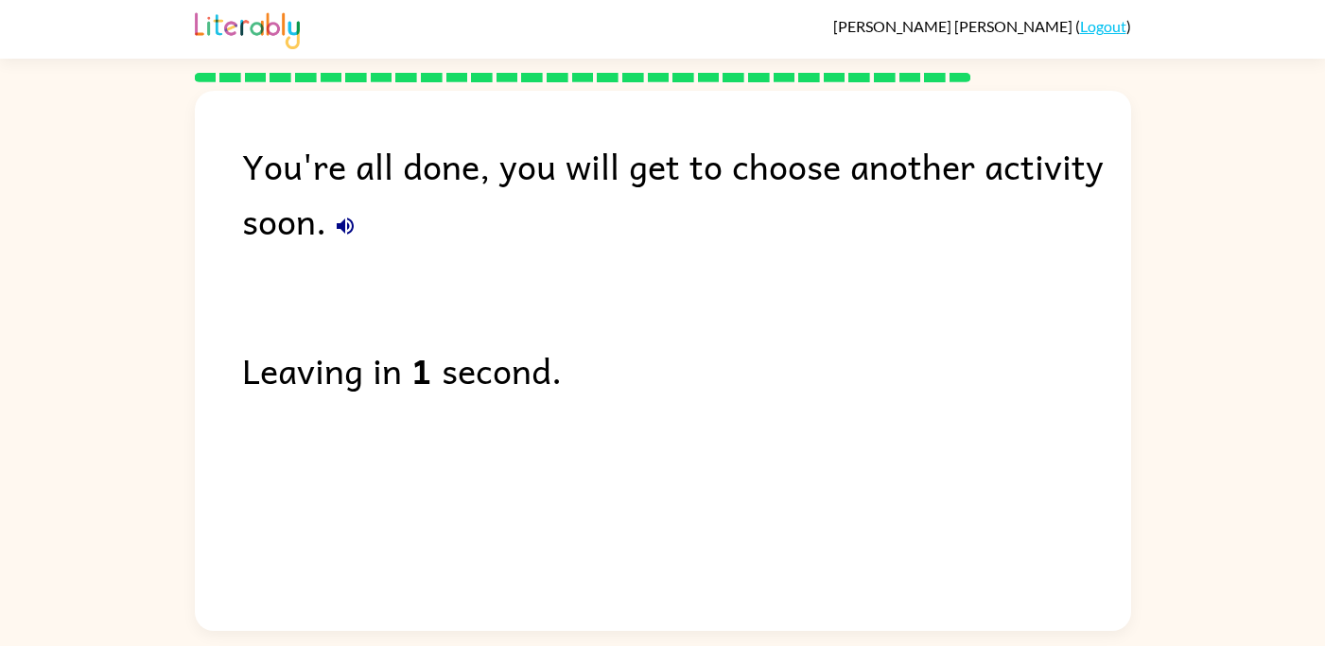
click at [672, 523] on div "You're all done, you will get to choose another activity soon. Leaving in 1 sec…" at bounding box center [663, 356] width 936 height 530
